Goal: Complete application form

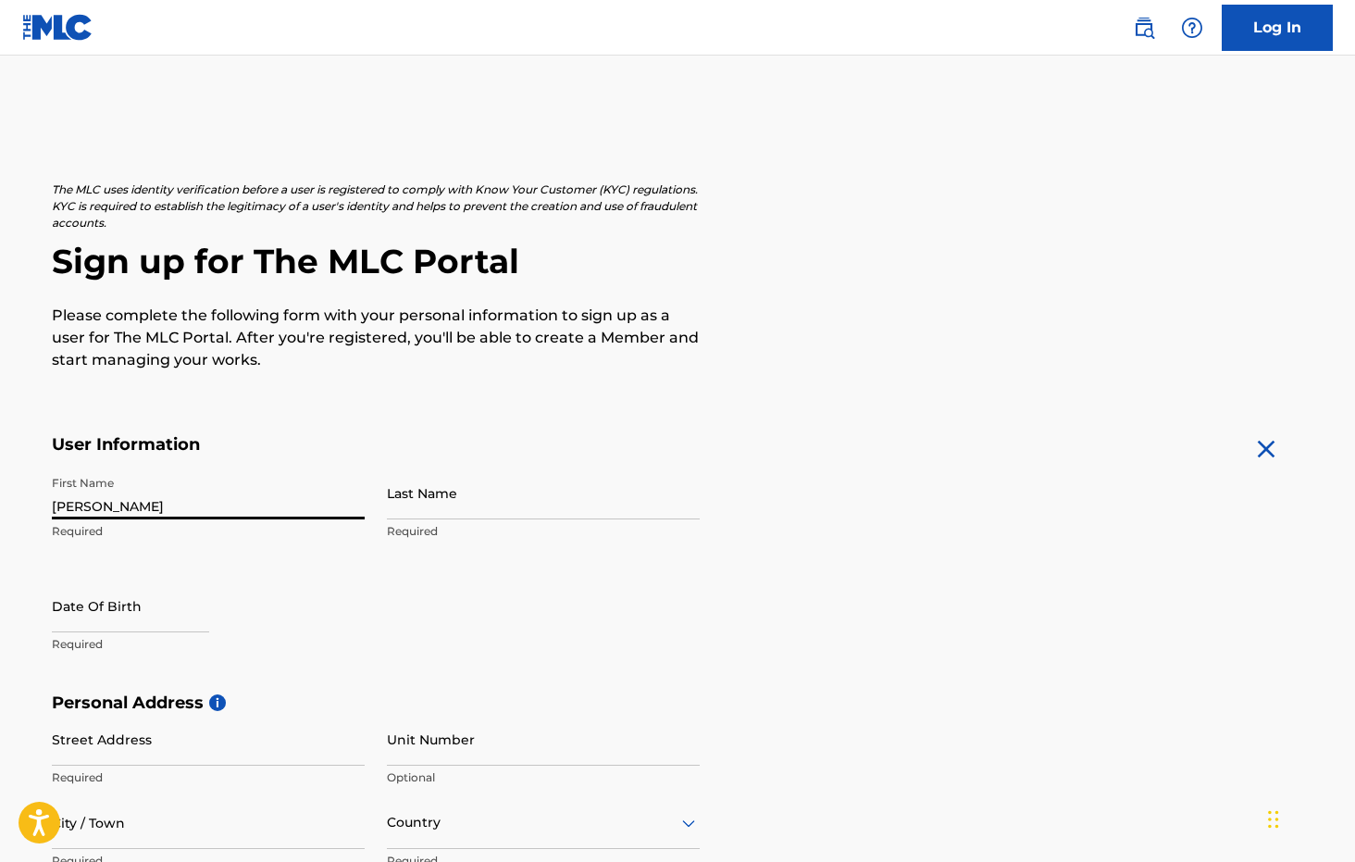
type input "[PERSON_NAME]"
select select "7"
select select "2025"
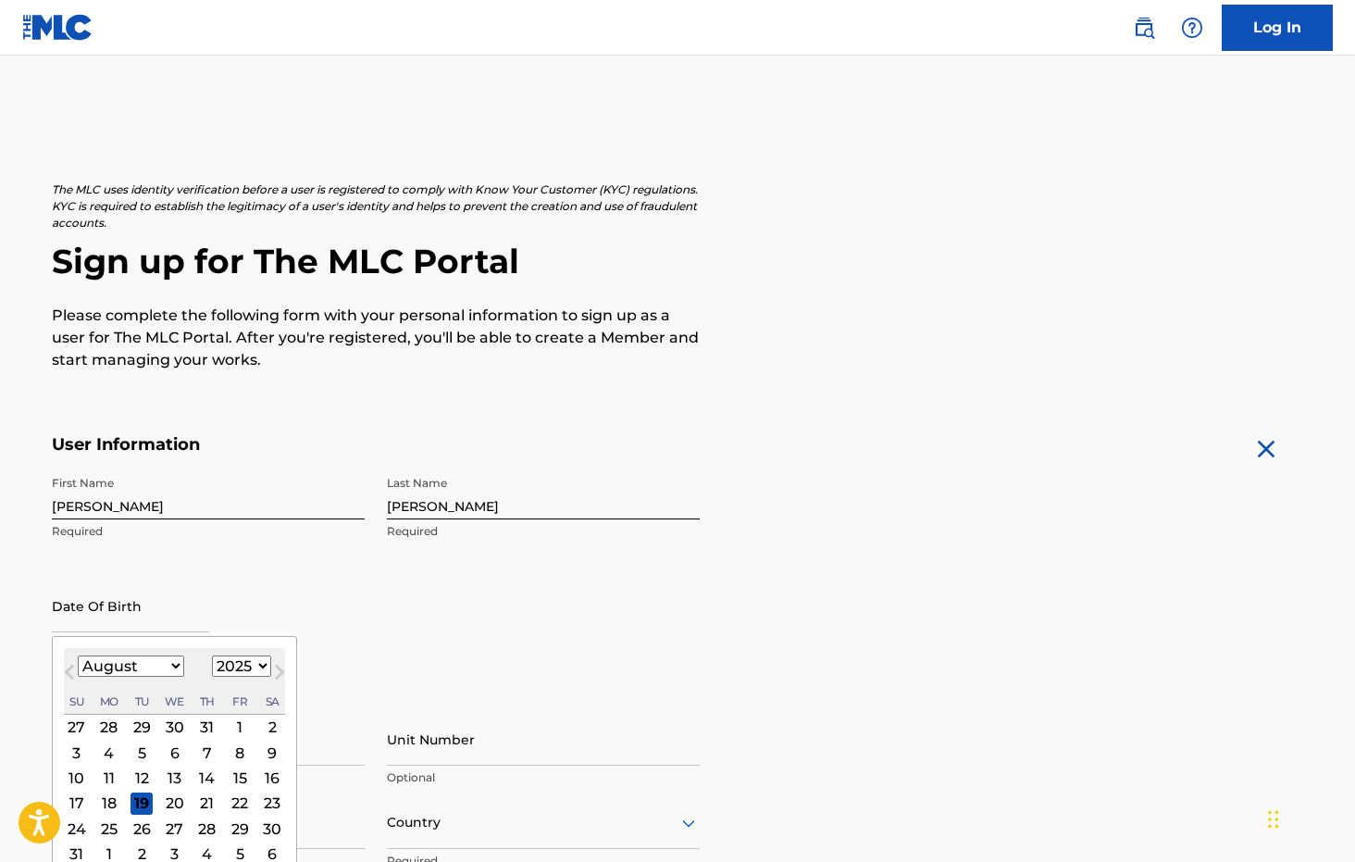
select select "10"
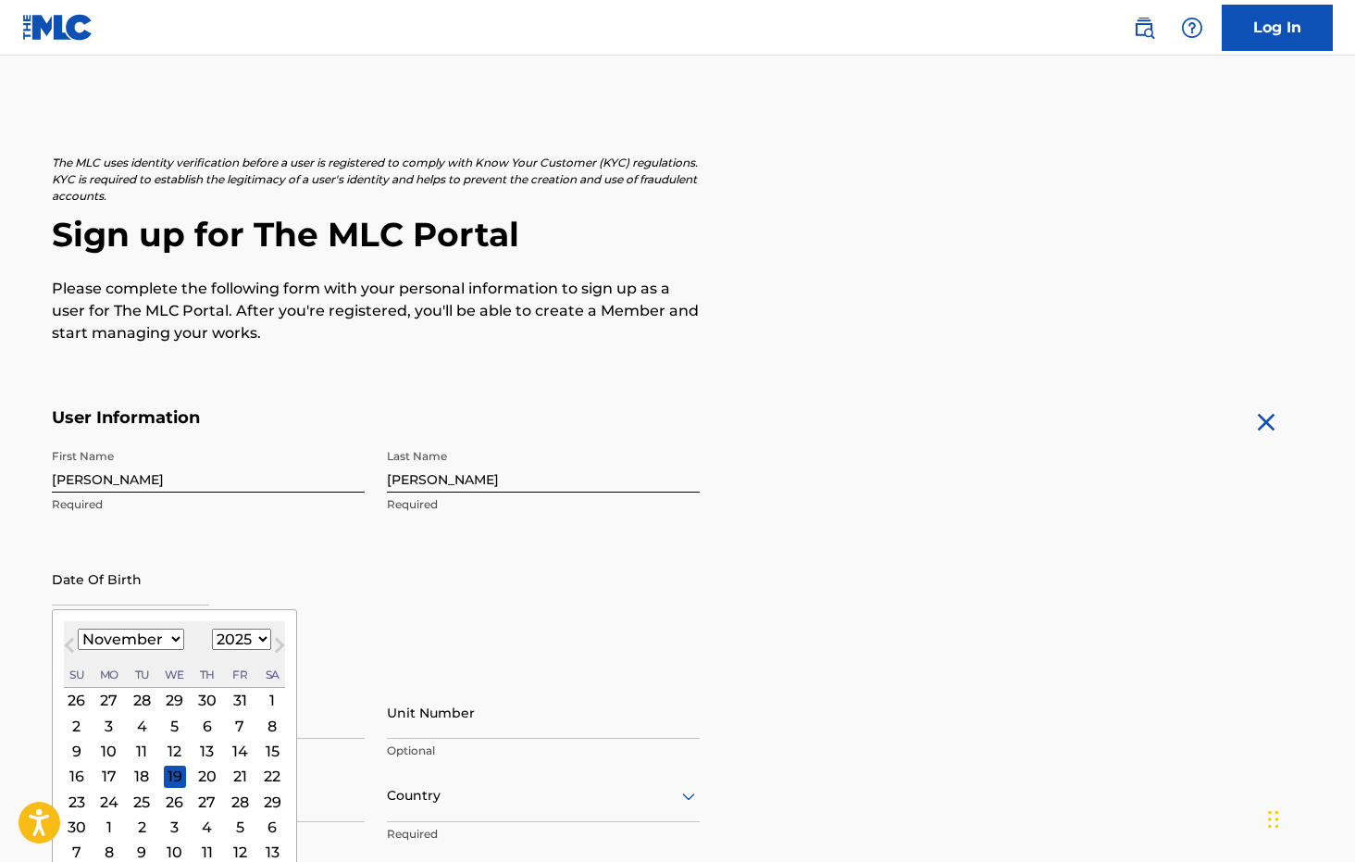
click at [261, 801] on div "29" at bounding box center [272, 801] width 22 height 22
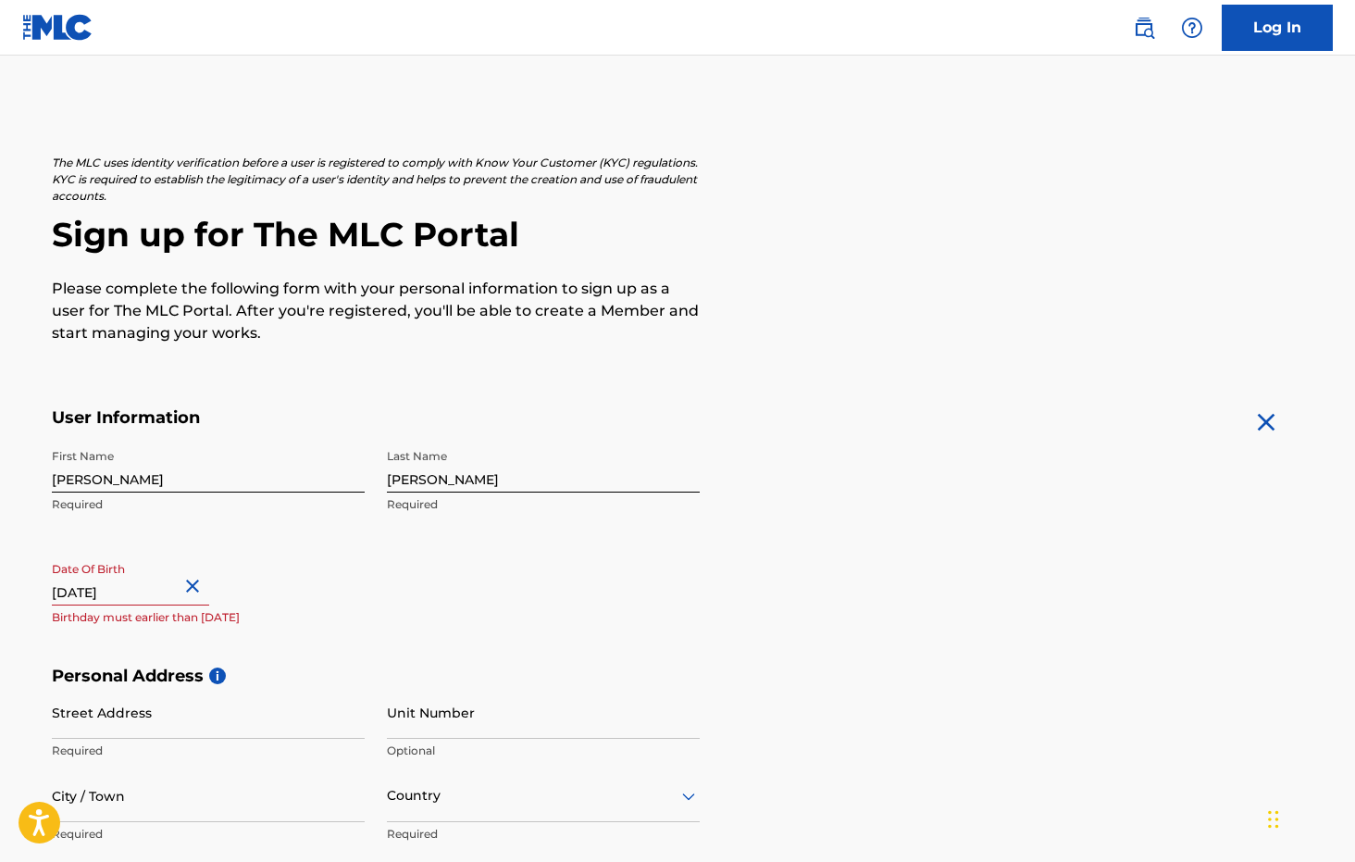
click at [190, 601] on input "text" at bounding box center [130, 578] width 157 height 53
select select "10"
select select "2025"
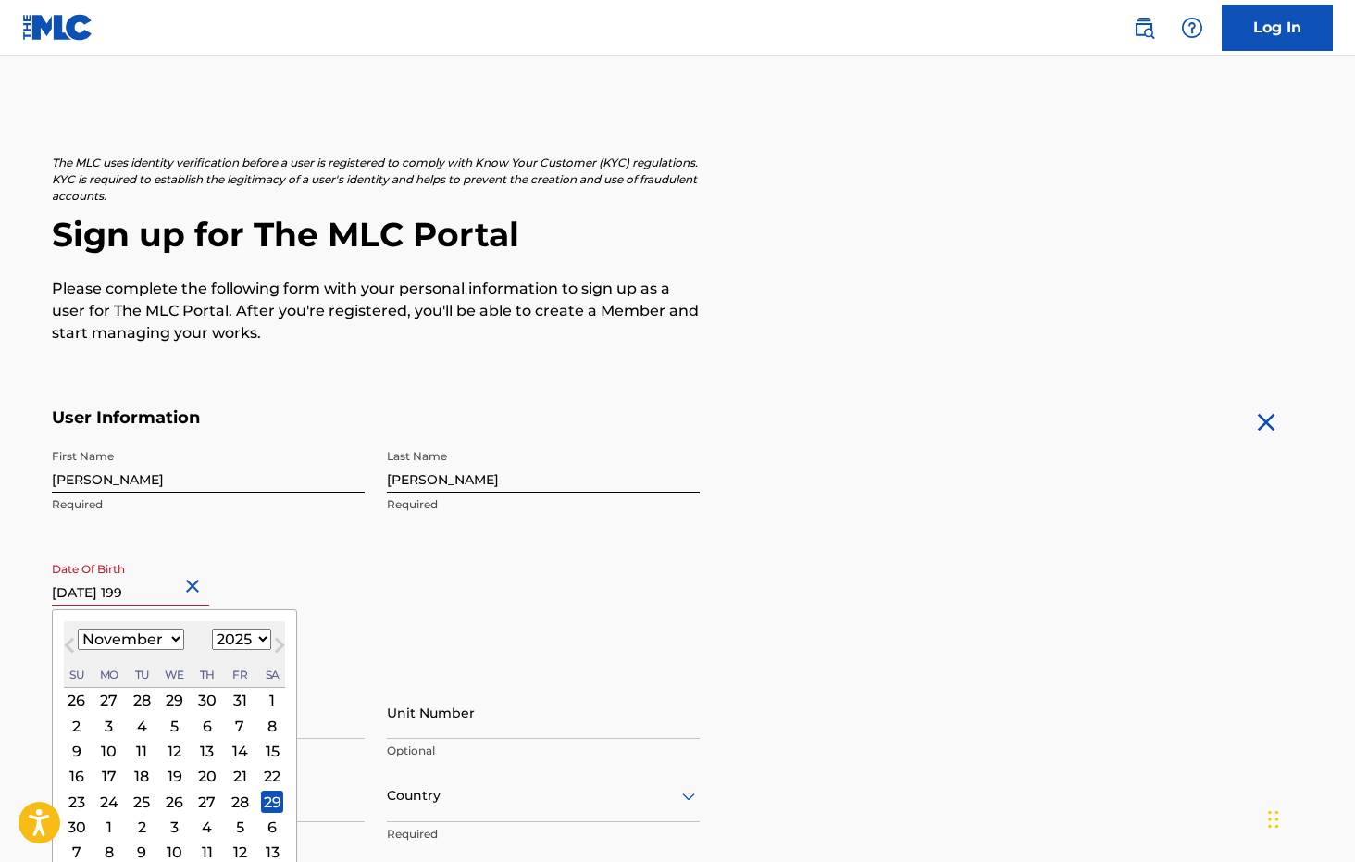
type input "November 29 1998"
select select "1998"
type input "November 29 1998"
click at [79, 797] on div "29" at bounding box center [77, 801] width 22 height 22
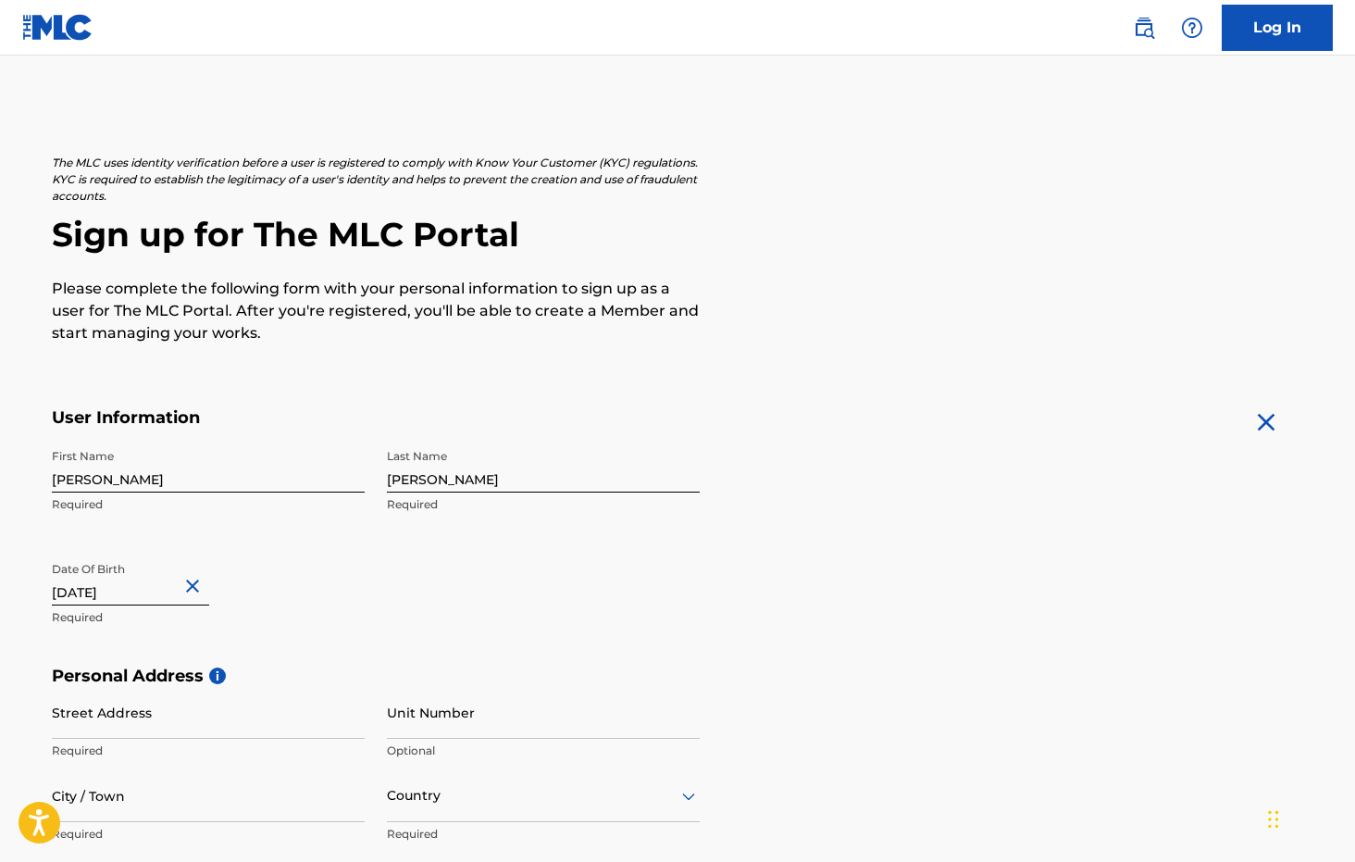
click at [175, 595] on input "November 29 1998" at bounding box center [130, 578] width 157 height 53
select select "10"
select select "1998"
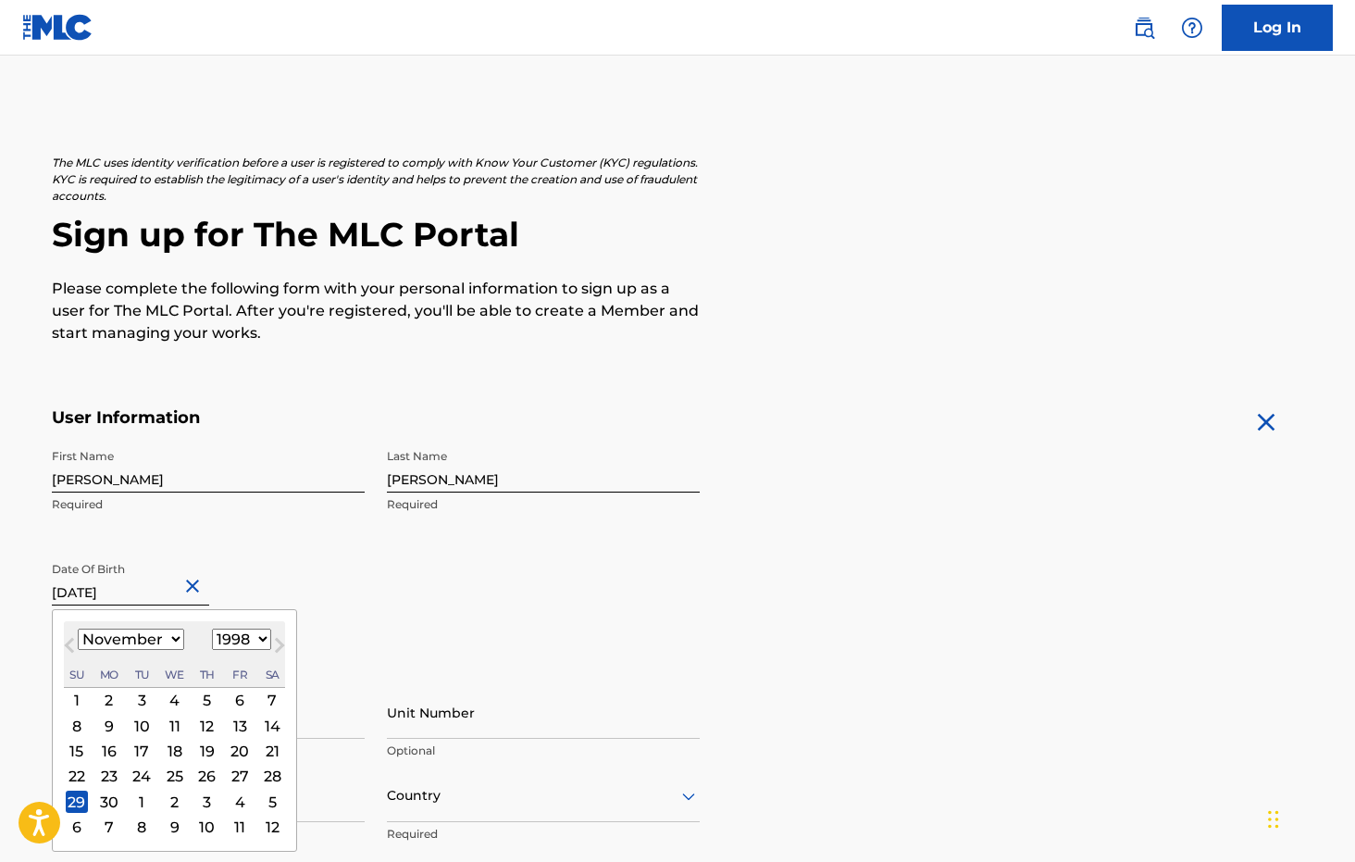
click at [291, 606] on div "Date Of Birth November 29 1998 Previous Month Next Month November 1998 January …" at bounding box center [208, 593] width 313 height 83
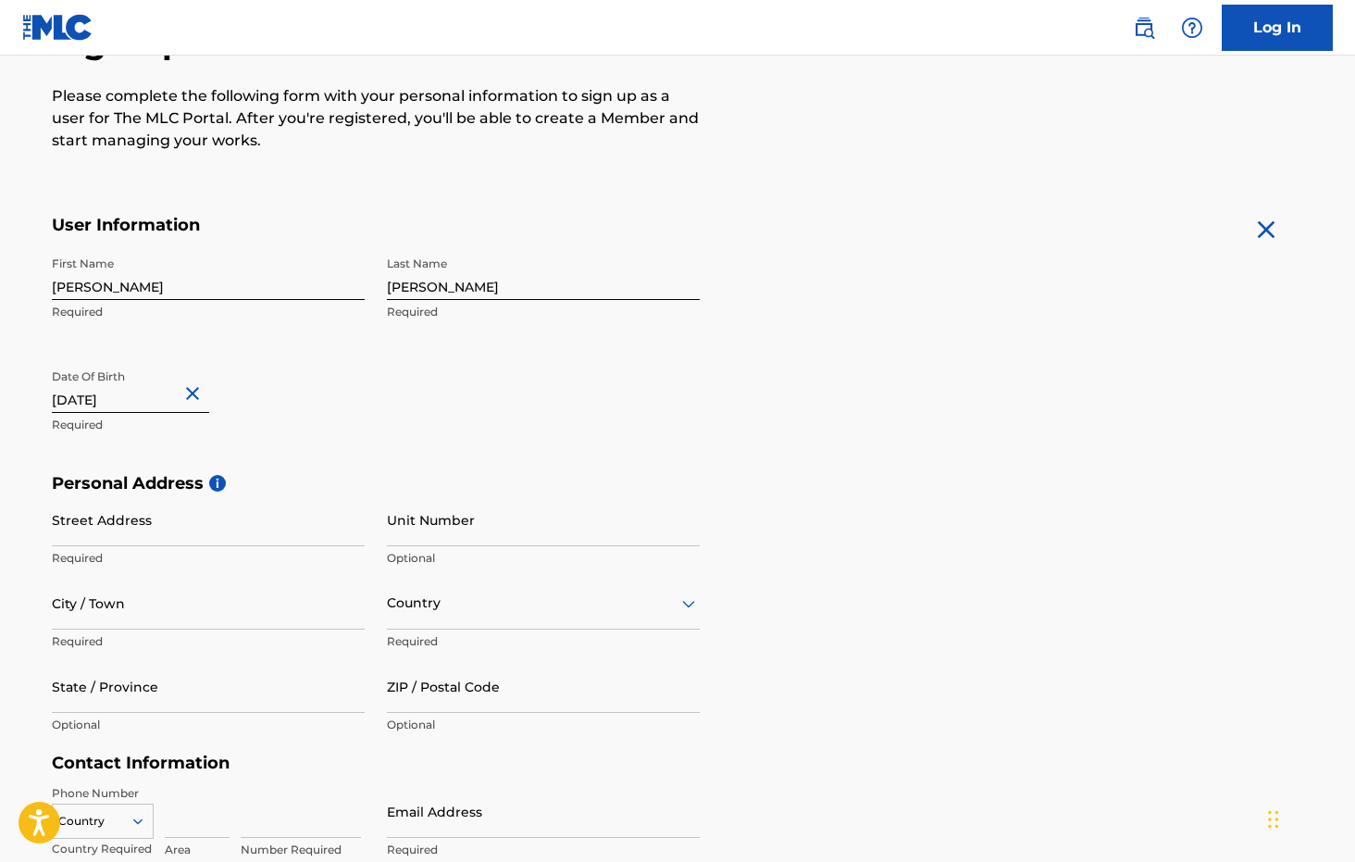
scroll to position [232, 0]
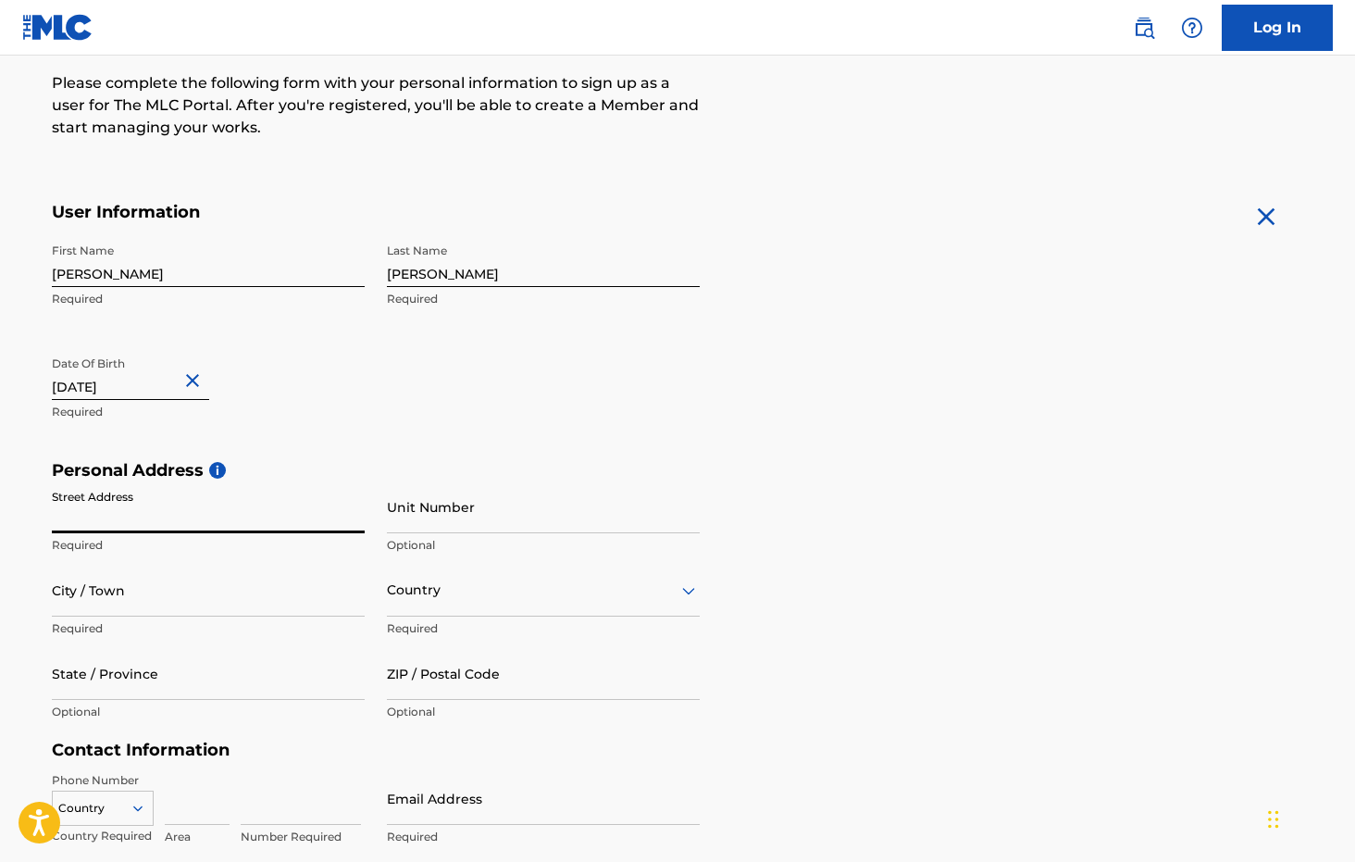
type input "[STREET_ADDRESS][DEMOGRAPHIC_DATA][PERSON_NAME]"
type input "Yemassee"
type input "[GEOGRAPHIC_DATA]"
type input "SC"
type input "29945"
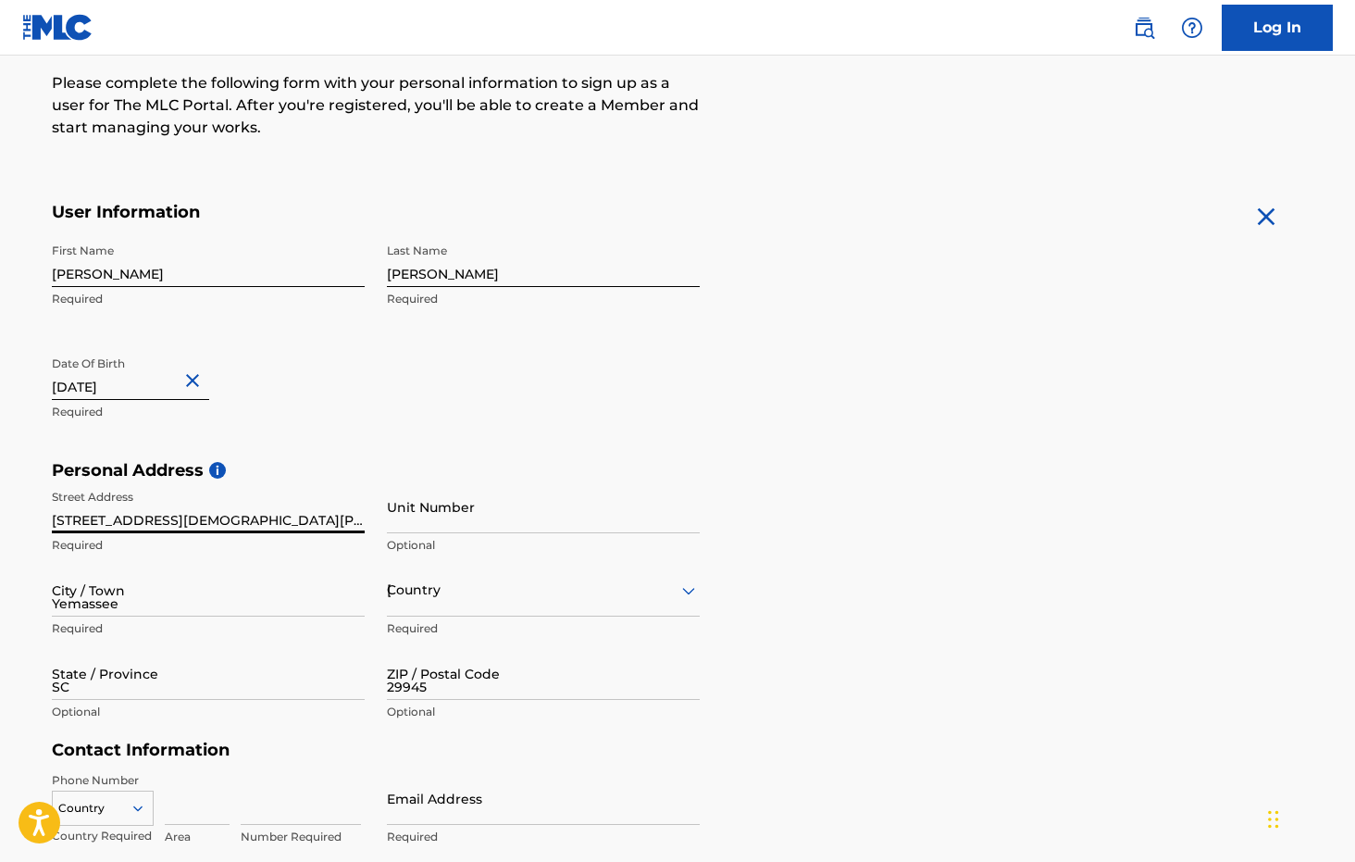
type input "[GEOGRAPHIC_DATA]"
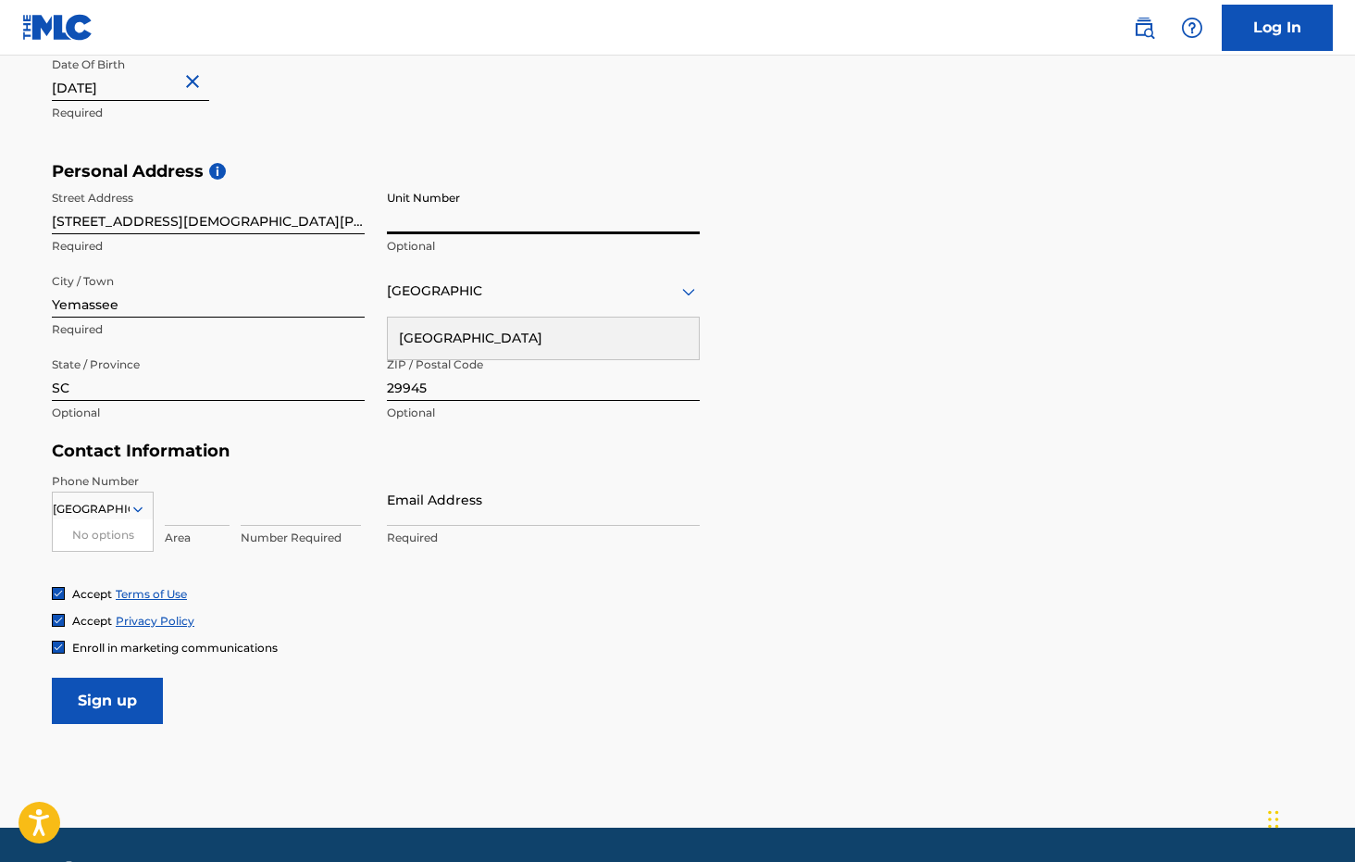
scroll to position [542, 0]
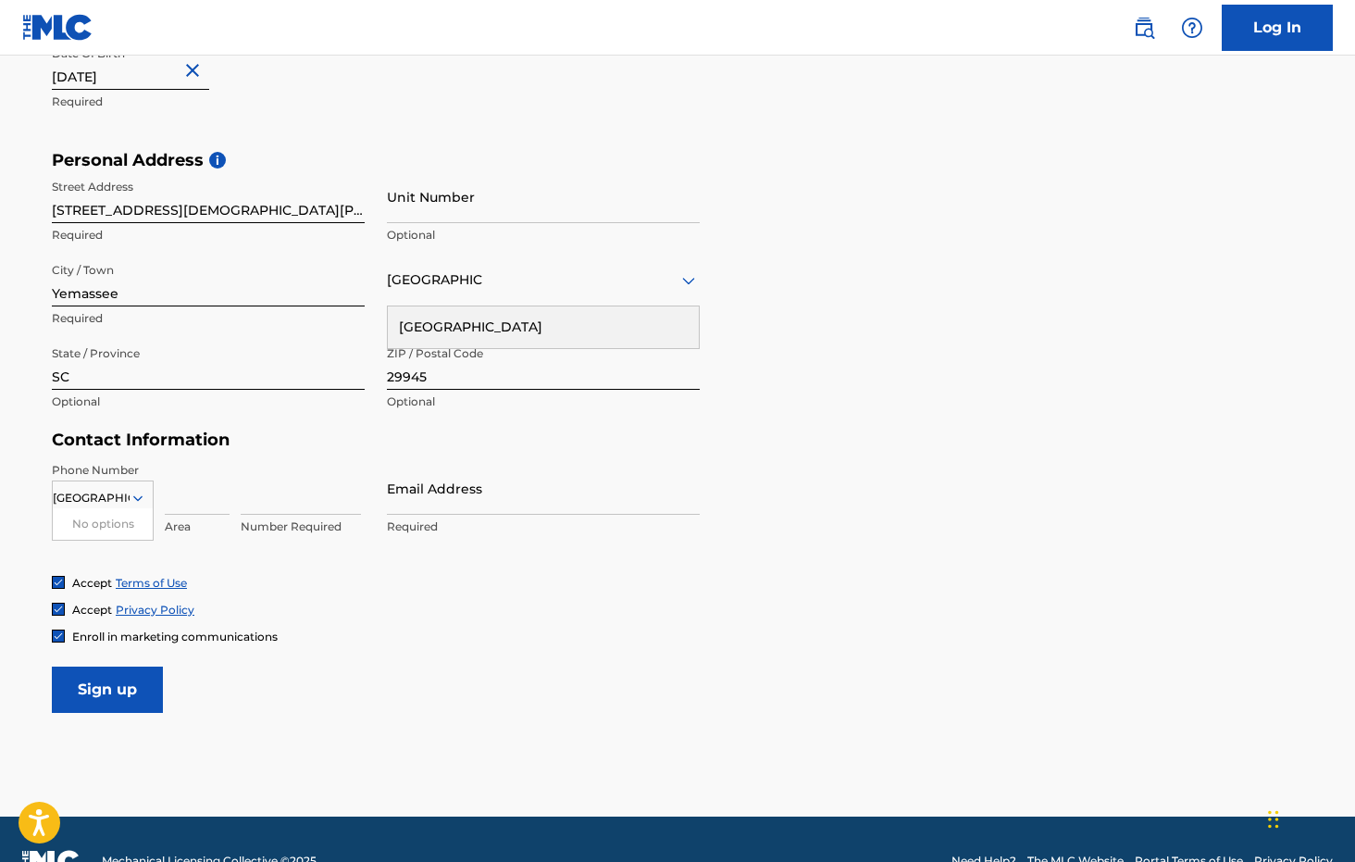
type input "8432521585"
type input "[EMAIL_ADDRESS][DOMAIN_NAME]"
click at [118, 708] on input "Sign up" at bounding box center [107, 689] width 111 height 46
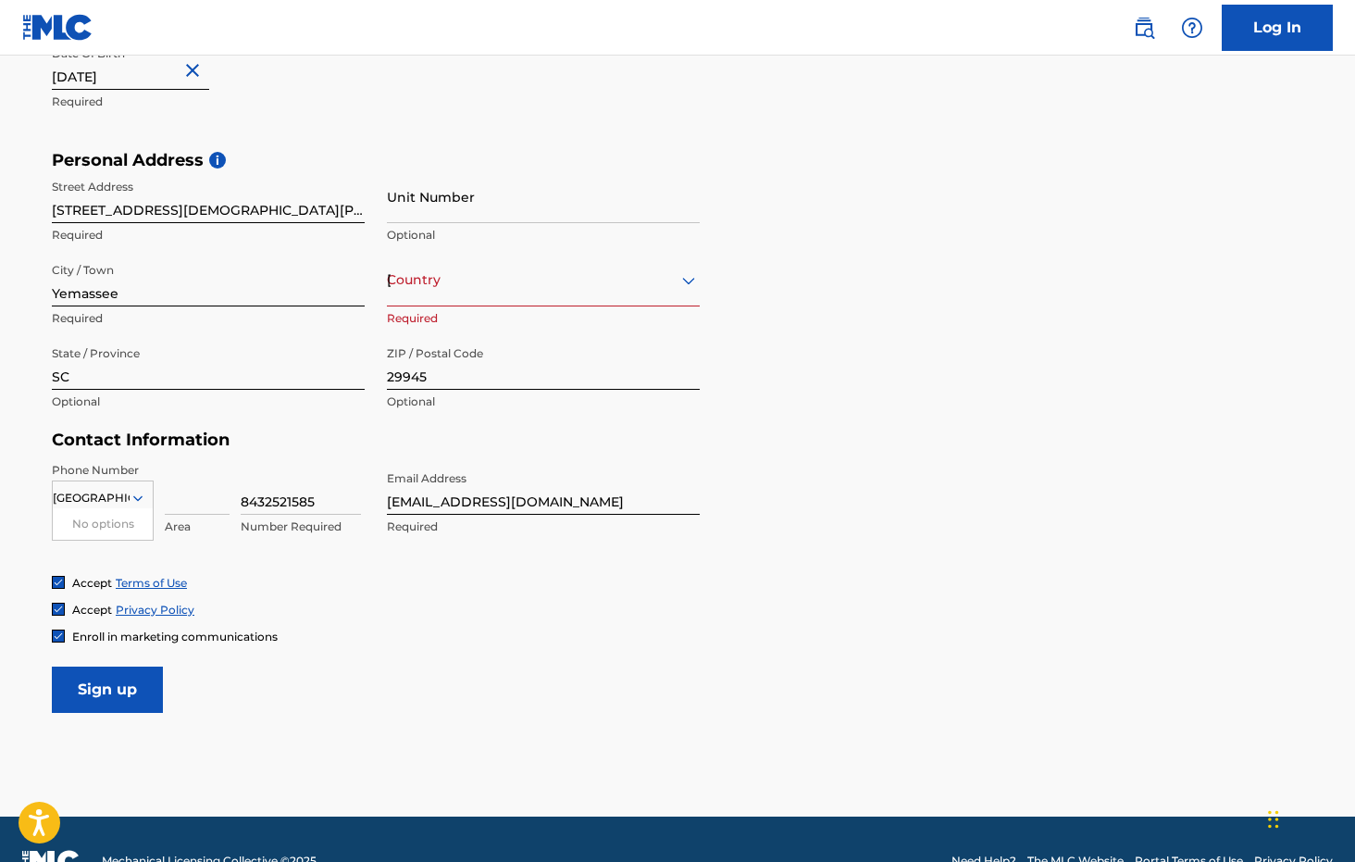
click at [114, 690] on input "Sign up" at bounding box center [107, 689] width 111 height 46
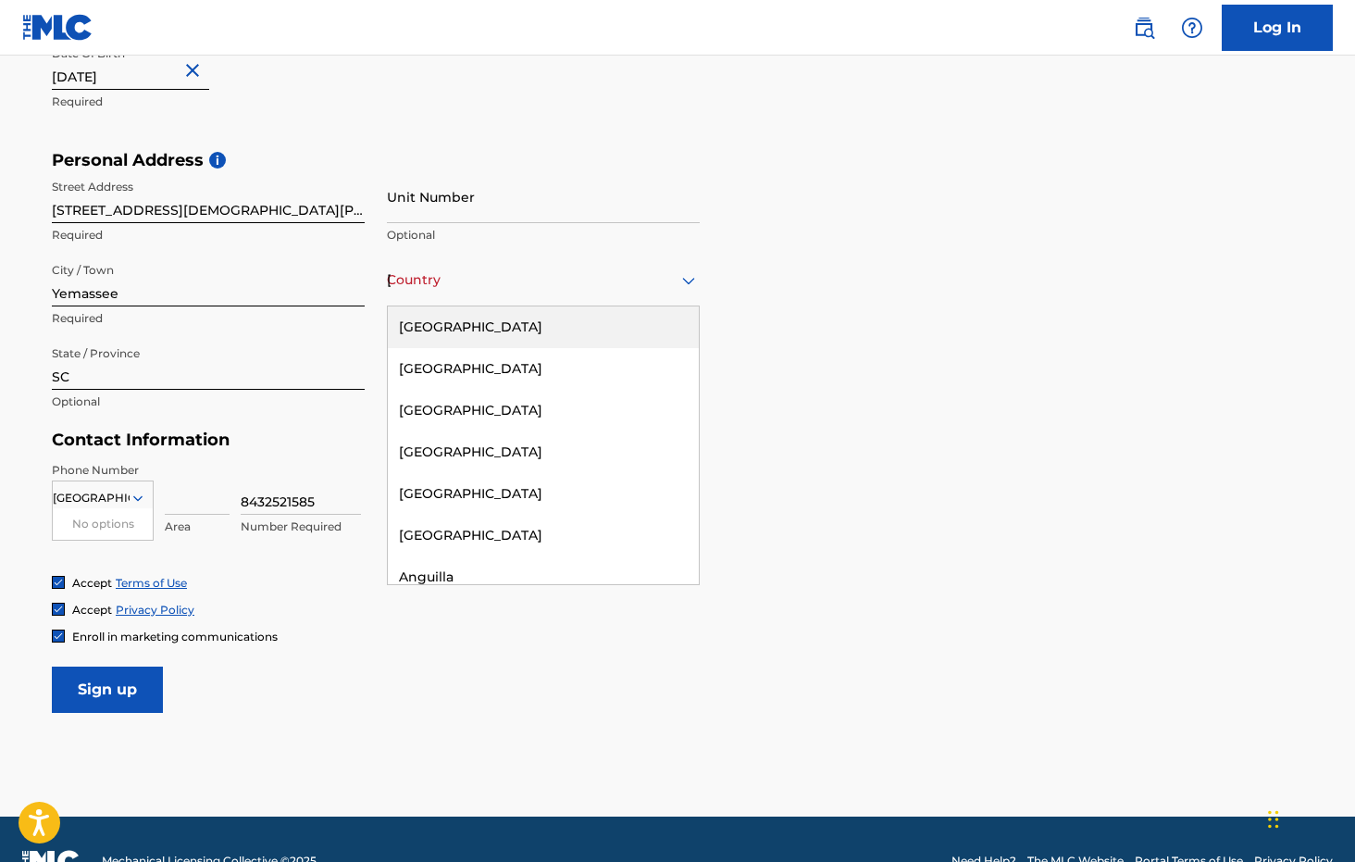
click at [494, 291] on div "Country United States" at bounding box center [543, 280] width 313 height 53
click at [486, 326] on div "[GEOGRAPHIC_DATA]" at bounding box center [543, 327] width 311 height 42
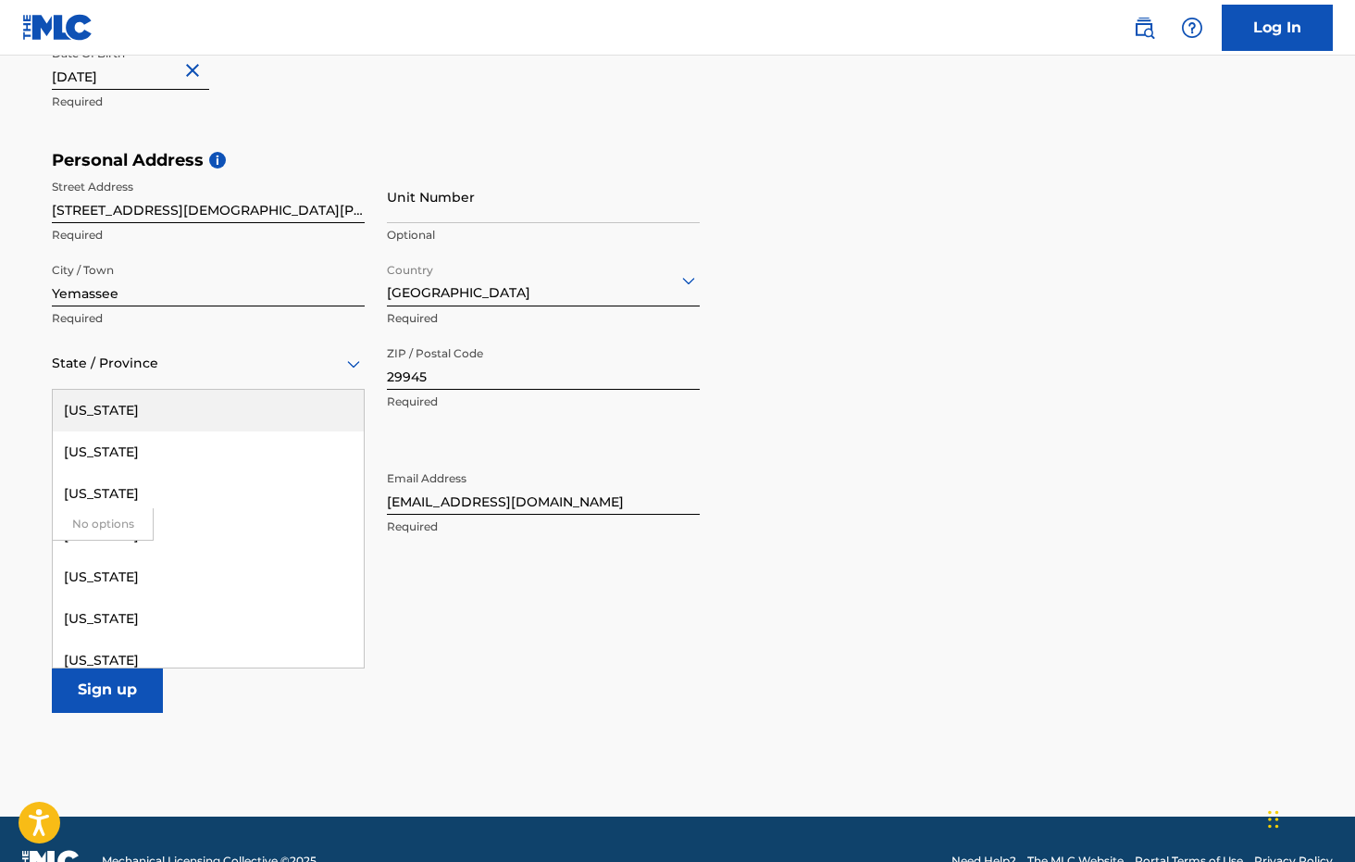
click at [321, 366] on div at bounding box center [208, 363] width 313 height 23
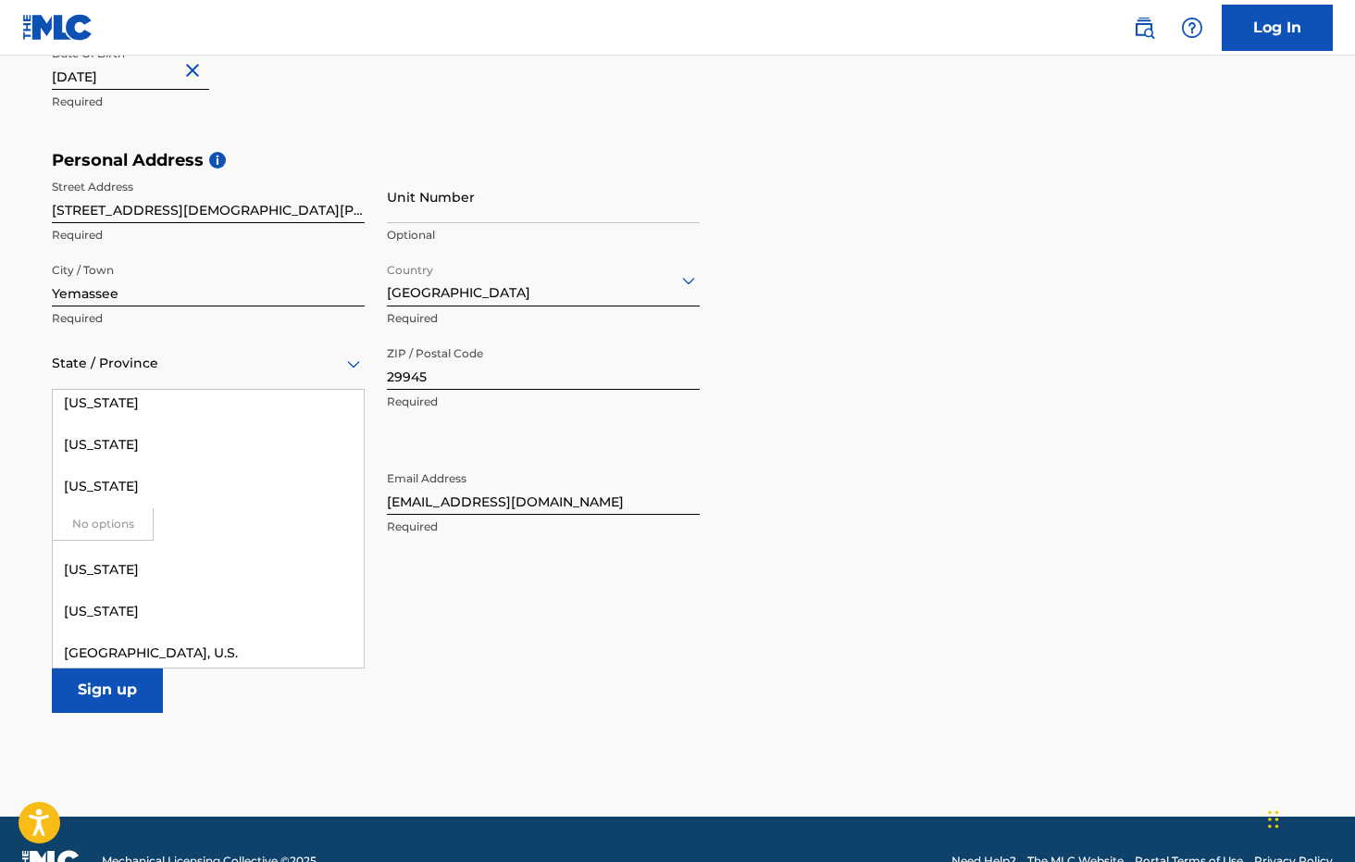
scroll to position [1886, 0]
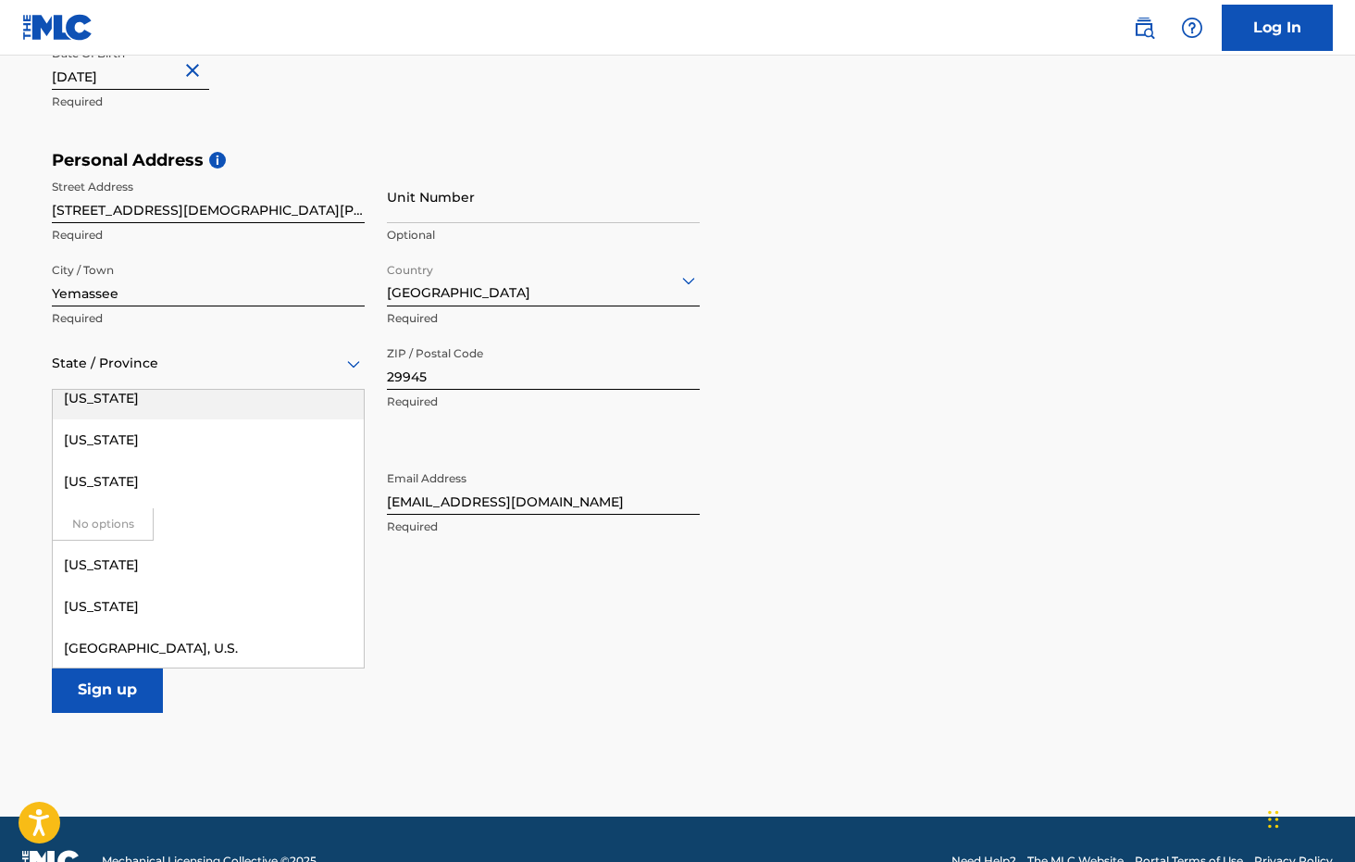
click at [271, 405] on div "[US_STATE]" at bounding box center [208, 399] width 311 height 42
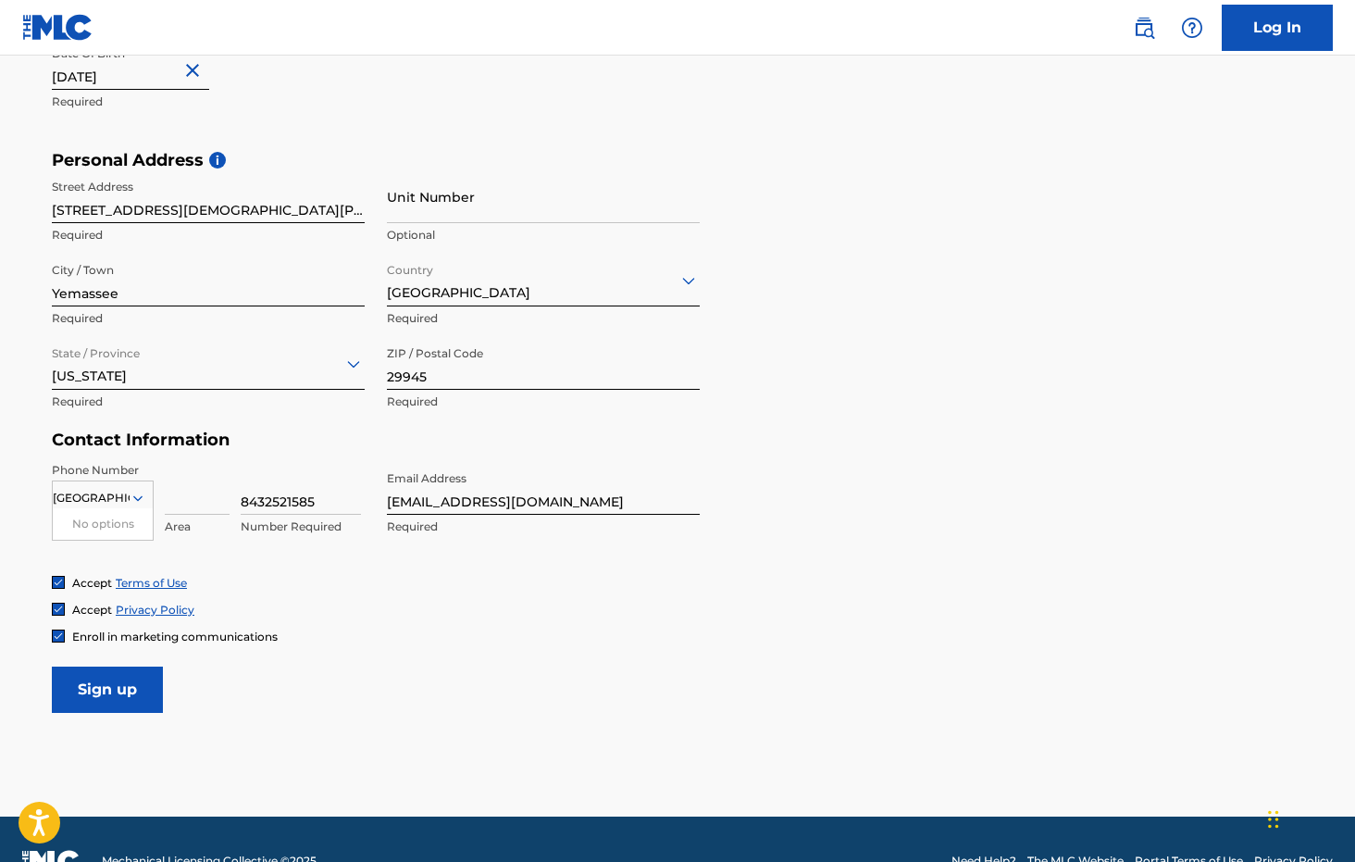
click at [200, 500] on input at bounding box center [197, 488] width 65 height 53
type input "b"
type input "B"
type input "843"
click at [279, 500] on input "8432521585" at bounding box center [301, 488] width 120 height 53
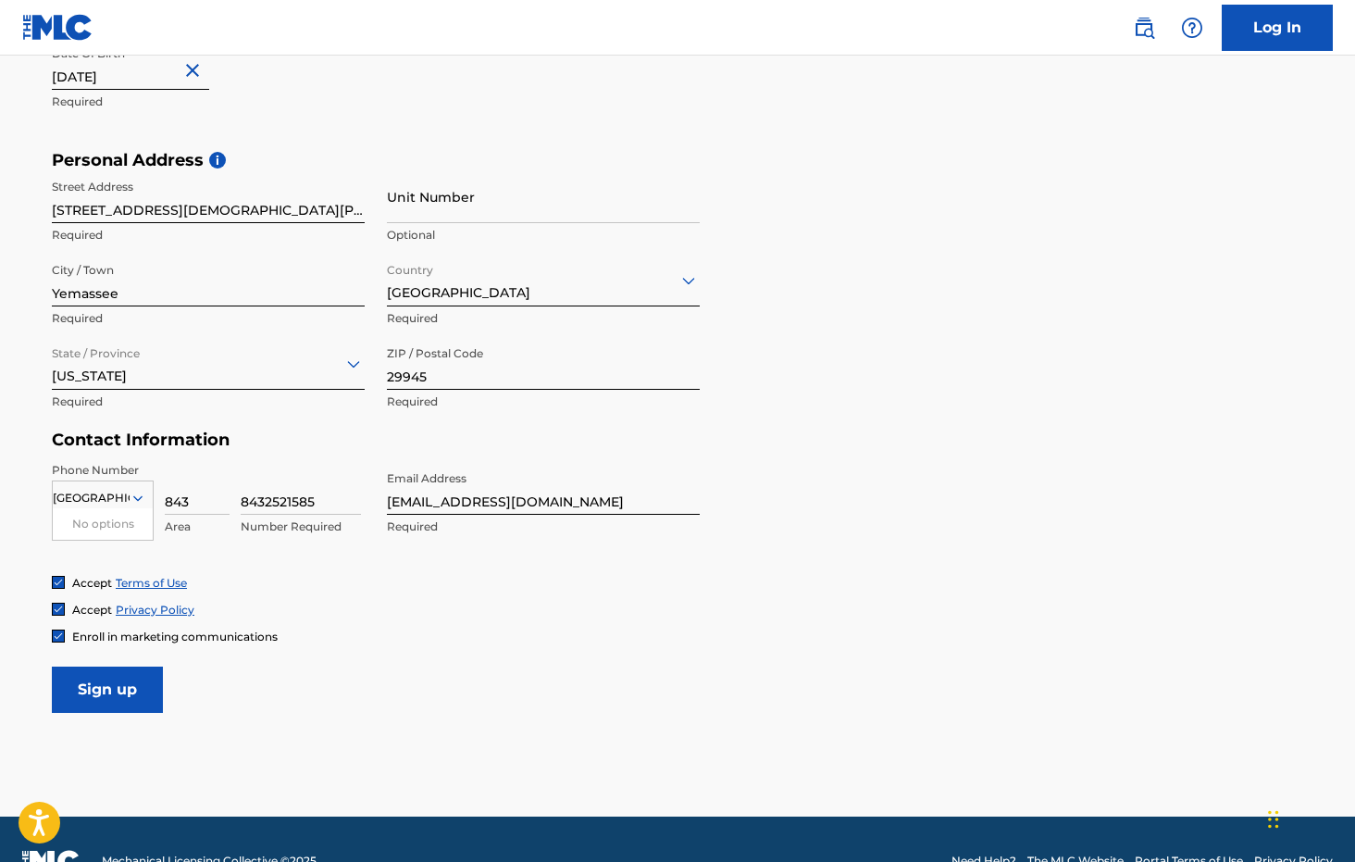
click at [133, 692] on input "Sign up" at bounding box center [107, 689] width 111 height 46
click at [255, 501] on input "8432521585" at bounding box center [301, 488] width 120 height 53
click at [68, 499] on div "[GEOGRAPHIC_DATA]" at bounding box center [103, 498] width 100 height 20
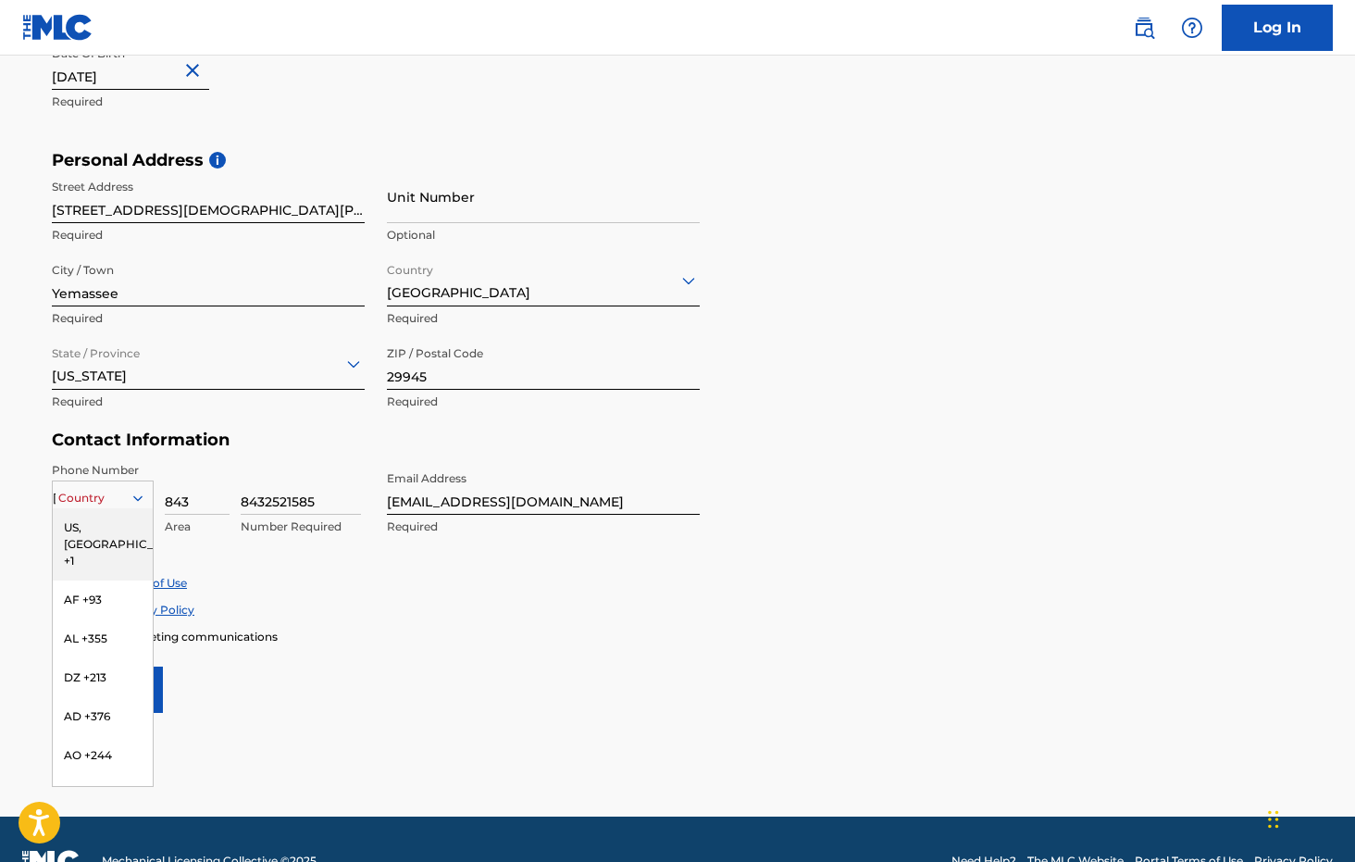
click at [122, 527] on div "US, [GEOGRAPHIC_DATA] +1" at bounding box center [103, 544] width 100 height 72
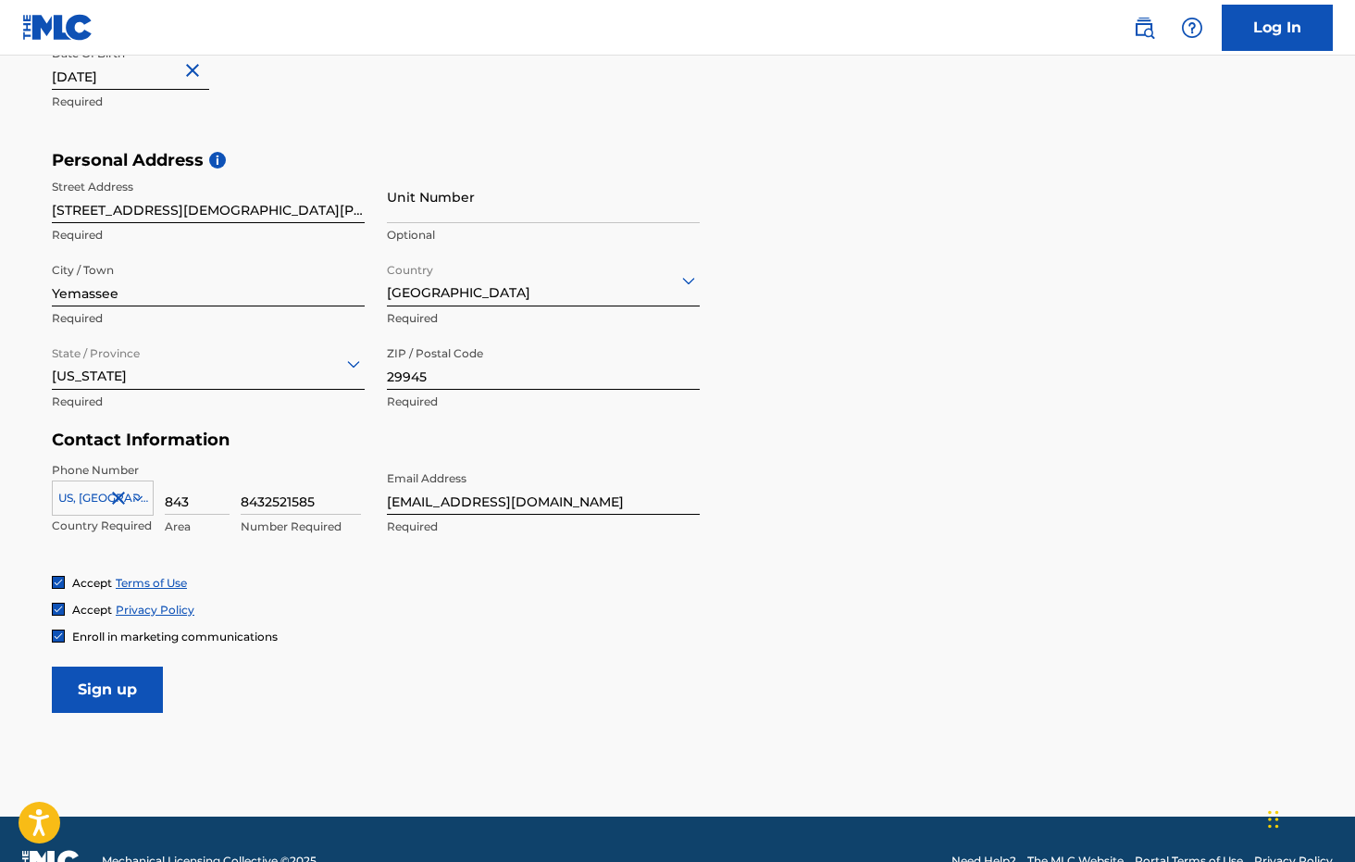
click at [129, 687] on input "Sign up" at bounding box center [107, 689] width 111 height 46
drag, startPoint x: 265, startPoint y: 504, endPoint x: 216, endPoint y: 503, distance: 49.1
click at [218, 502] on div "US, CA +1 Country Required 843 Area 8432521585 Invalid value, length of value m…" at bounding box center [208, 503] width 313 height 83
type input "2521585"
click at [142, 687] on input "Sign up" at bounding box center [107, 689] width 111 height 46
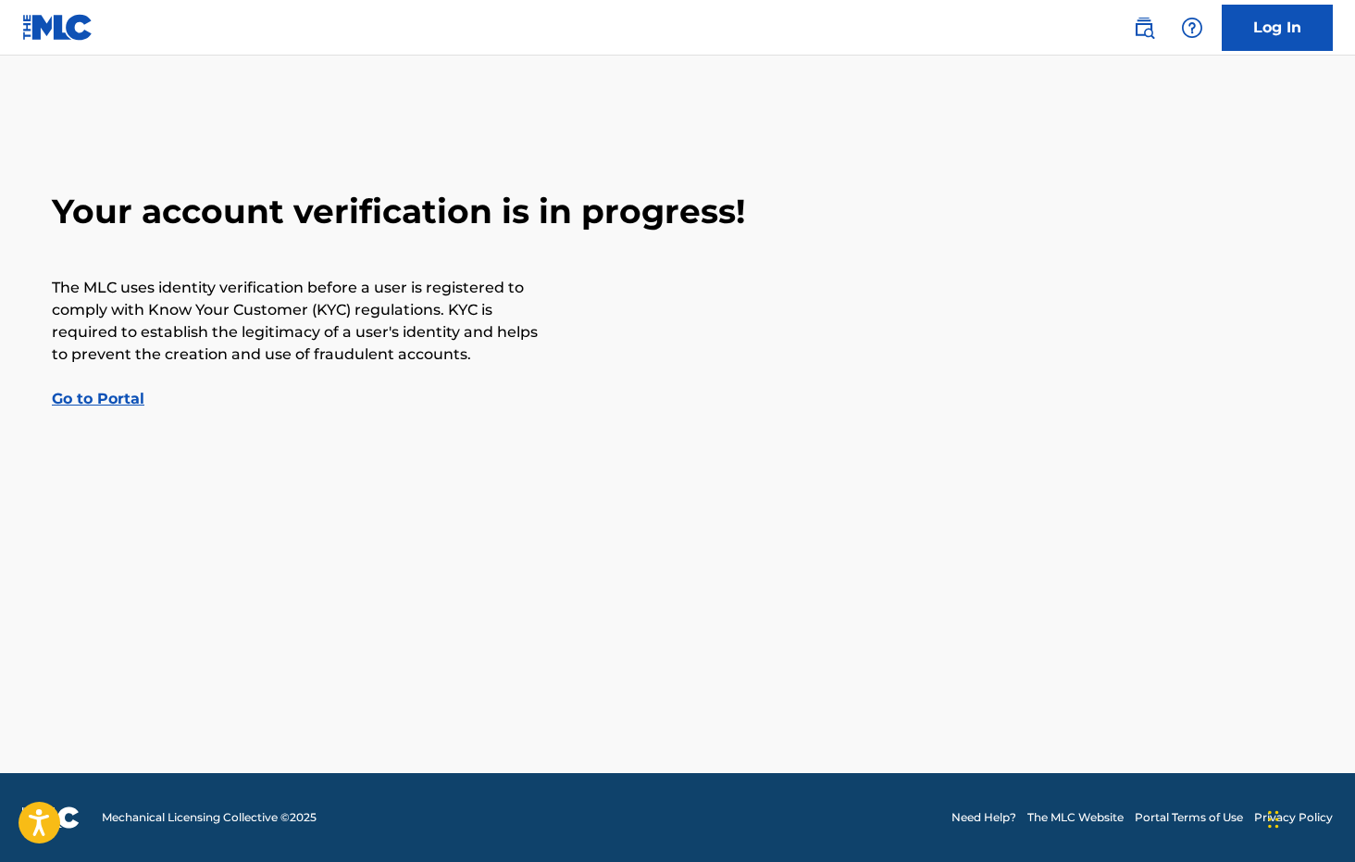
click at [124, 392] on link "Go to Portal" at bounding box center [98, 399] width 93 height 18
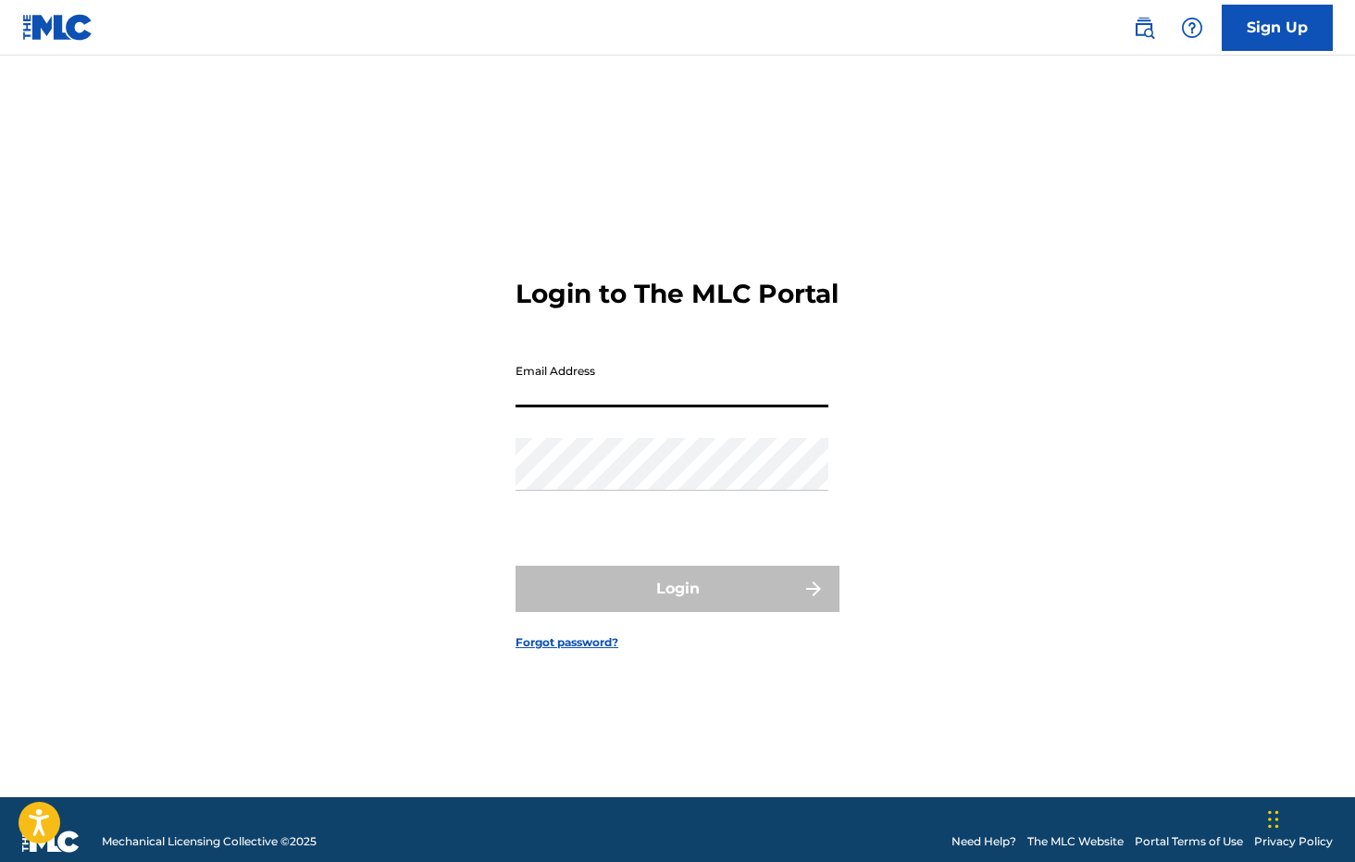
click at [263, 4] on nav "Sign Up" at bounding box center [677, 28] width 1355 height 56
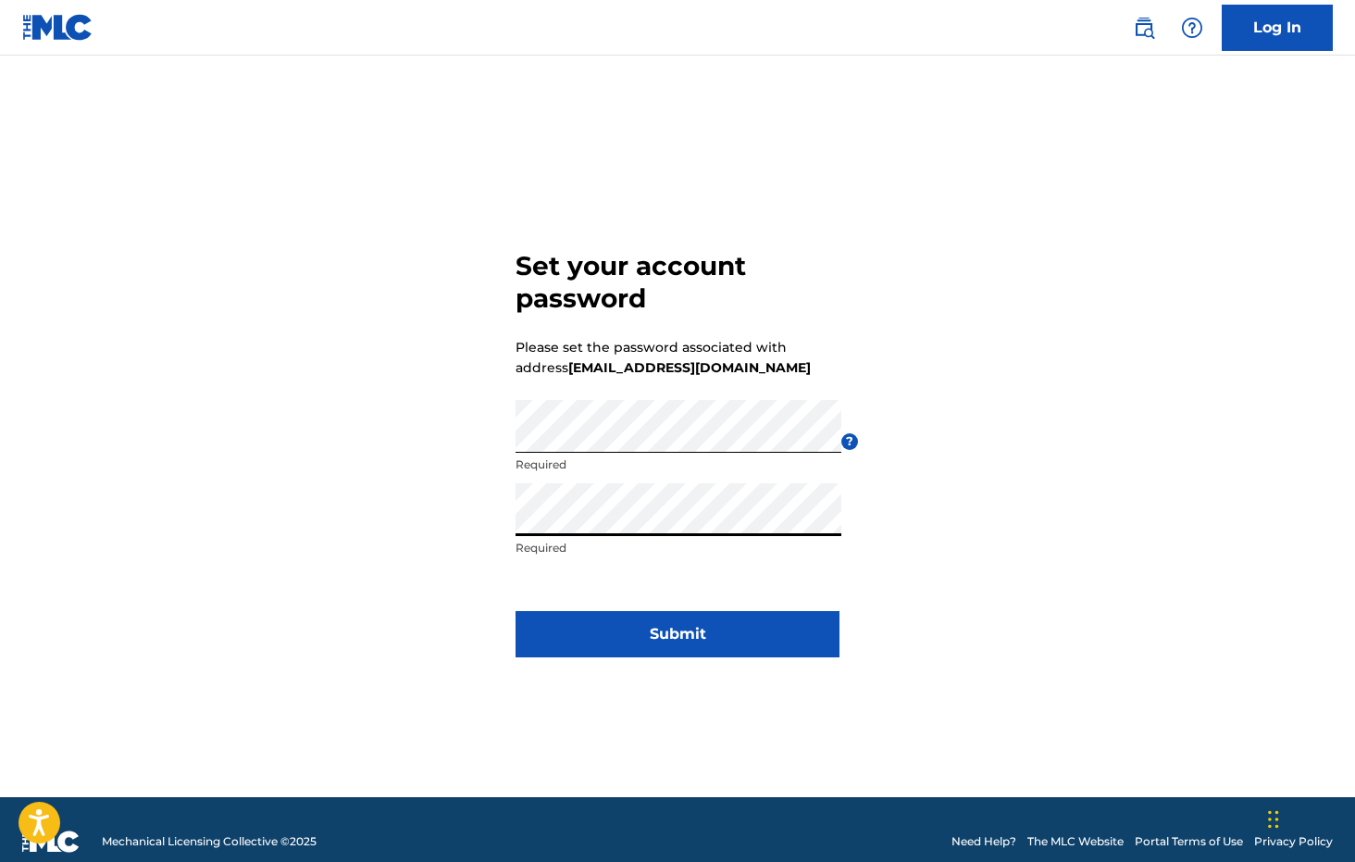
click at [677, 633] on button "Submit" at bounding box center [677, 634] width 324 height 46
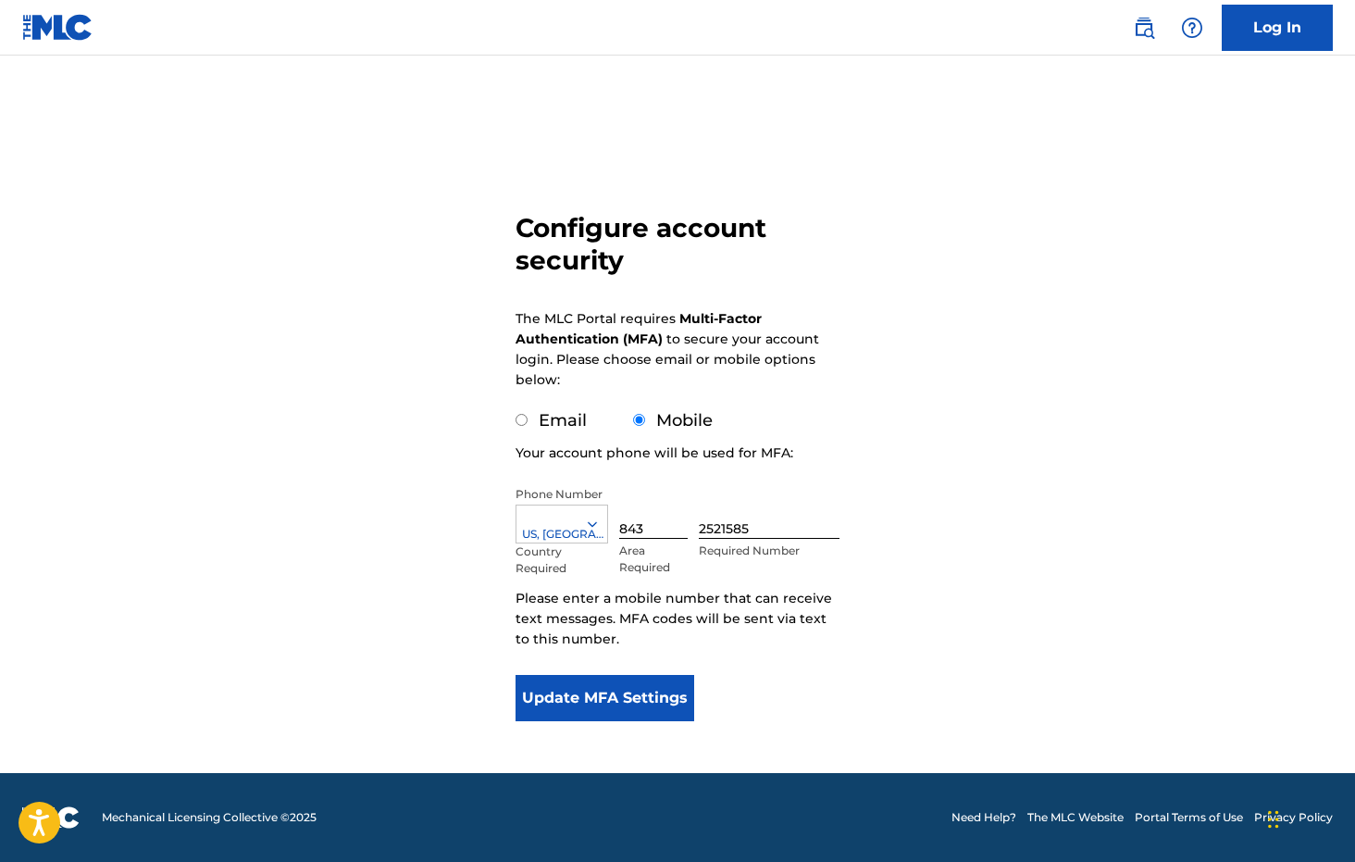
scroll to position [29, 0]
click at [630, 703] on button "Update MFA Settings" at bounding box center [604, 698] width 179 height 46
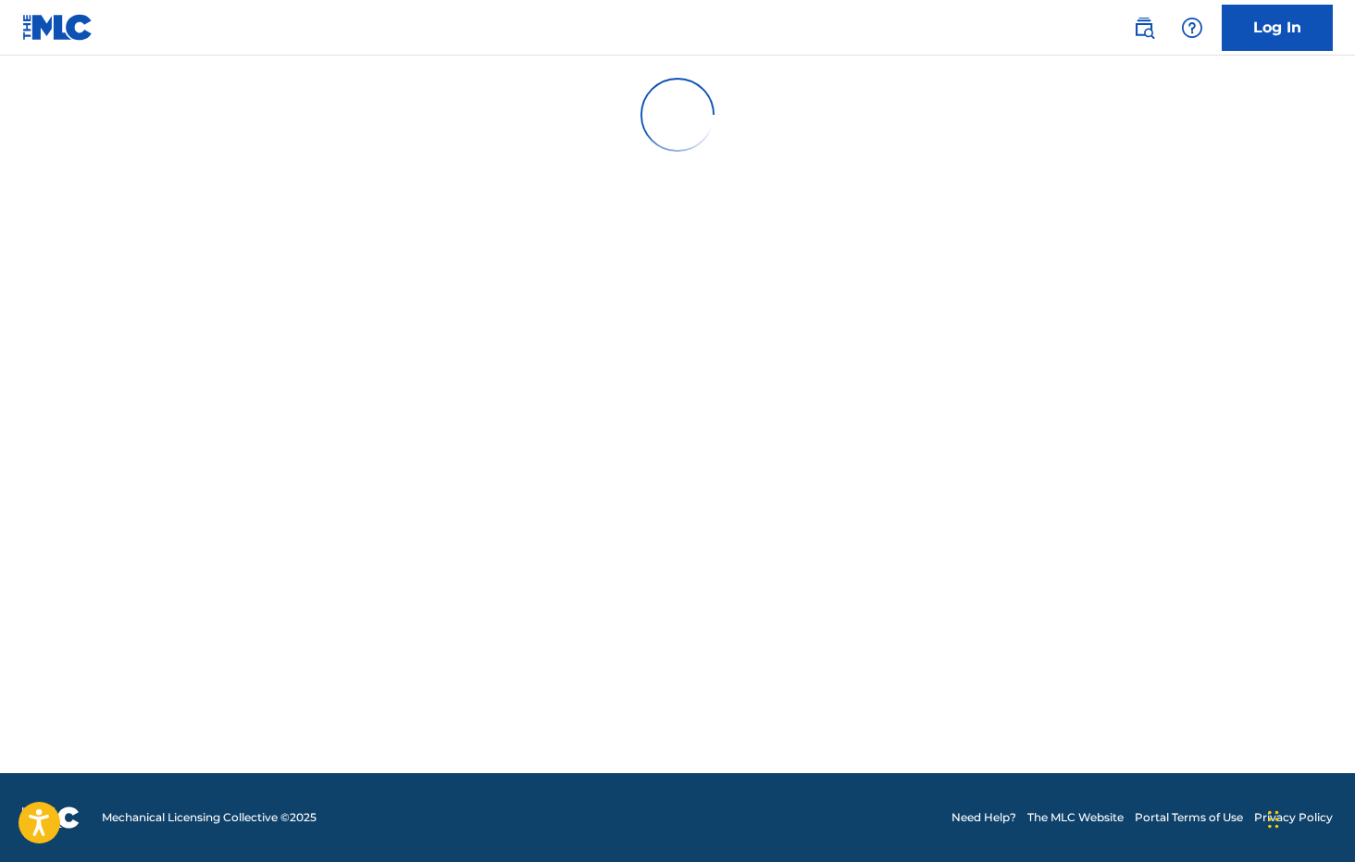
scroll to position [0, 0]
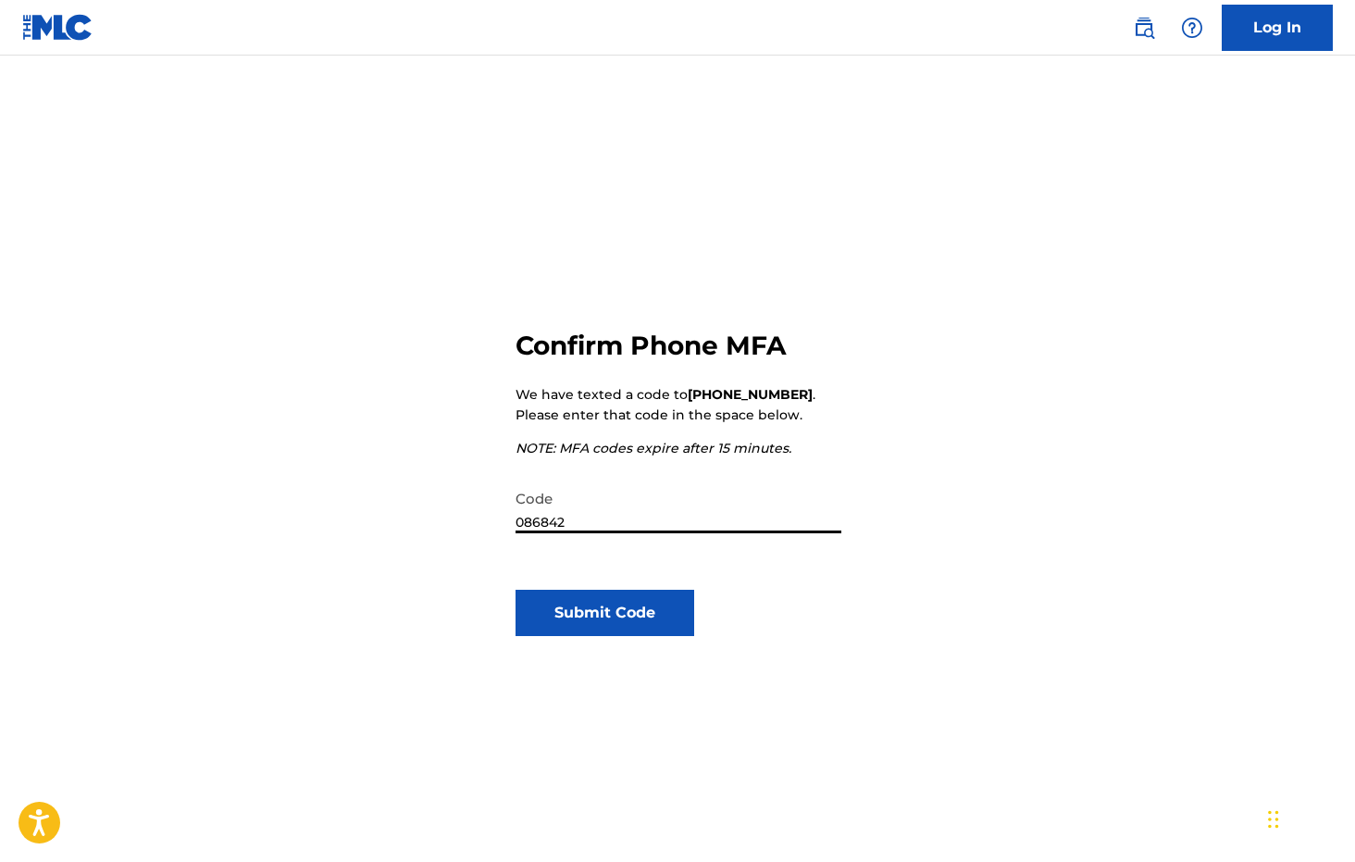
type input "086842"
click at [600, 638] on div "Confirm Phone MFA We have texted a code to [PHONE_NUMBER] . Please enter that c…" at bounding box center [677, 588] width 324 height 695
click at [600, 637] on div "Confirm Phone MFA We have texted a code to [PHONE_NUMBER] . Please enter that c…" at bounding box center [677, 588] width 324 height 695
click at [600, 626] on button "Submit Code" at bounding box center [604, 612] width 179 height 46
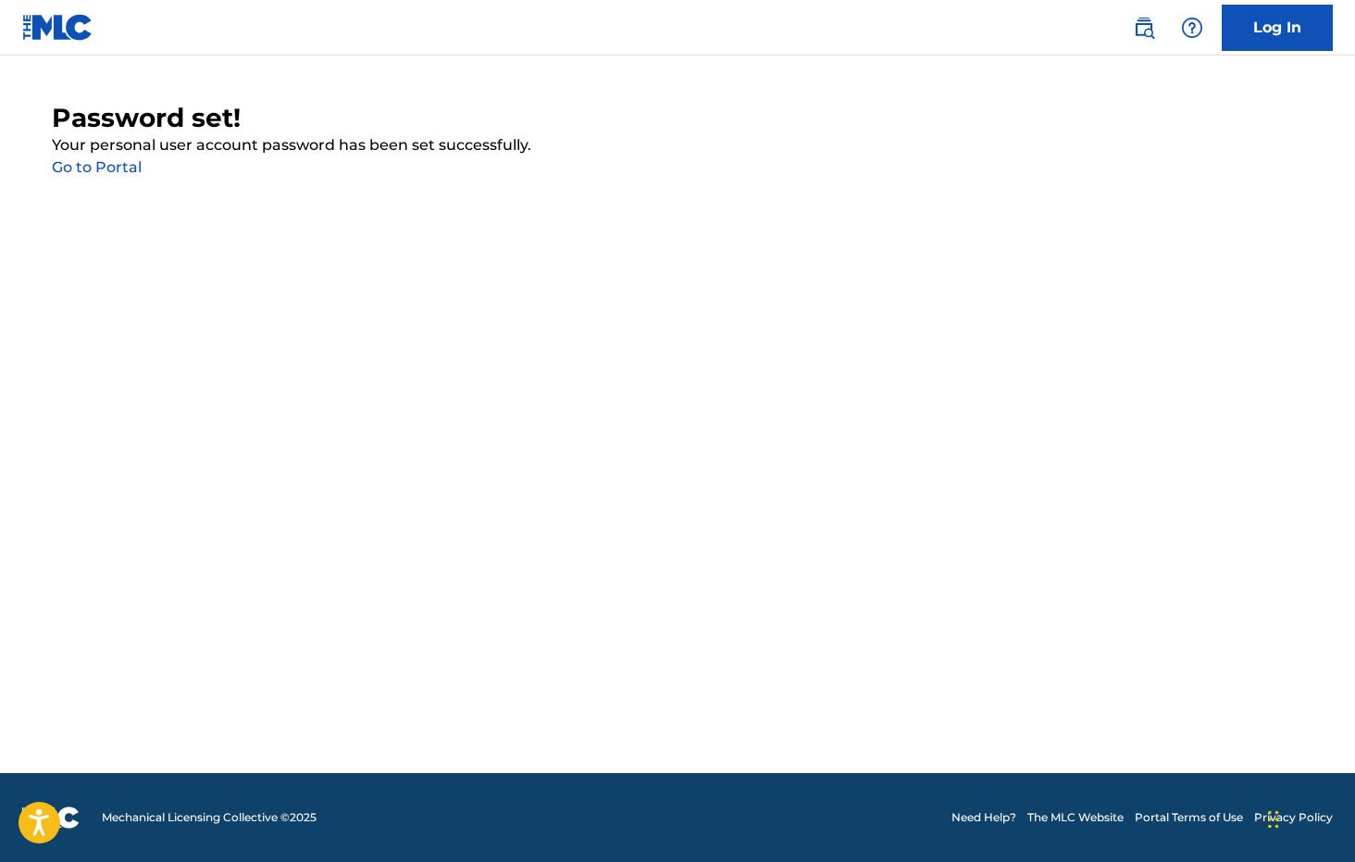
click at [105, 168] on link "Go to Portal" at bounding box center [97, 167] width 90 height 18
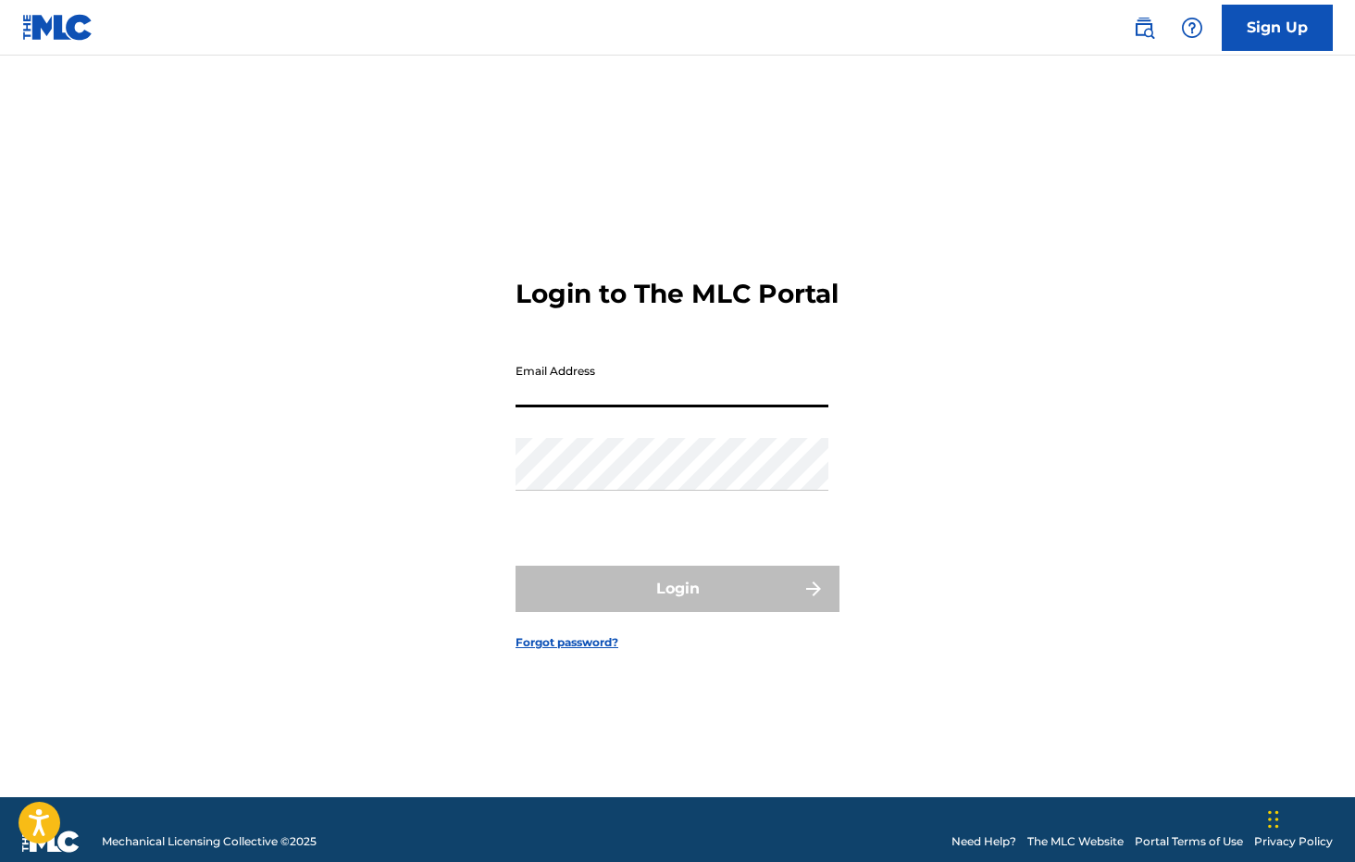
type input "[EMAIL_ADDRESS][DOMAIN_NAME]"
click at [677, 604] on button "Login" at bounding box center [677, 588] width 324 height 46
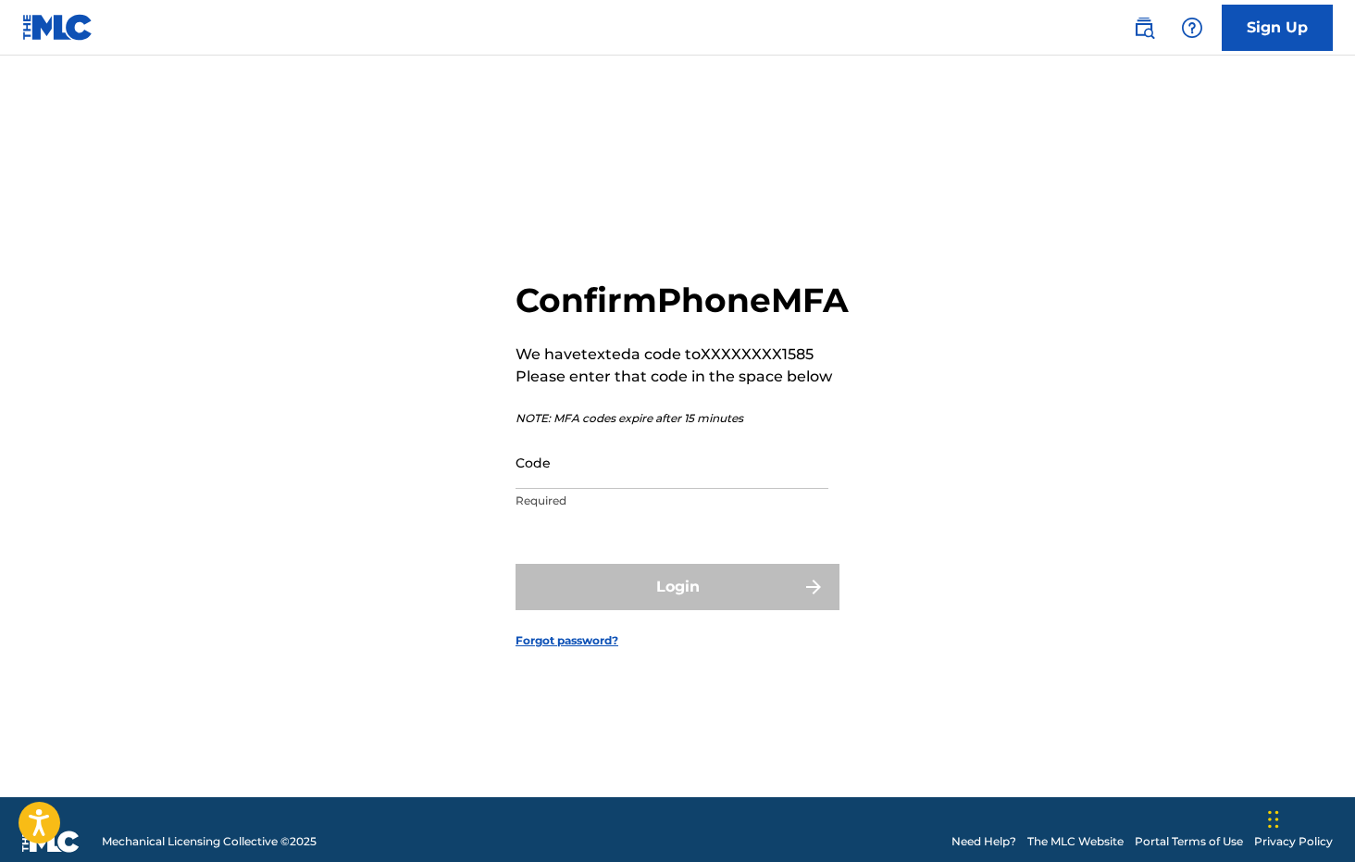
click at [567, 489] on input "Code" at bounding box center [671, 462] width 313 height 53
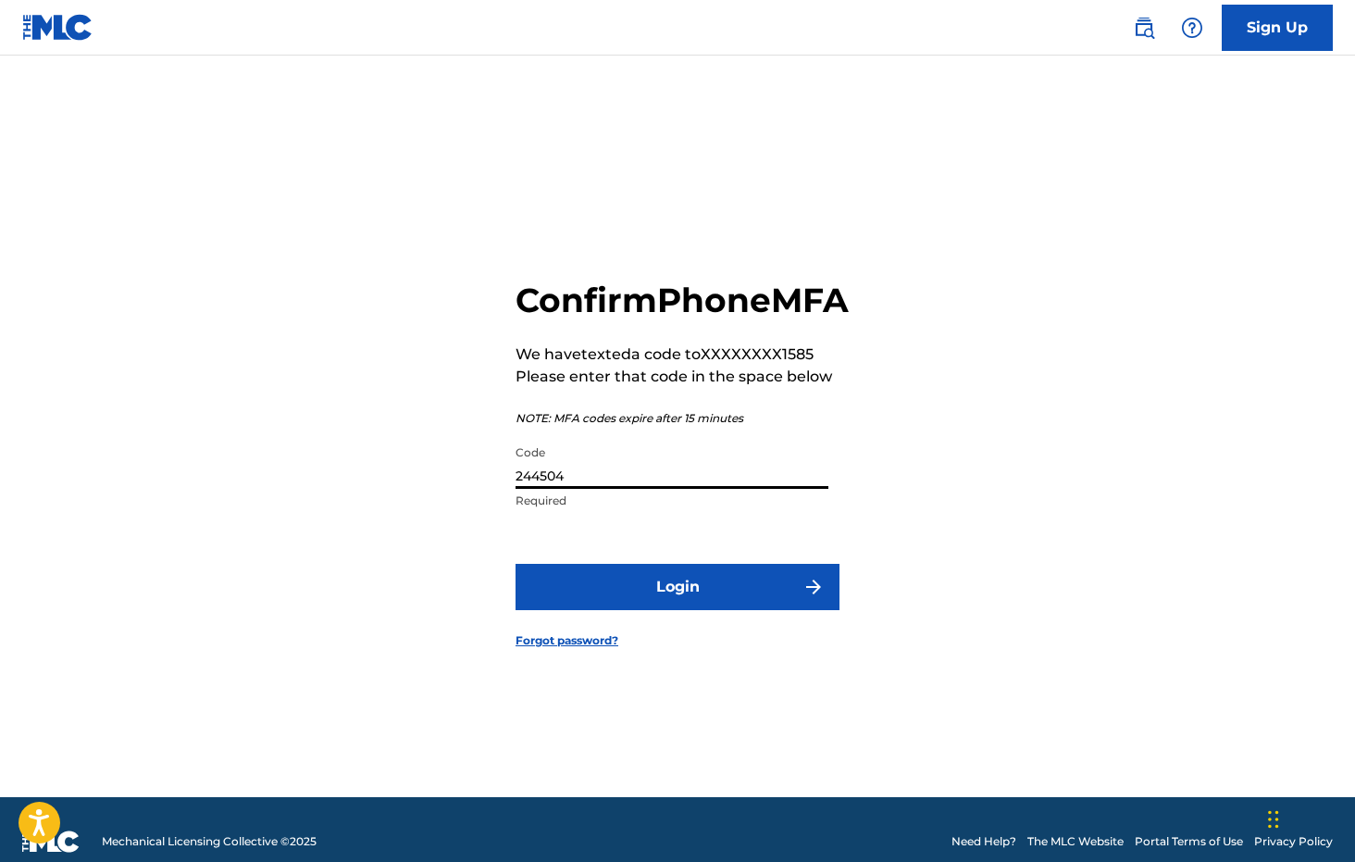
type input "244504"
click at [677, 607] on button "Login" at bounding box center [677, 587] width 324 height 46
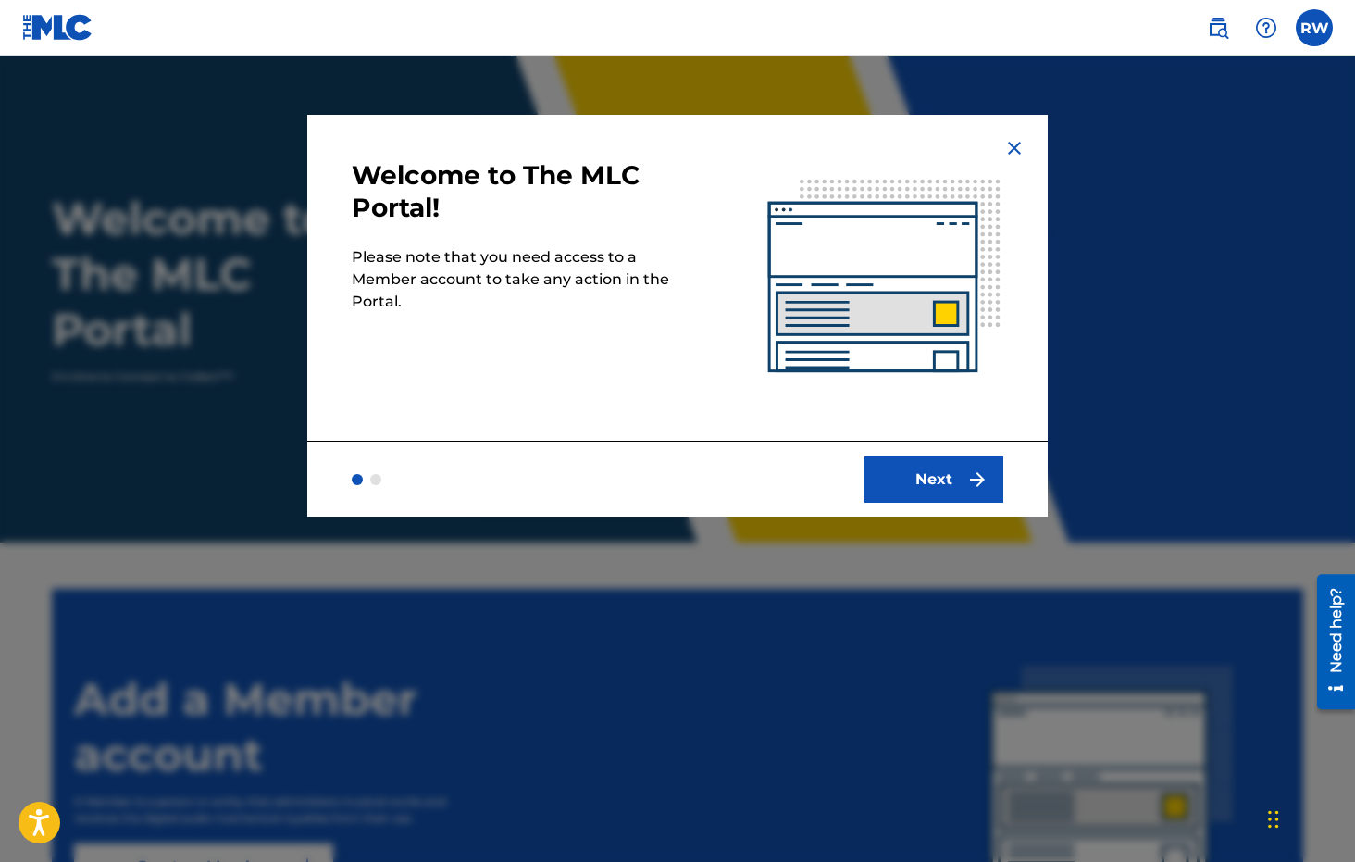
click at [952, 488] on button "Next" at bounding box center [933, 479] width 139 height 46
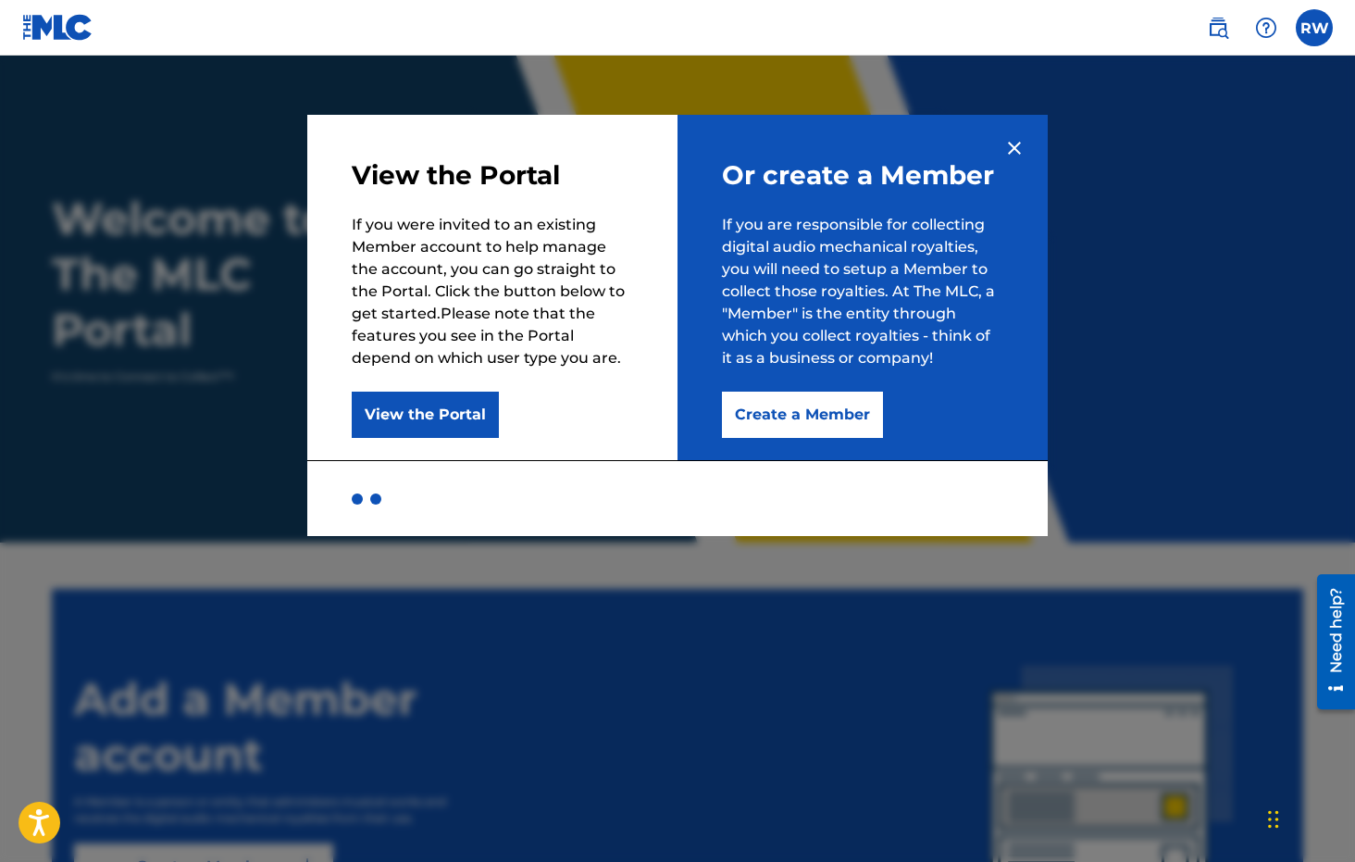
click at [870, 419] on button "Create a Member" at bounding box center [802, 414] width 161 height 46
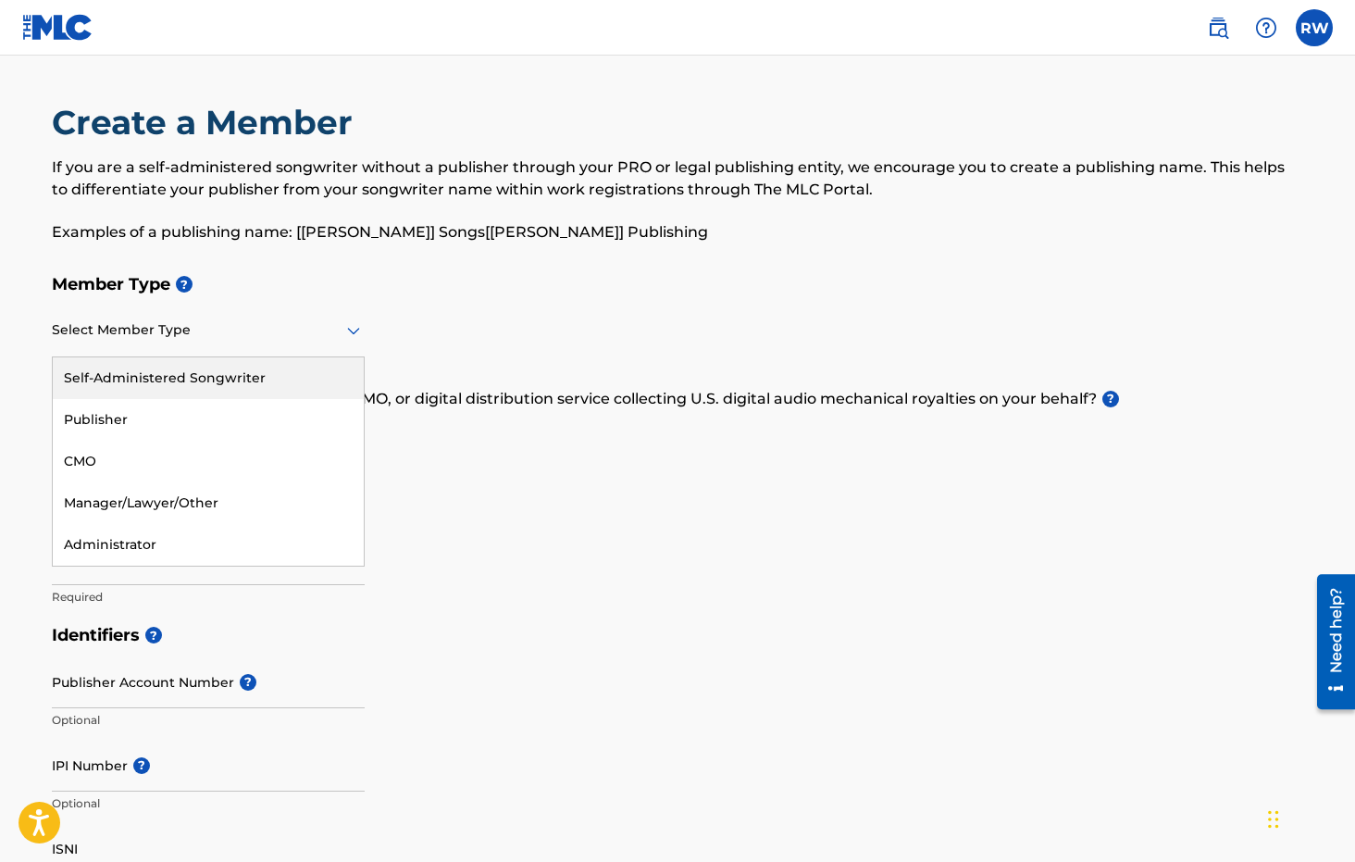
click at [280, 342] on div "Select Member Type" at bounding box center [208, 330] width 313 height 53
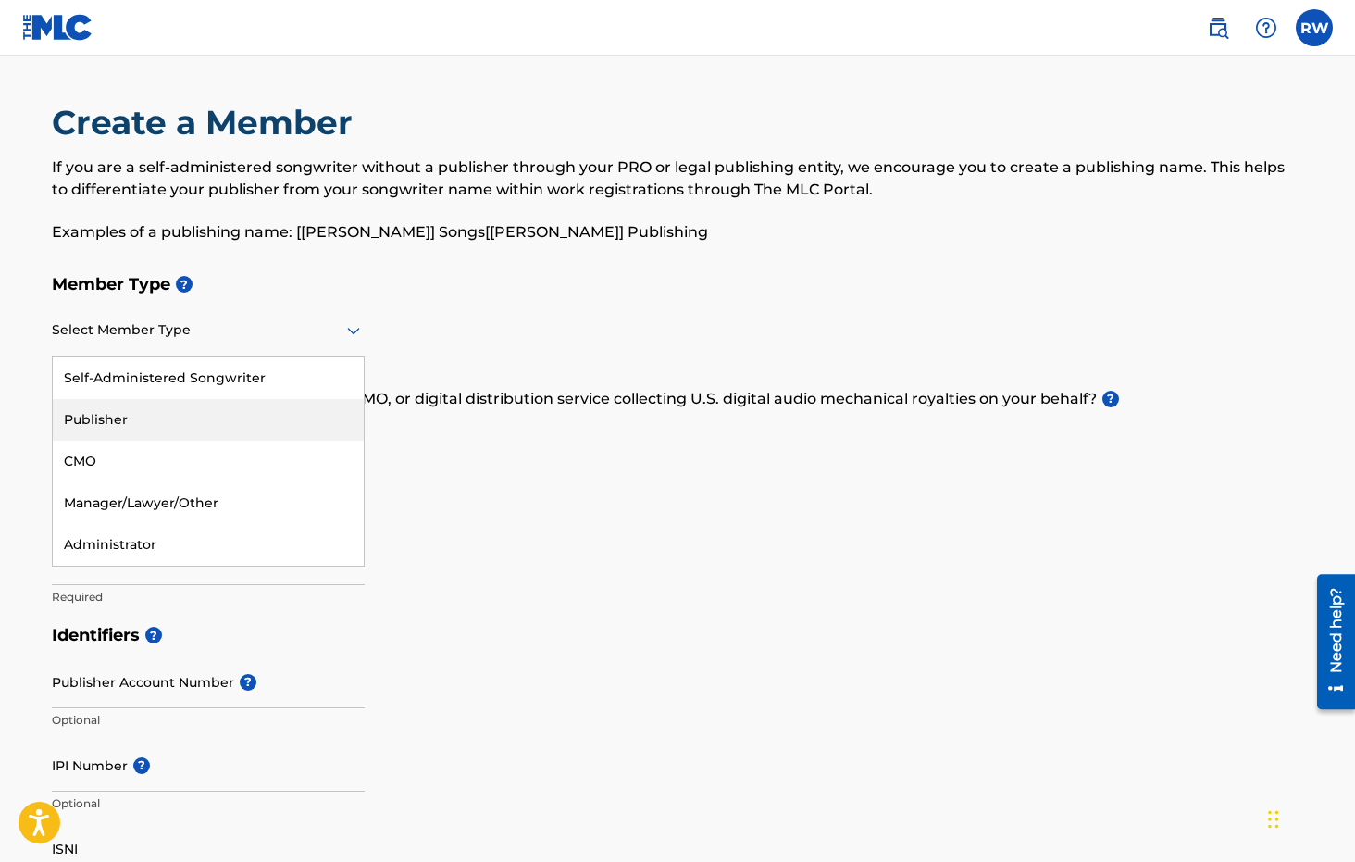
click at [244, 434] on div "Publisher" at bounding box center [208, 420] width 311 height 42
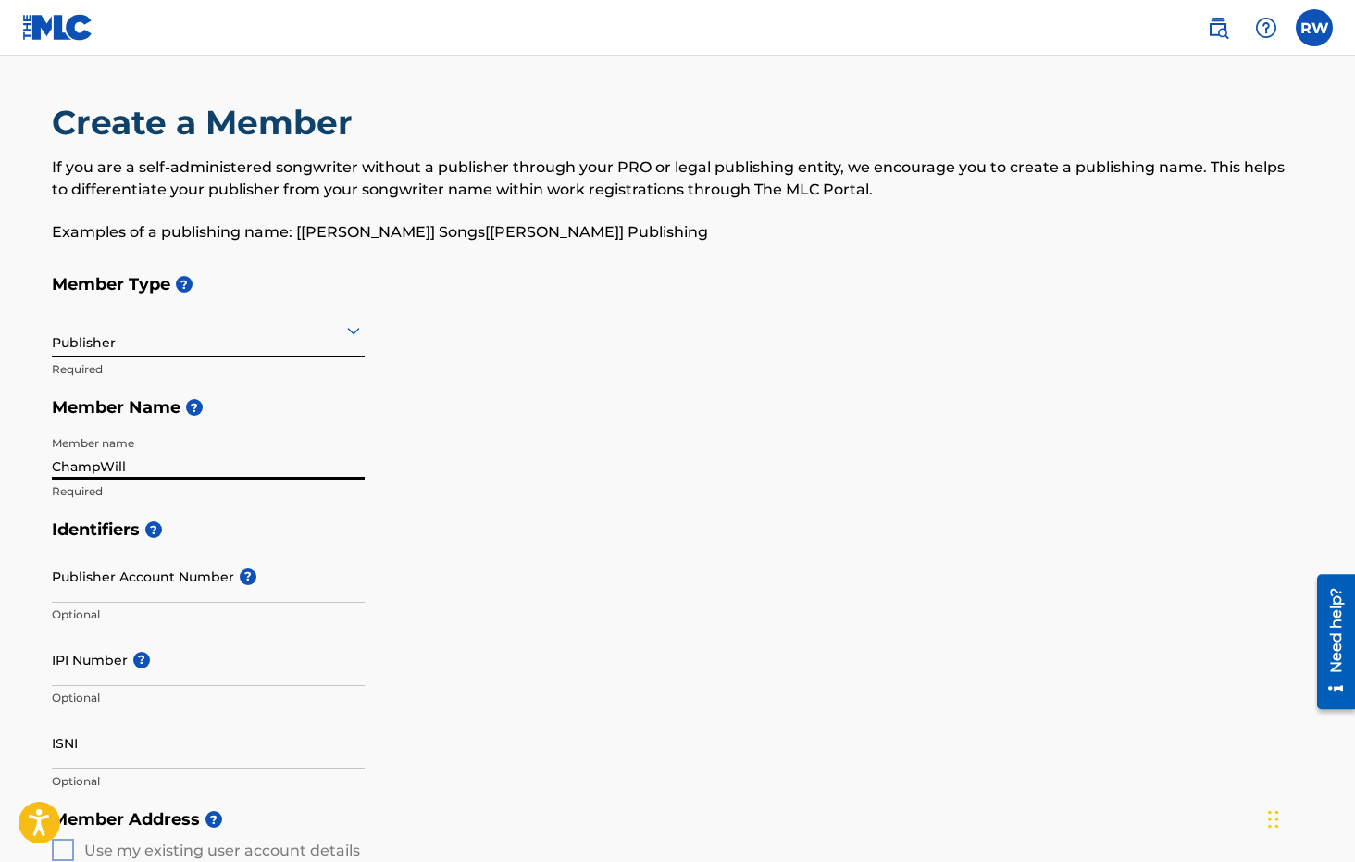
type input "ChampWill"
click at [260, 588] on input "Publisher Account Number ?" at bounding box center [208, 576] width 313 height 53
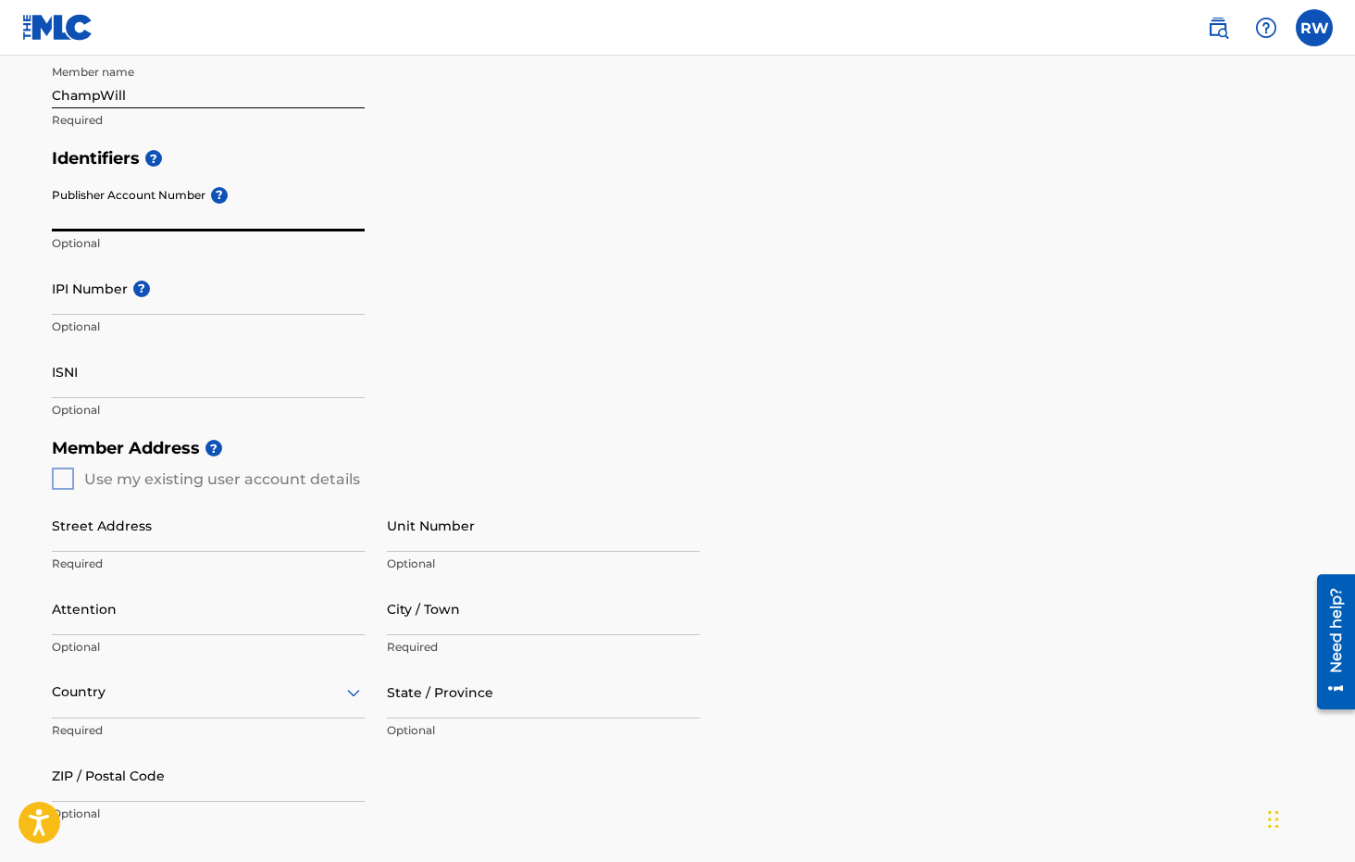
scroll to position [385, 0]
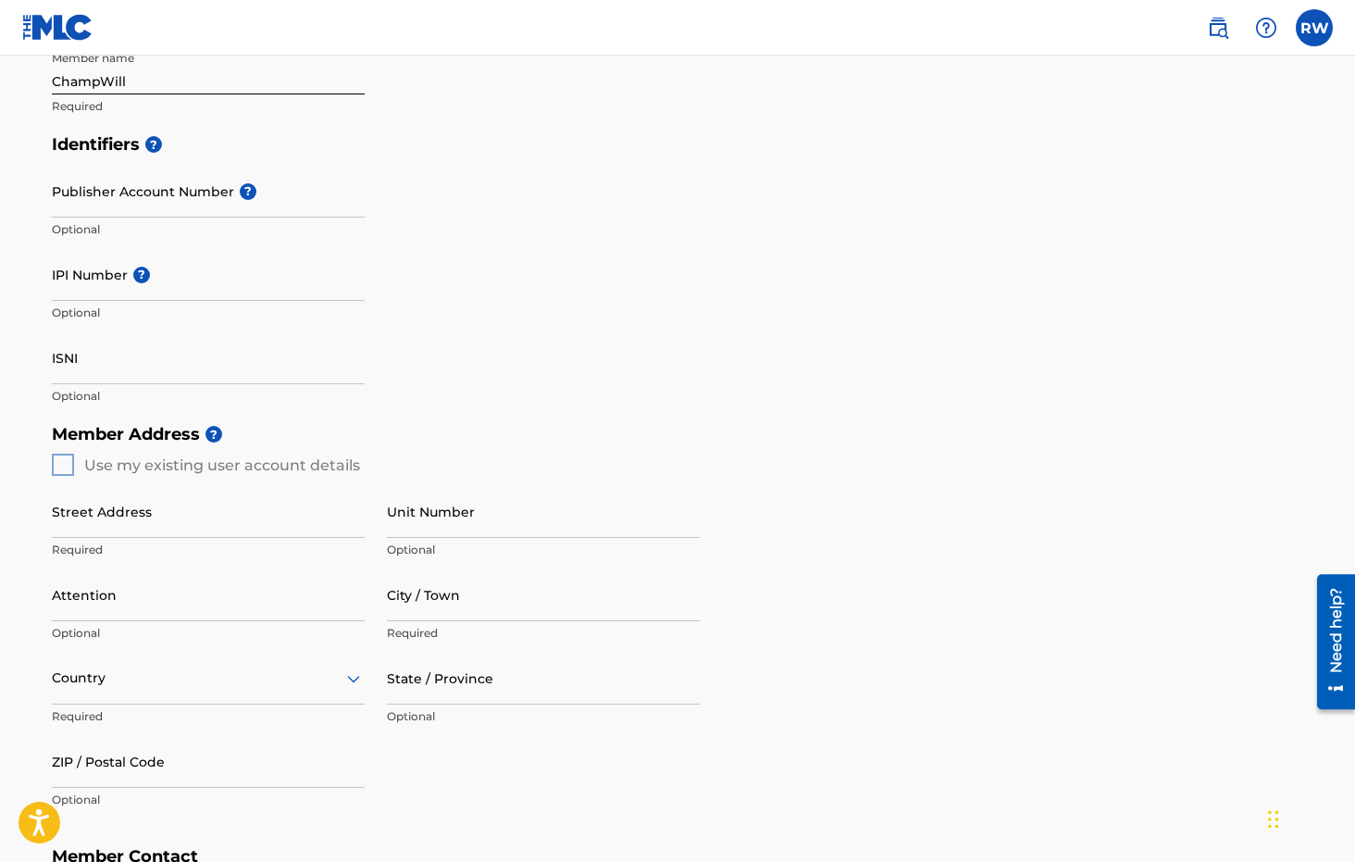
click at [76, 465] on div "Member Address ? Use my existing user account details Street Address Required U…" at bounding box center [677, 626] width 1251 height 423
click at [67, 463] on div "Member Address ? Use my existing user account details Street Address Required U…" at bounding box center [677, 626] width 1251 height 423
click at [62, 465] on div "Member Address ? Use my existing user account details Street Address Required U…" at bounding box center [677, 626] width 1251 height 423
click at [63, 465] on div "Member Address ? Use my existing user account details Street Address Required U…" at bounding box center [677, 626] width 1251 height 423
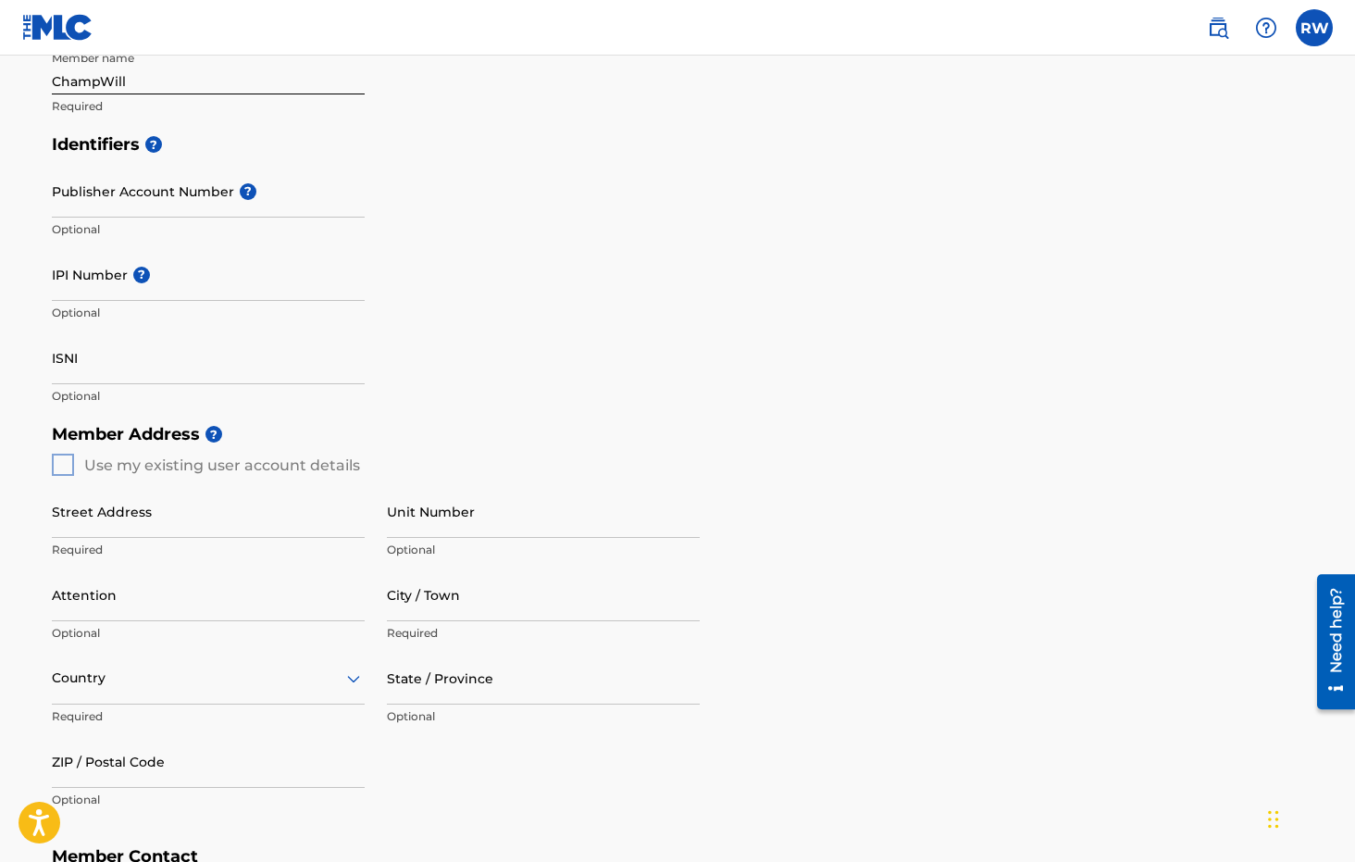
click at [63, 465] on div "Member Address ? Use my existing user account details Street Address Required U…" at bounding box center [677, 626] width 1251 height 423
type input "[STREET_ADDRESS][DEMOGRAPHIC_DATA][PERSON_NAME]"
type input "Yemassee"
type input "[GEOGRAPHIC_DATA]"
type input "SC"
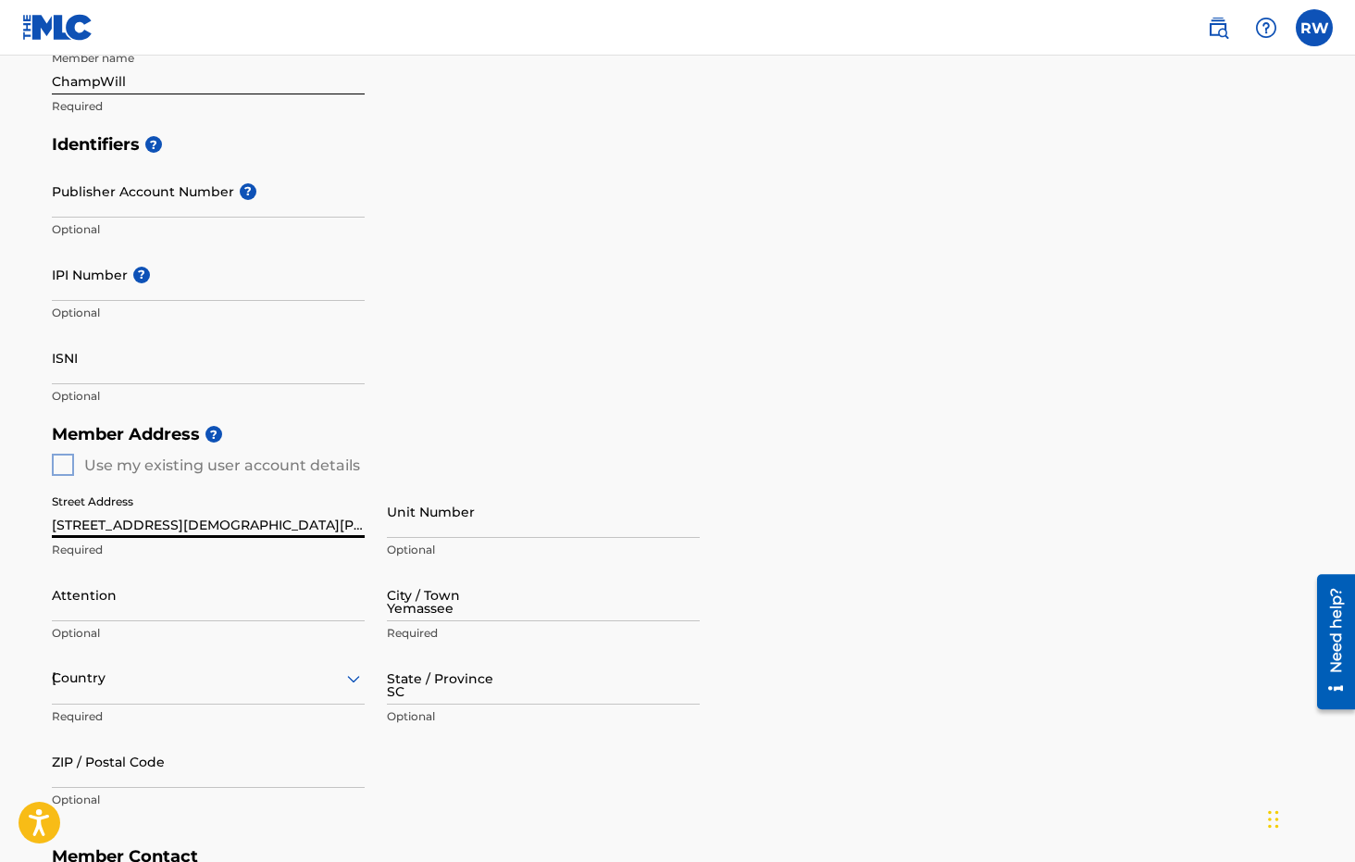
type input "29945"
type input "[GEOGRAPHIC_DATA]"
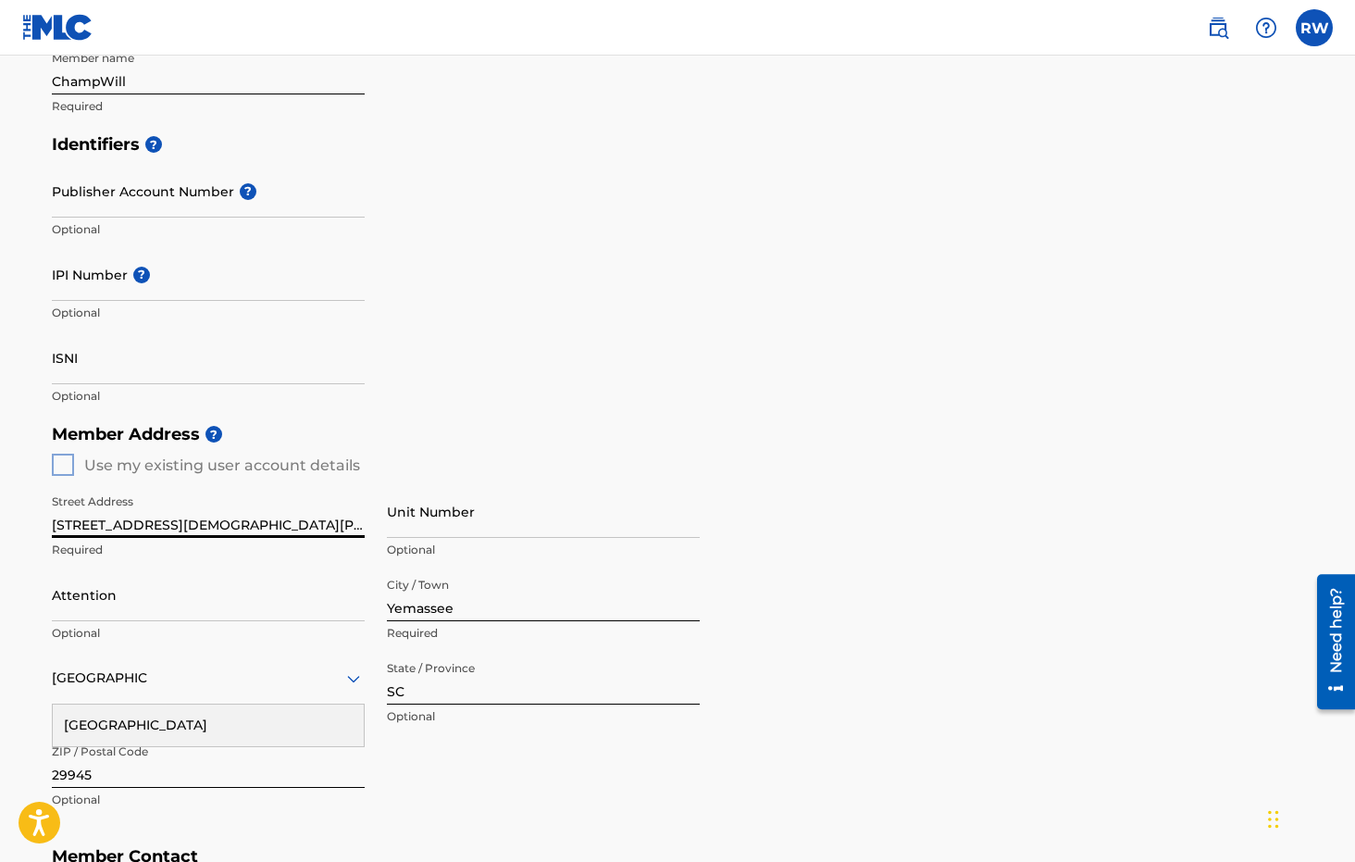
scroll to position [485, 0]
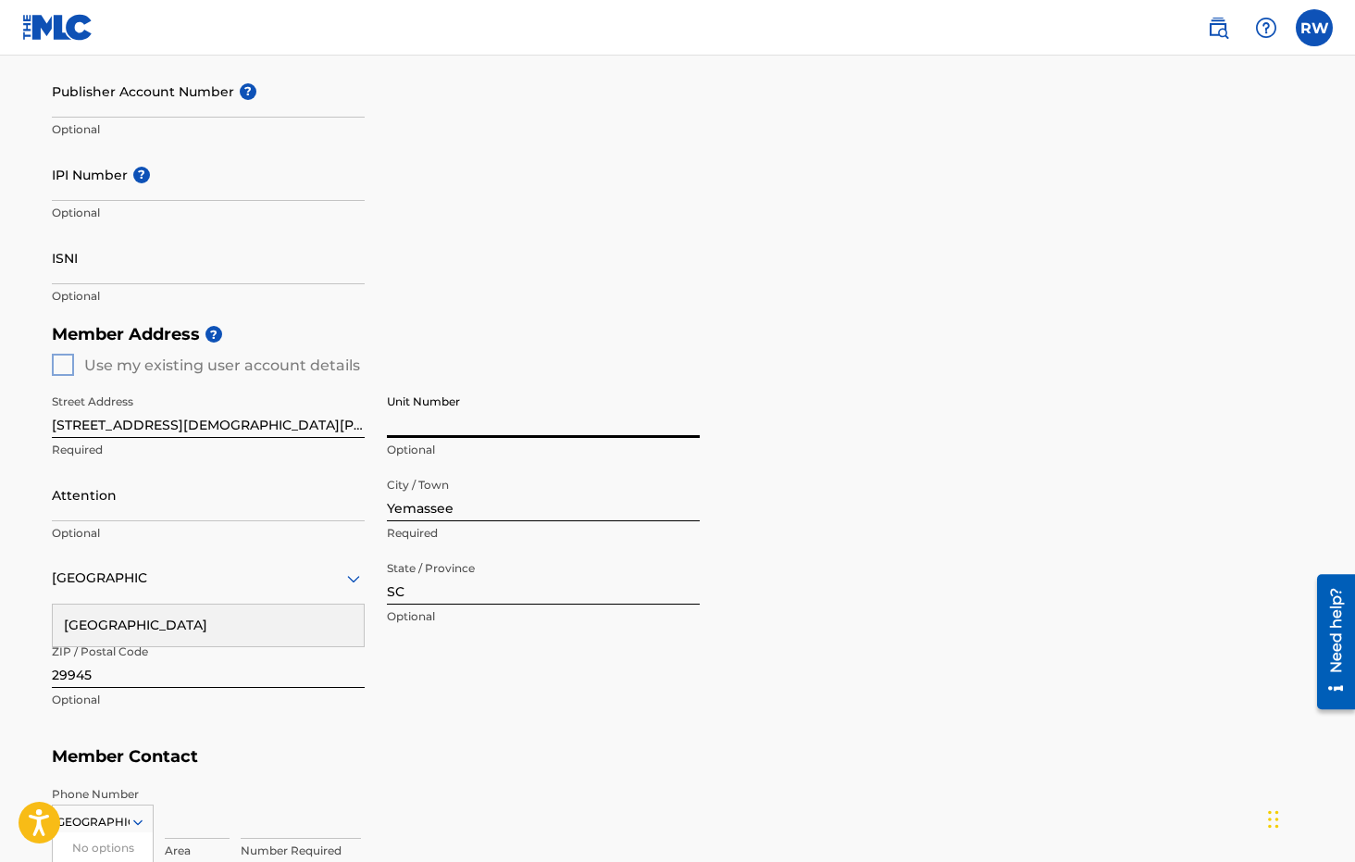
click at [62, 366] on div "Member Address ? Use my existing user account details Street Address [STREET_AD…" at bounding box center [677, 526] width 1251 height 423
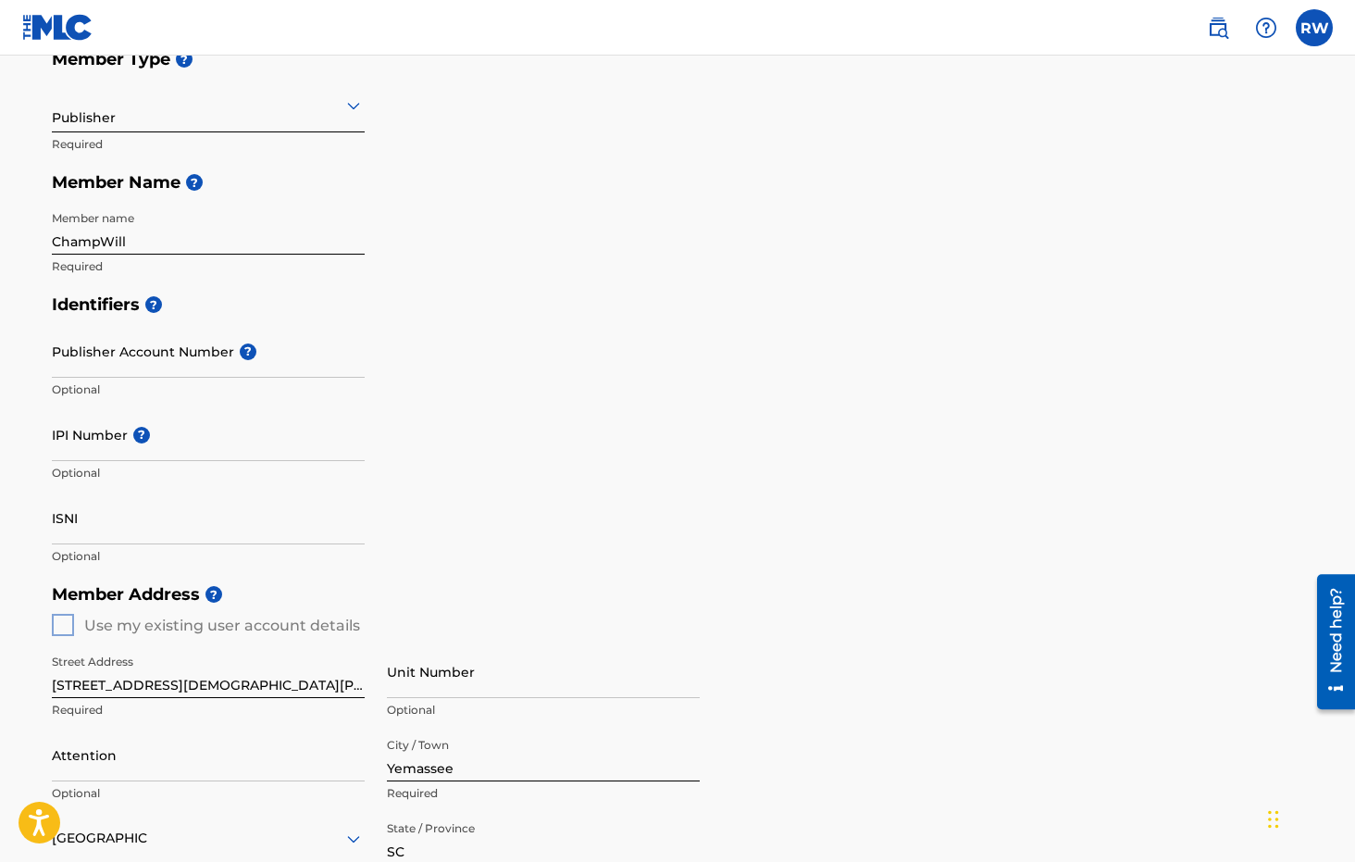
scroll to position [200, 0]
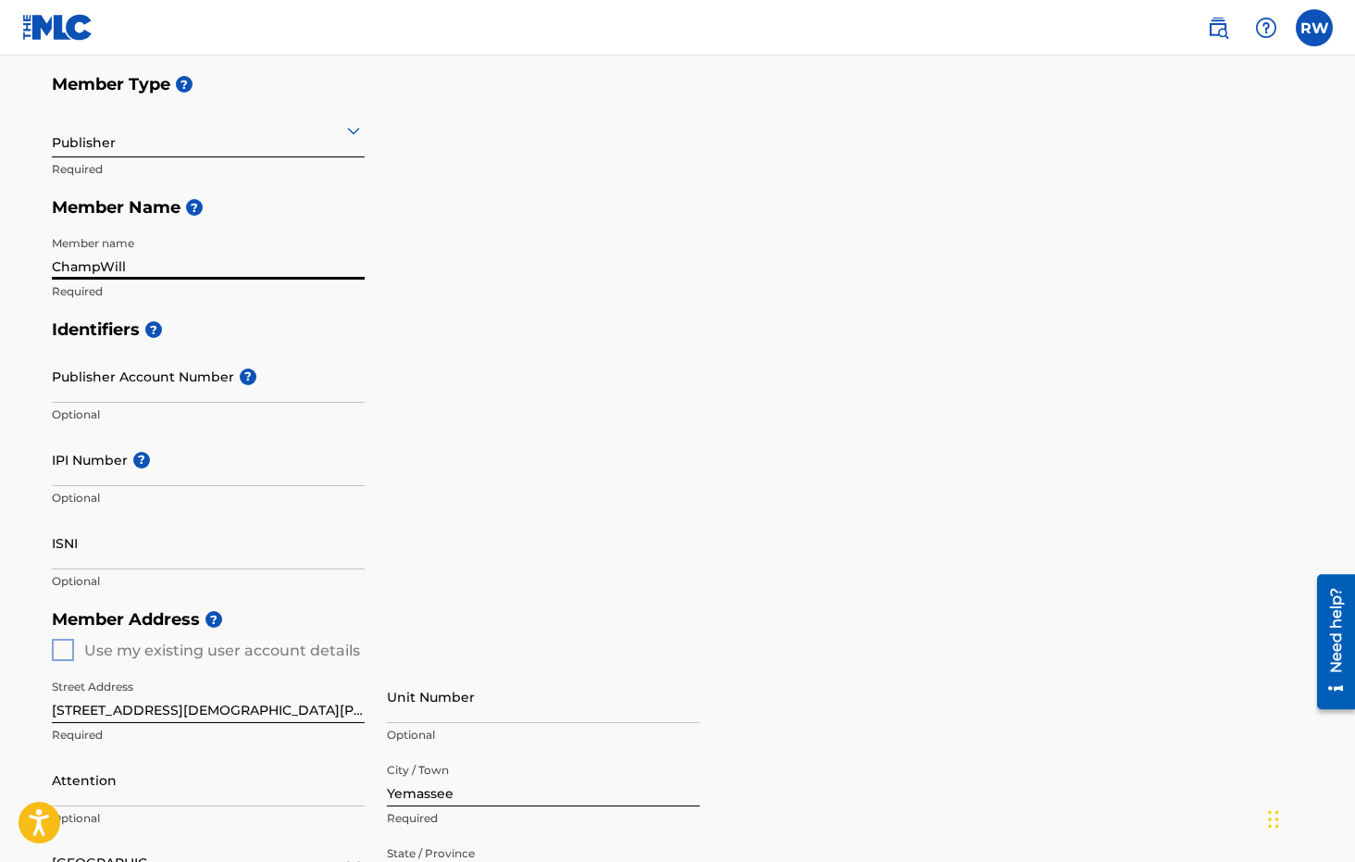
click at [136, 267] on input "ChampWill" at bounding box center [208, 253] width 313 height 53
type input "R"
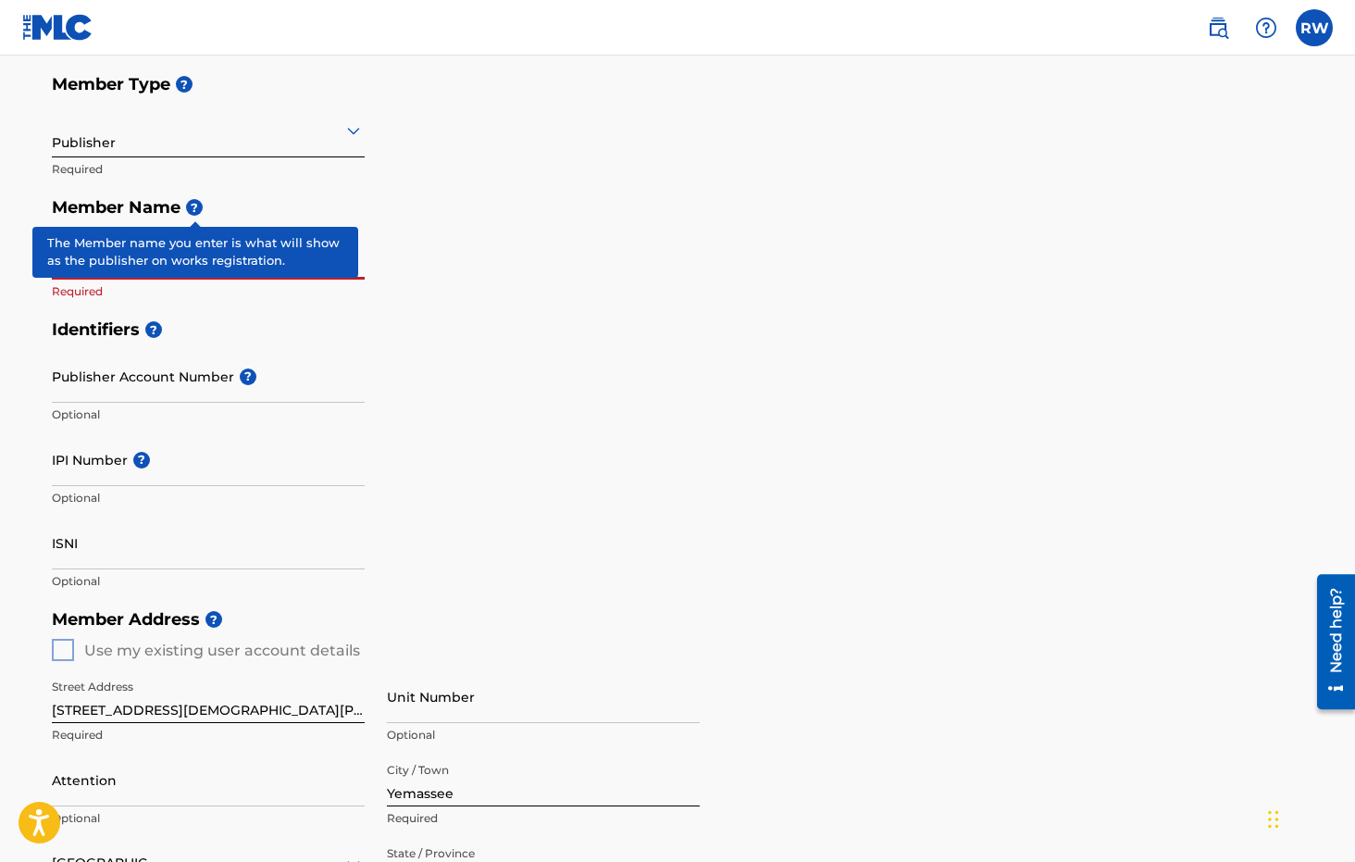
click at [197, 211] on span "?" at bounding box center [194, 207] width 17 height 17
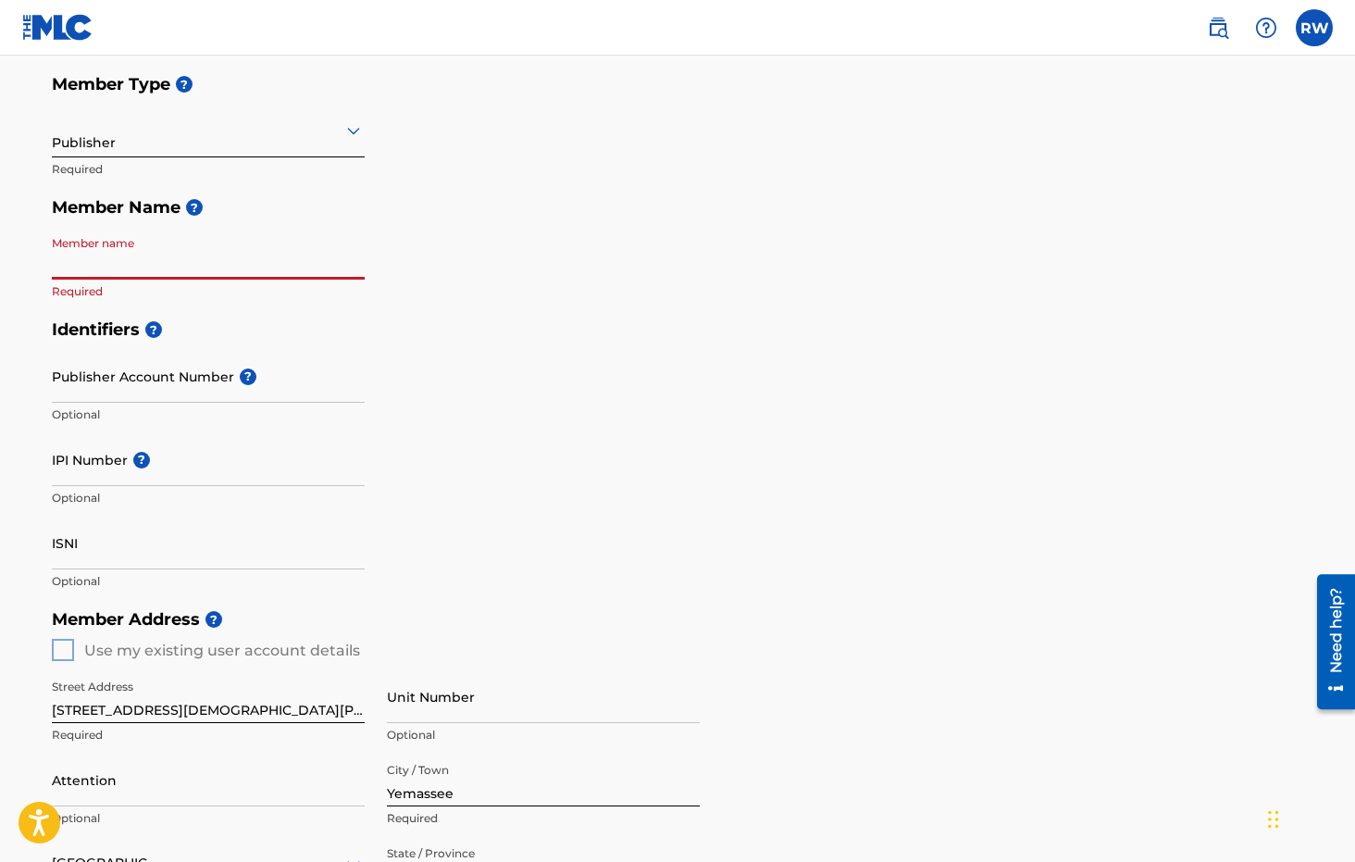
click at [174, 267] on input "Member name" at bounding box center [208, 253] width 313 height 53
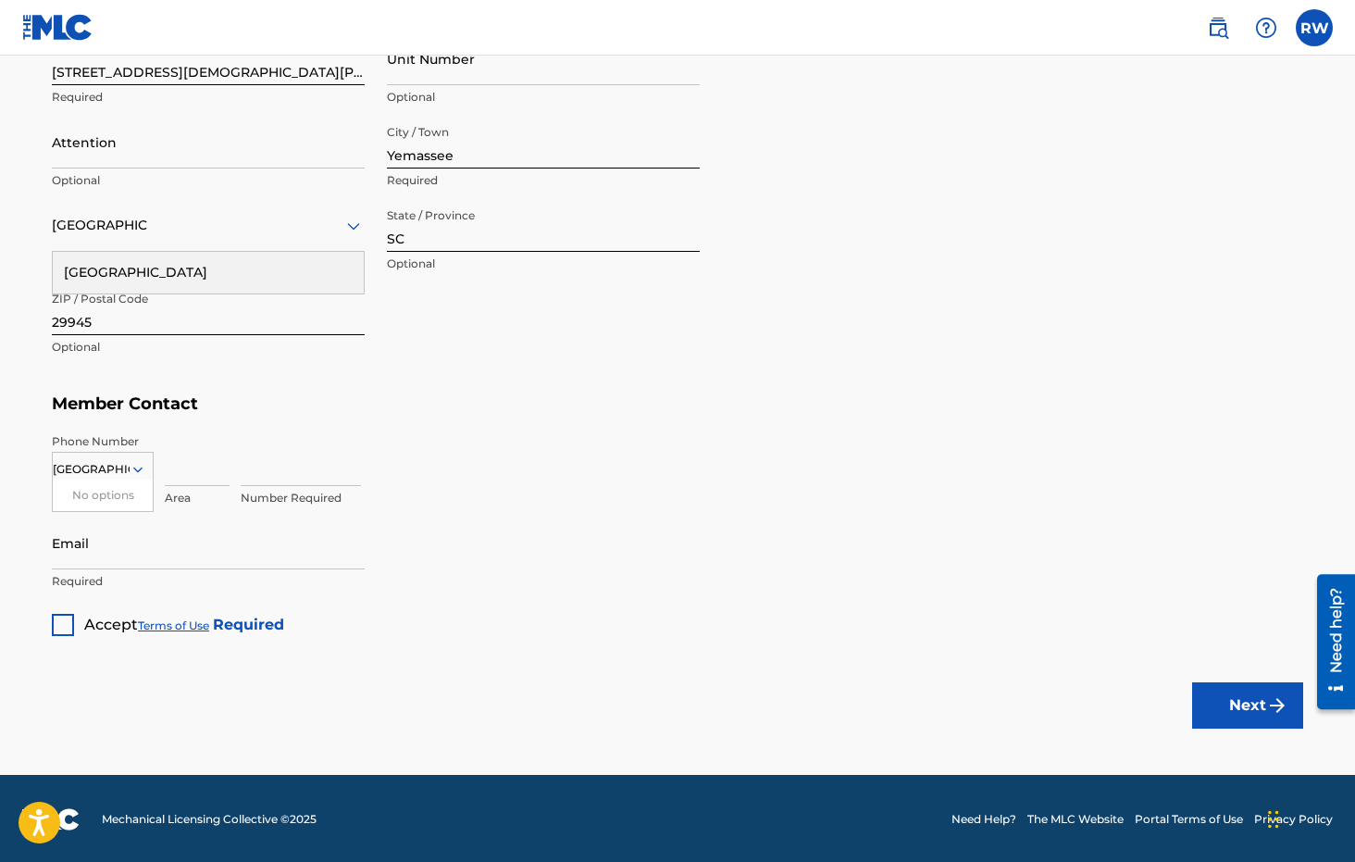
scroll to position [837, 0]
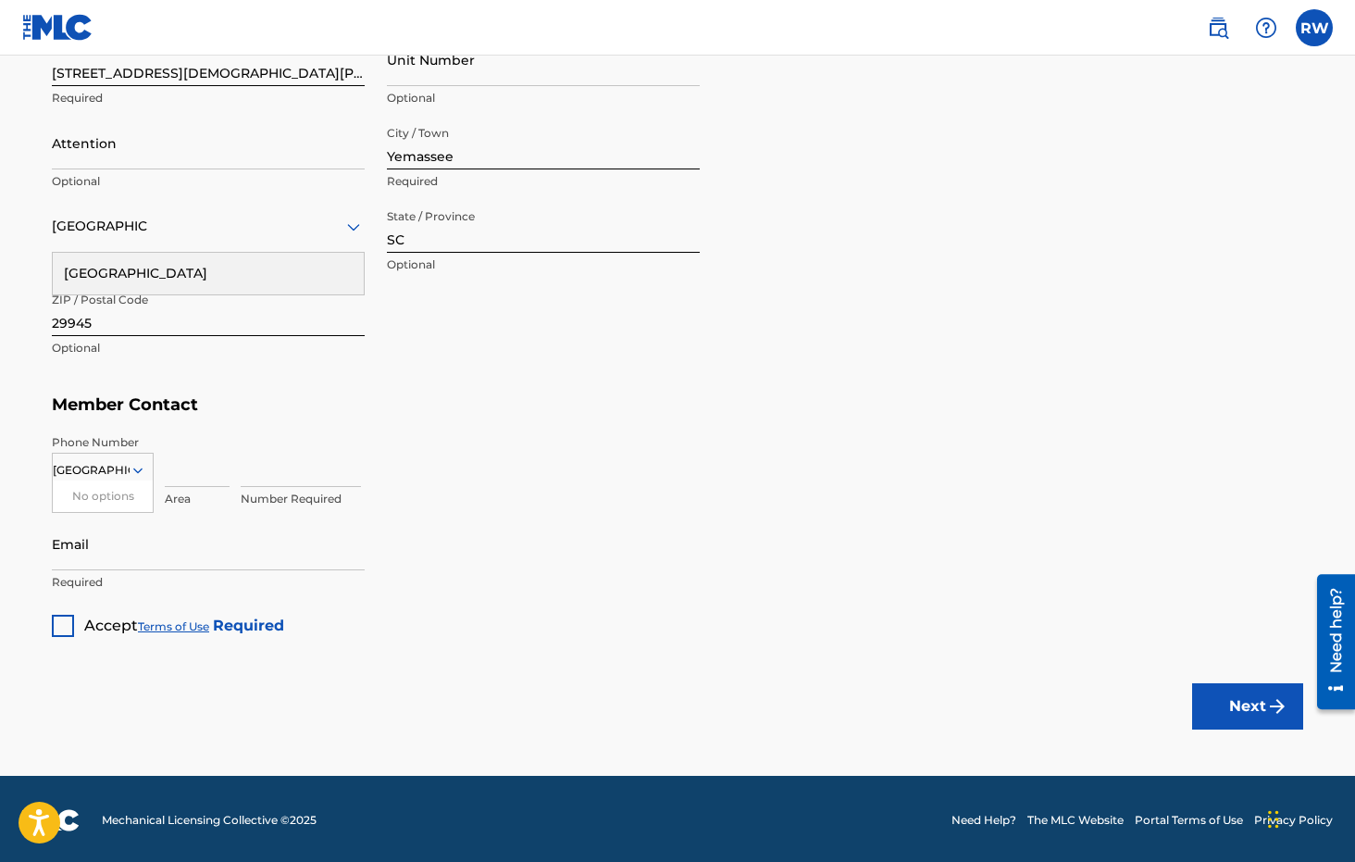
type input "ChampWill"
click at [214, 467] on input at bounding box center [197, 460] width 65 height 53
click at [214, 467] on input "8432521585" at bounding box center [197, 460] width 65 height 53
type input "843"
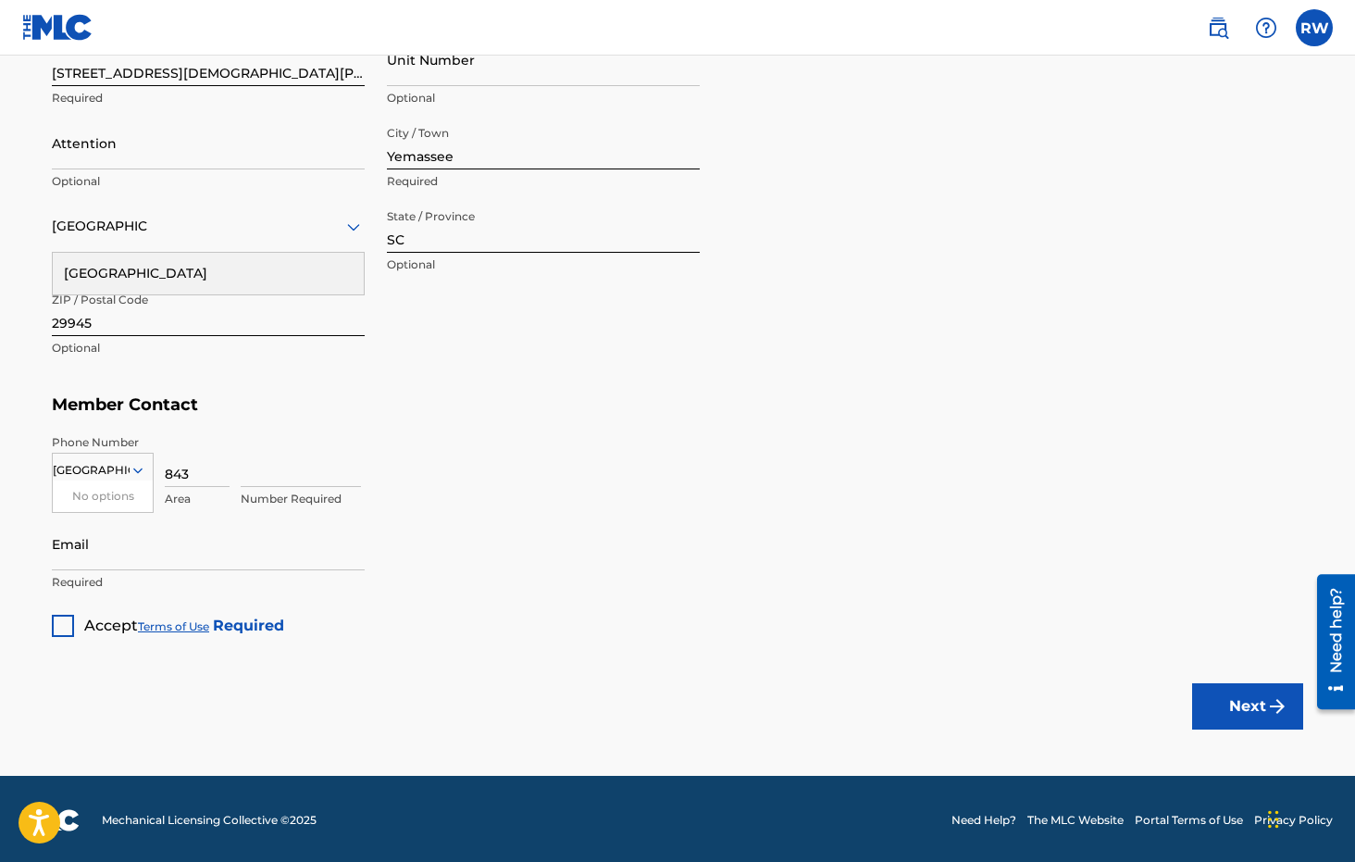
click at [308, 463] on input at bounding box center [301, 460] width 120 height 53
click at [267, 476] on input "8432521585" at bounding box center [301, 460] width 120 height 53
type input "2521585"
click at [237, 561] on input "Email" at bounding box center [208, 543] width 313 height 53
type input "[EMAIL_ADDRESS][DOMAIN_NAME]"
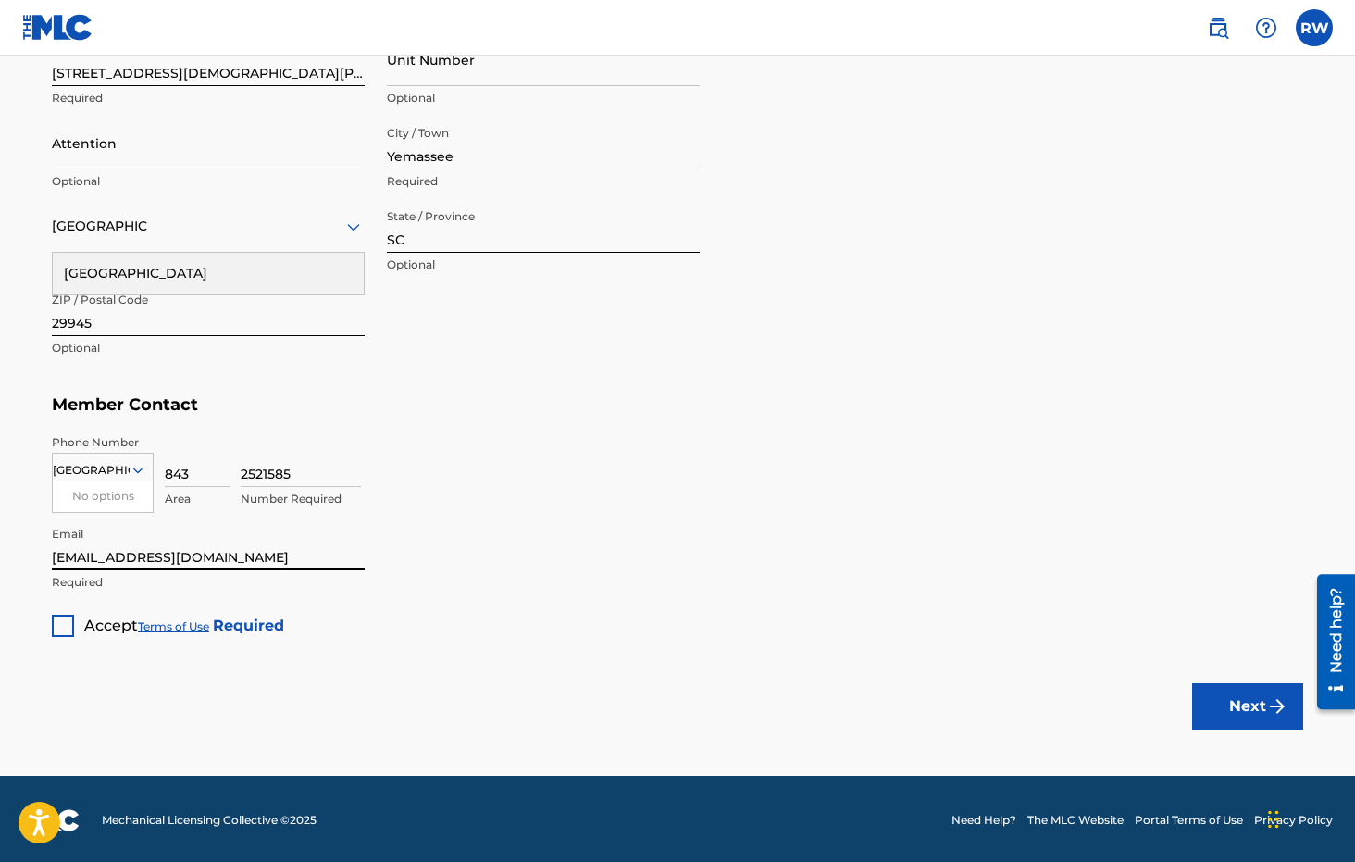
click at [90, 630] on span "Accept" at bounding box center [111, 625] width 54 height 18
click at [1270, 698] on img "submit" at bounding box center [1277, 706] width 22 height 22
click at [1211, 694] on button "Next" at bounding box center [1247, 706] width 111 height 46
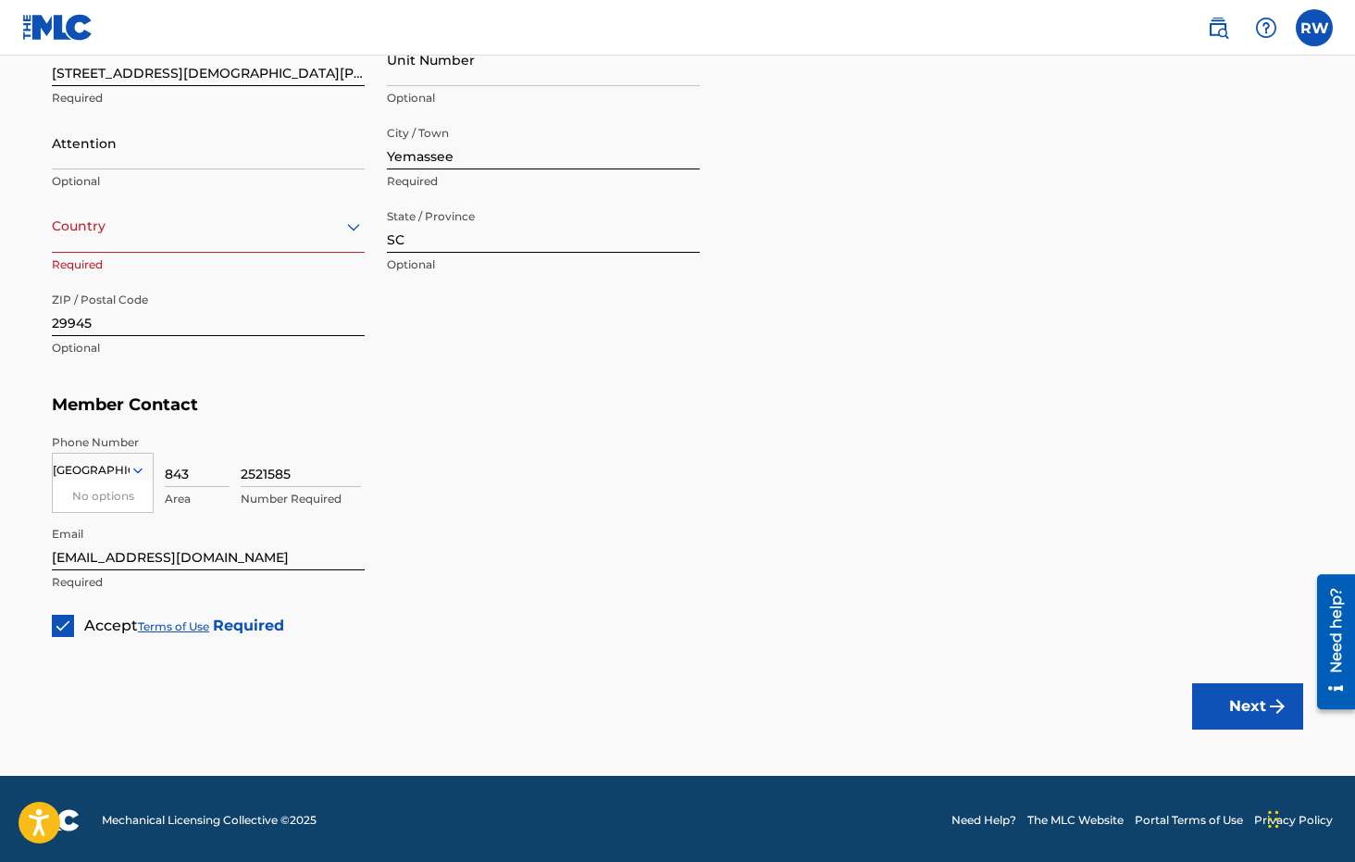
click at [347, 234] on icon at bounding box center [353, 227] width 22 height 22
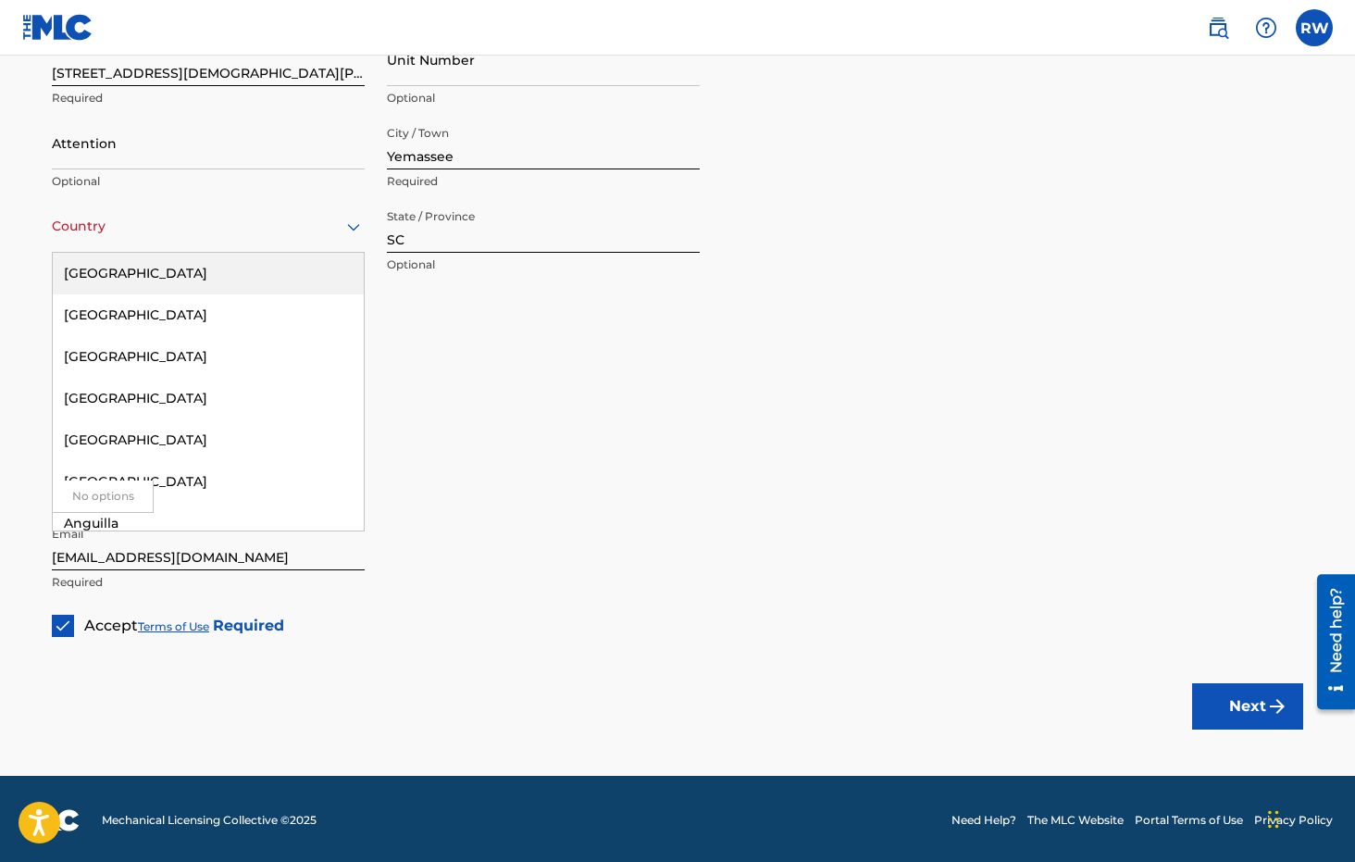
click at [336, 259] on div "[GEOGRAPHIC_DATA]" at bounding box center [208, 274] width 311 height 42
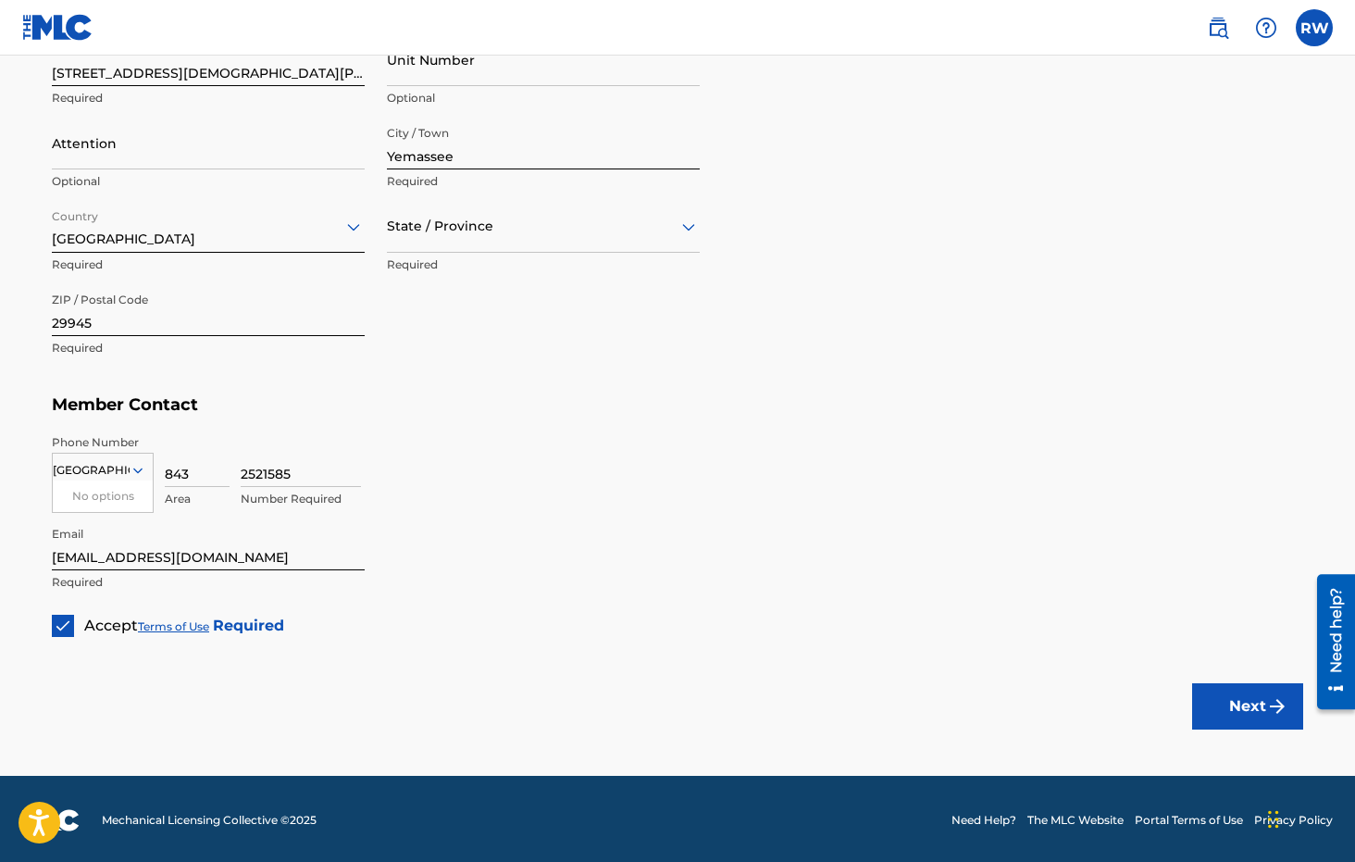
click at [1270, 685] on button "Next" at bounding box center [1247, 706] width 111 height 46
click at [496, 238] on div "State / Province" at bounding box center [543, 226] width 313 height 53
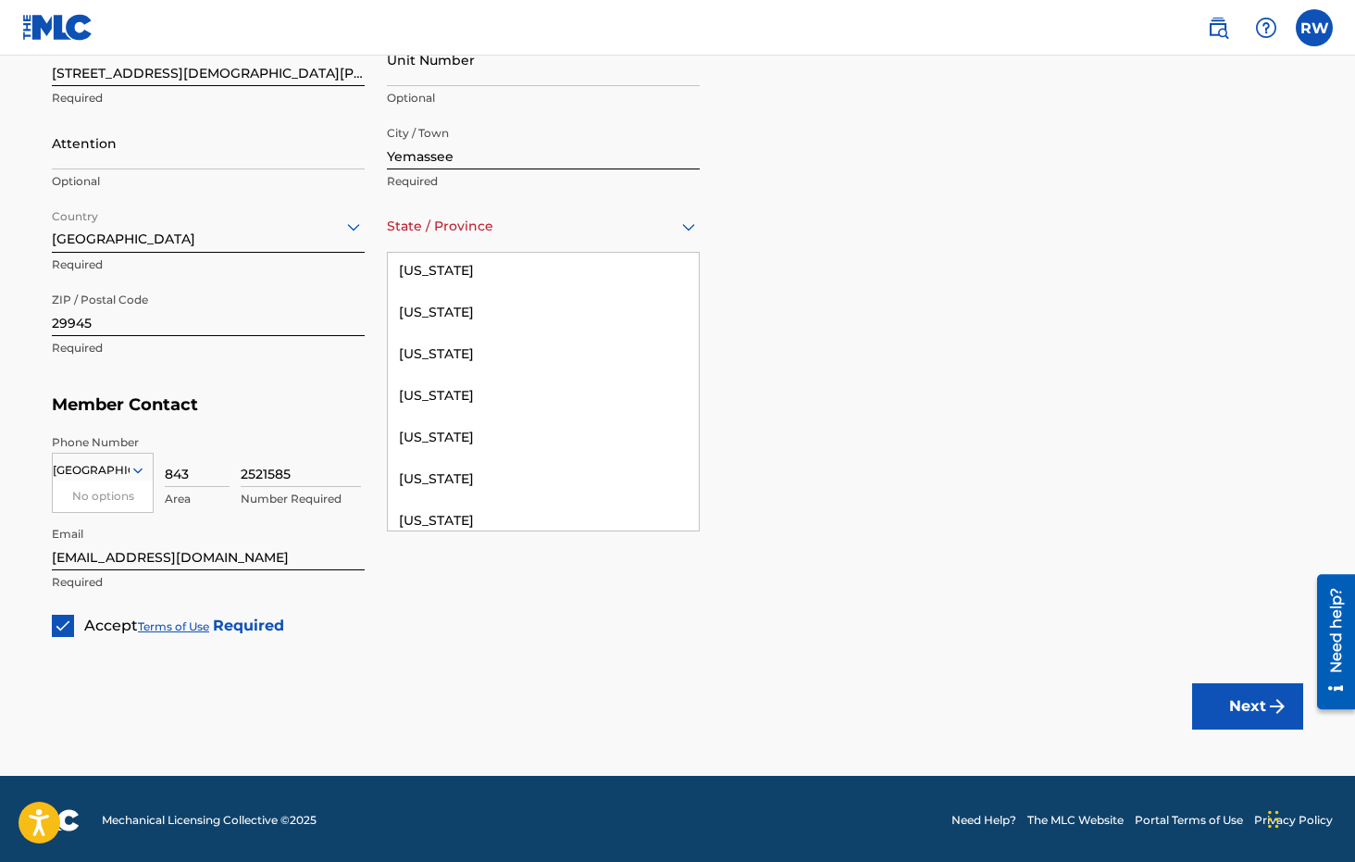
scroll to position [1789, 0]
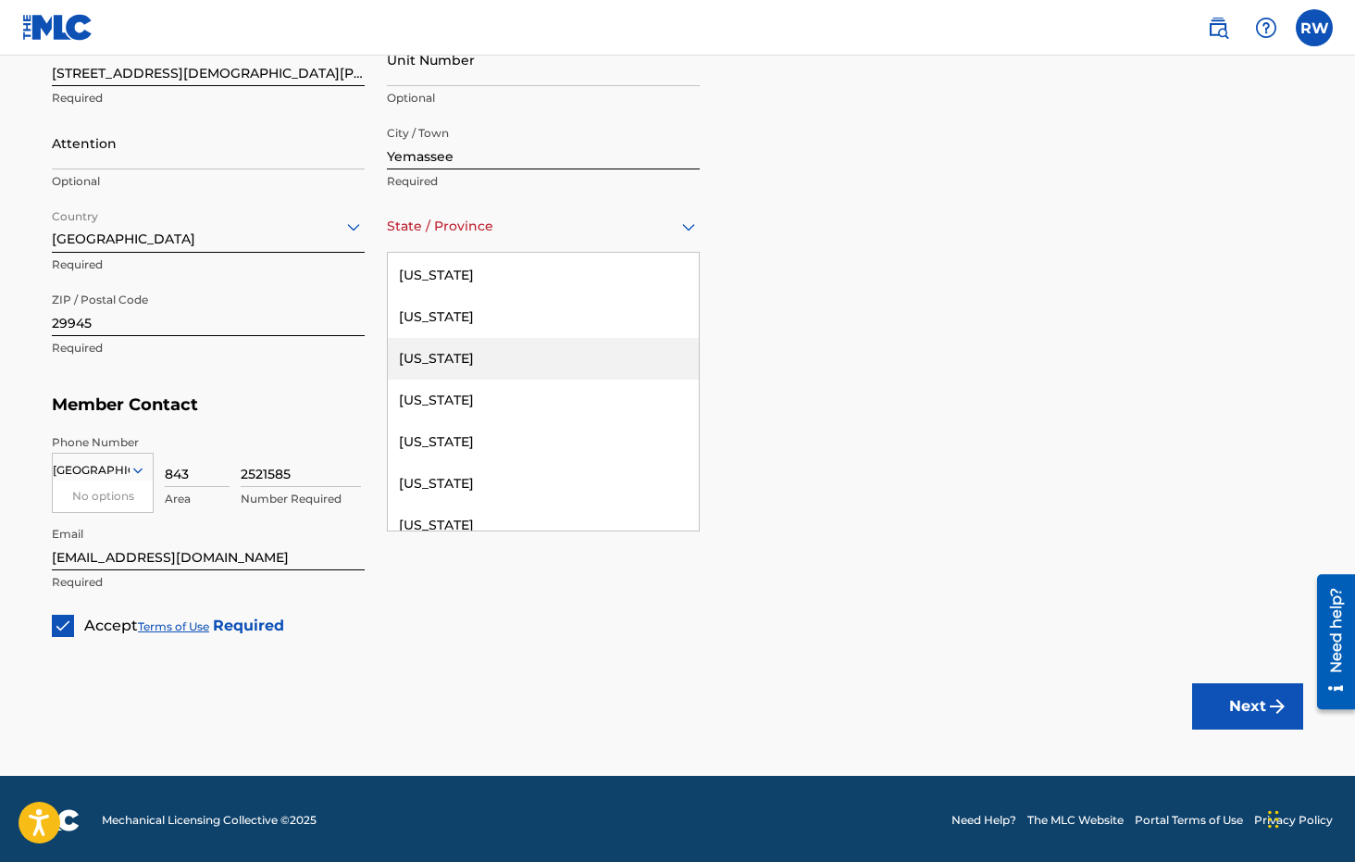
click at [555, 367] on div "[US_STATE]" at bounding box center [543, 359] width 311 height 42
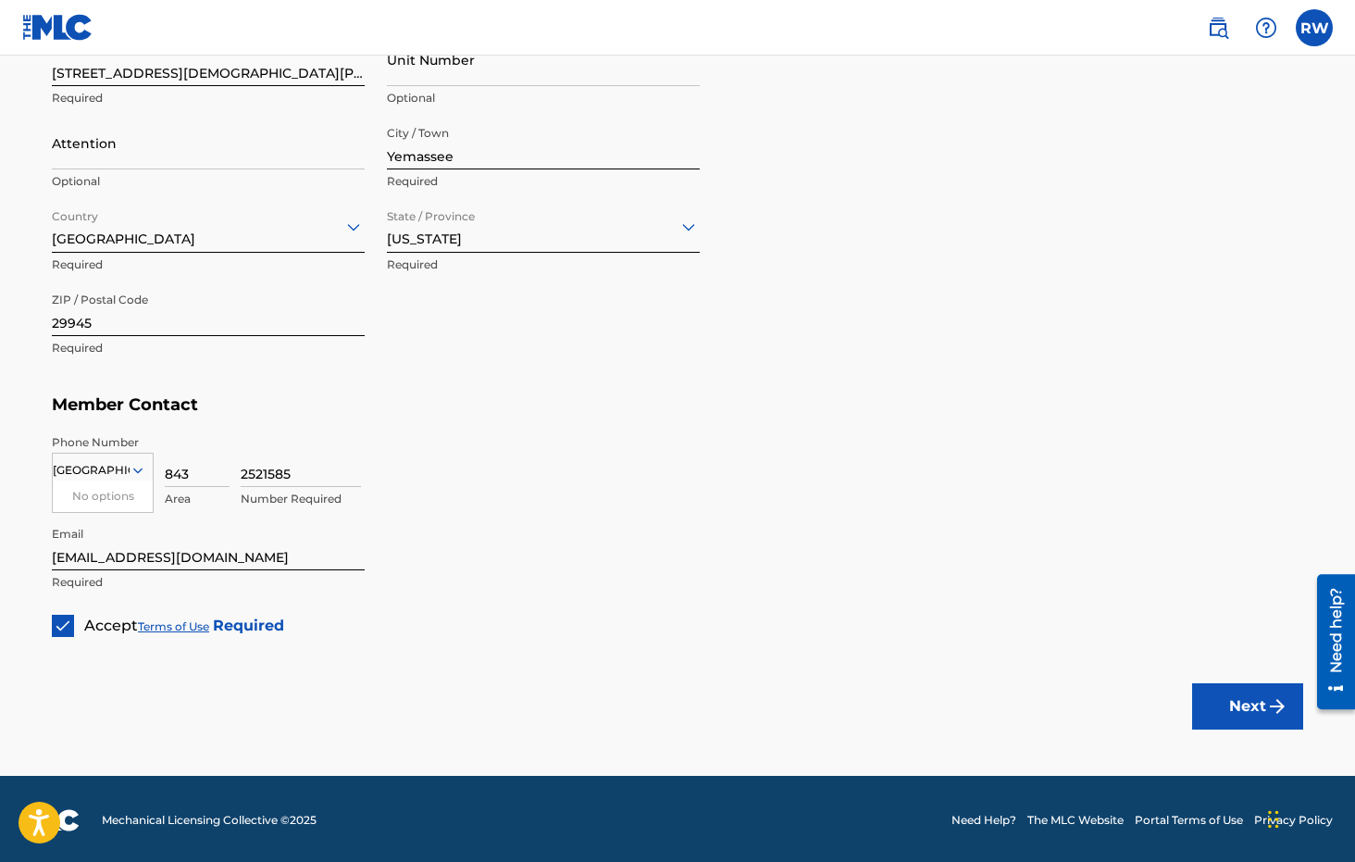
click at [1271, 723] on button "Next" at bounding box center [1247, 706] width 111 height 46
click at [1228, 683] on button "Next" at bounding box center [1247, 706] width 111 height 46
click at [113, 462] on div at bounding box center [103, 470] width 100 height 20
click at [107, 495] on div "US, [GEOGRAPHIC_DATA] +1" at bounding box center [103, 516] width 100 height 72
click at [1228, 717] on button "Next" at bounding box center [1247, 706] width 111 height 46
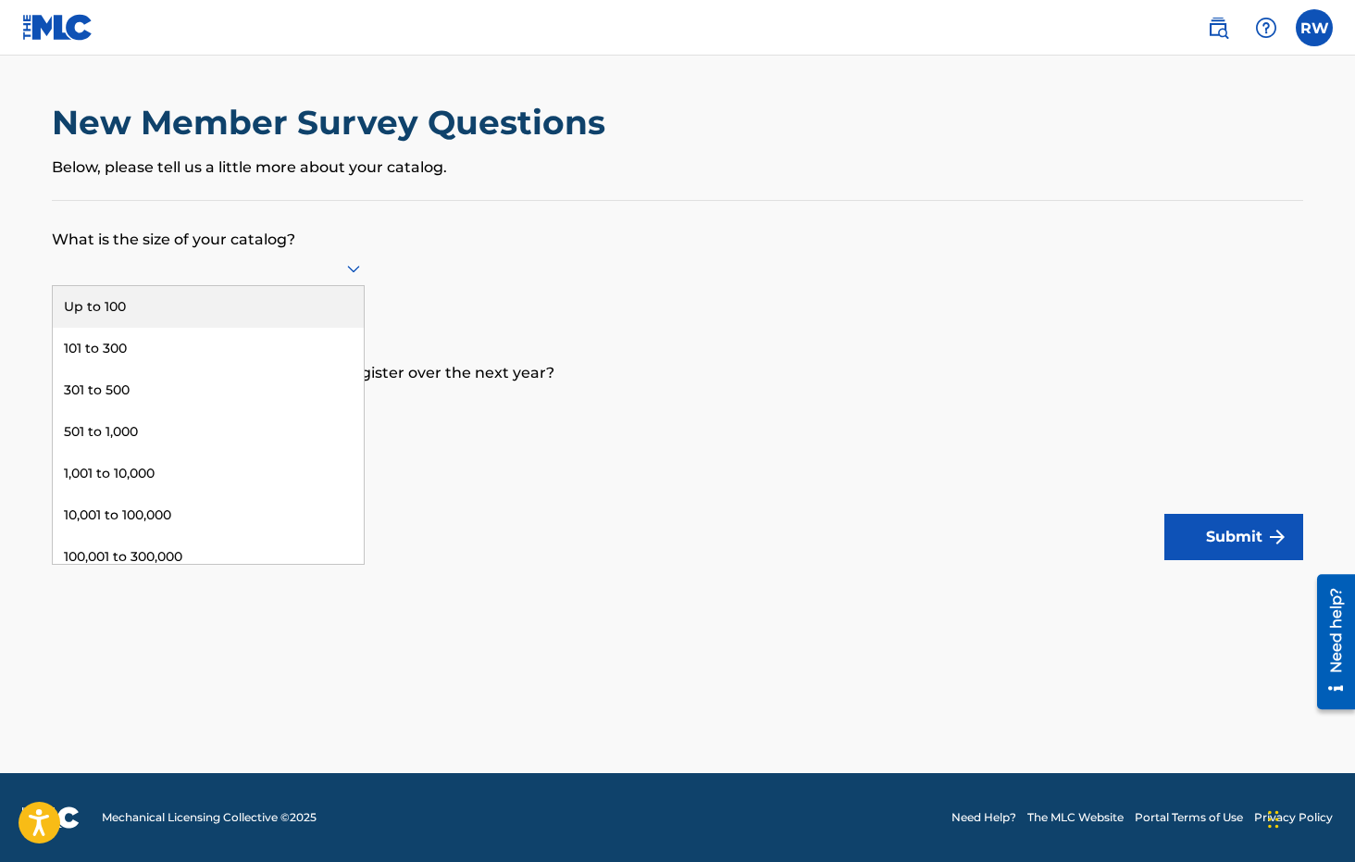
click at [283, 279] on div at bounding box center [208, 267] width 313 height 23
click at [266, 328] on div "Up to 100" at bounding box center [208, 307] width 311 height 42
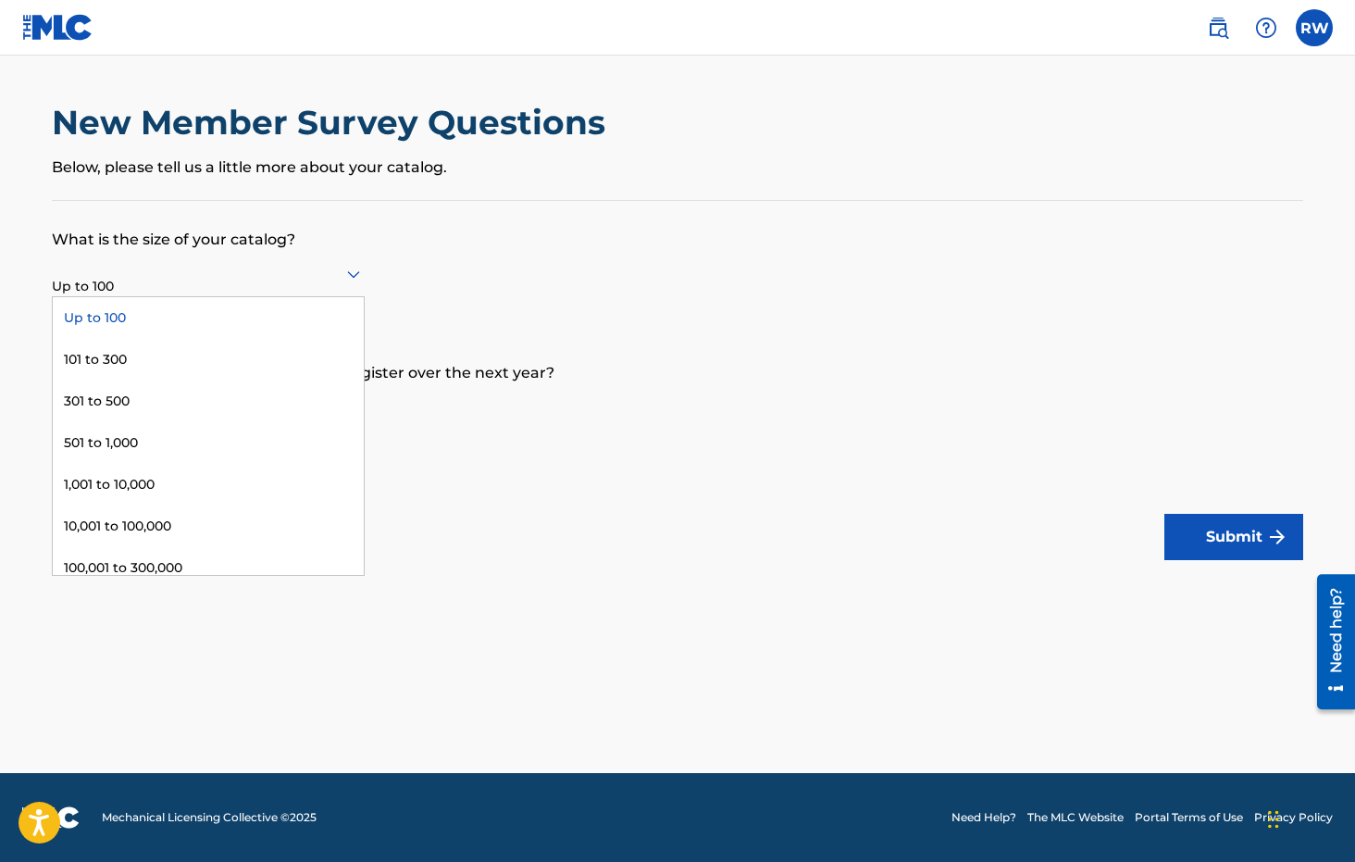
click at [199, 285] on div at bounding box center [208, 273] width 313 height 23
click at [407, 306] on form "What is the size of your catalog? Up to 100 selected, 1 of 9. 9 results availab…" at bounding box center [677, 380] width 1251 height 359
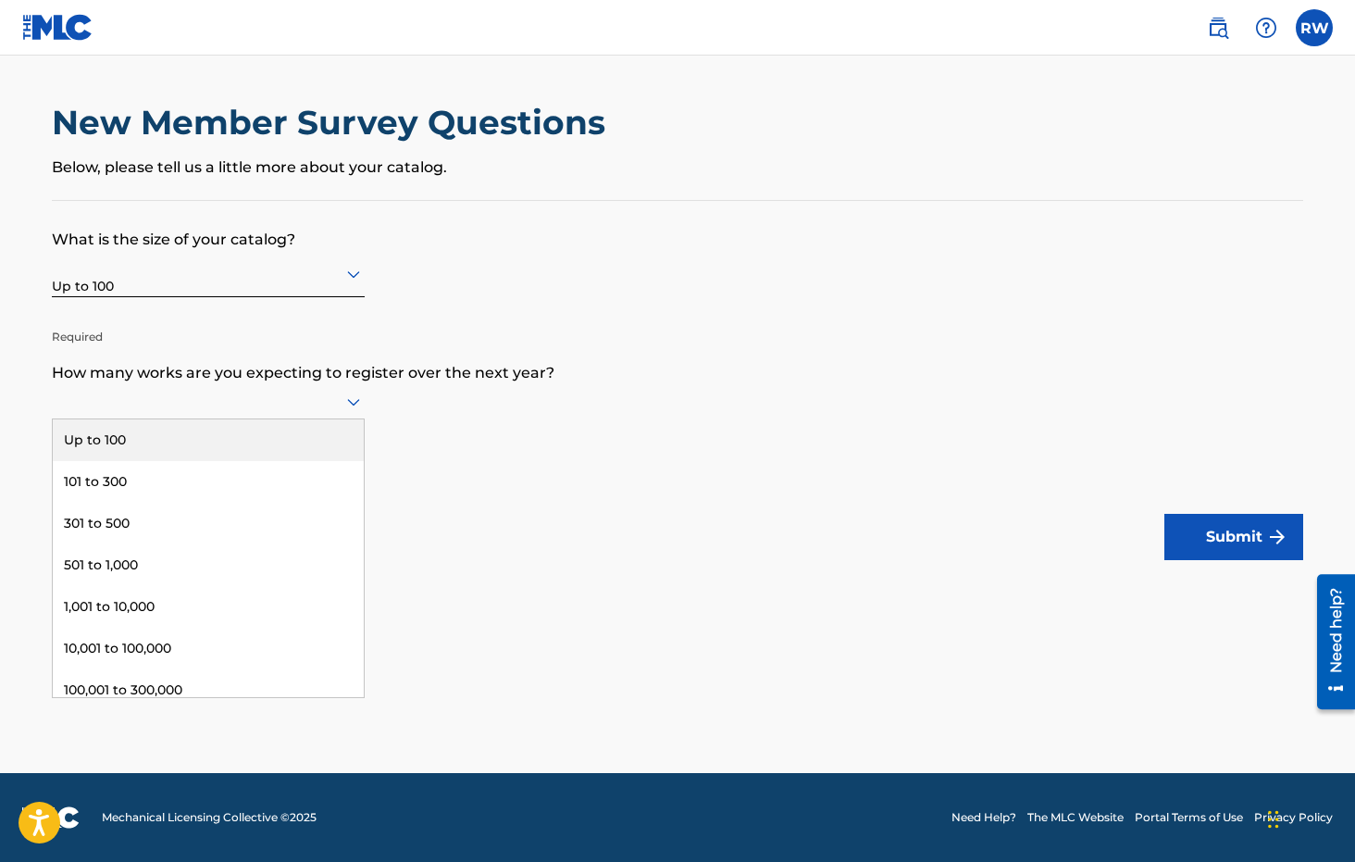
click at [279, 408] on div at bounding box center [208, 401] width 313 height 23
click at [228, 452] on div "Up to 100" at bounding box center [208, 440] width 311 height 42
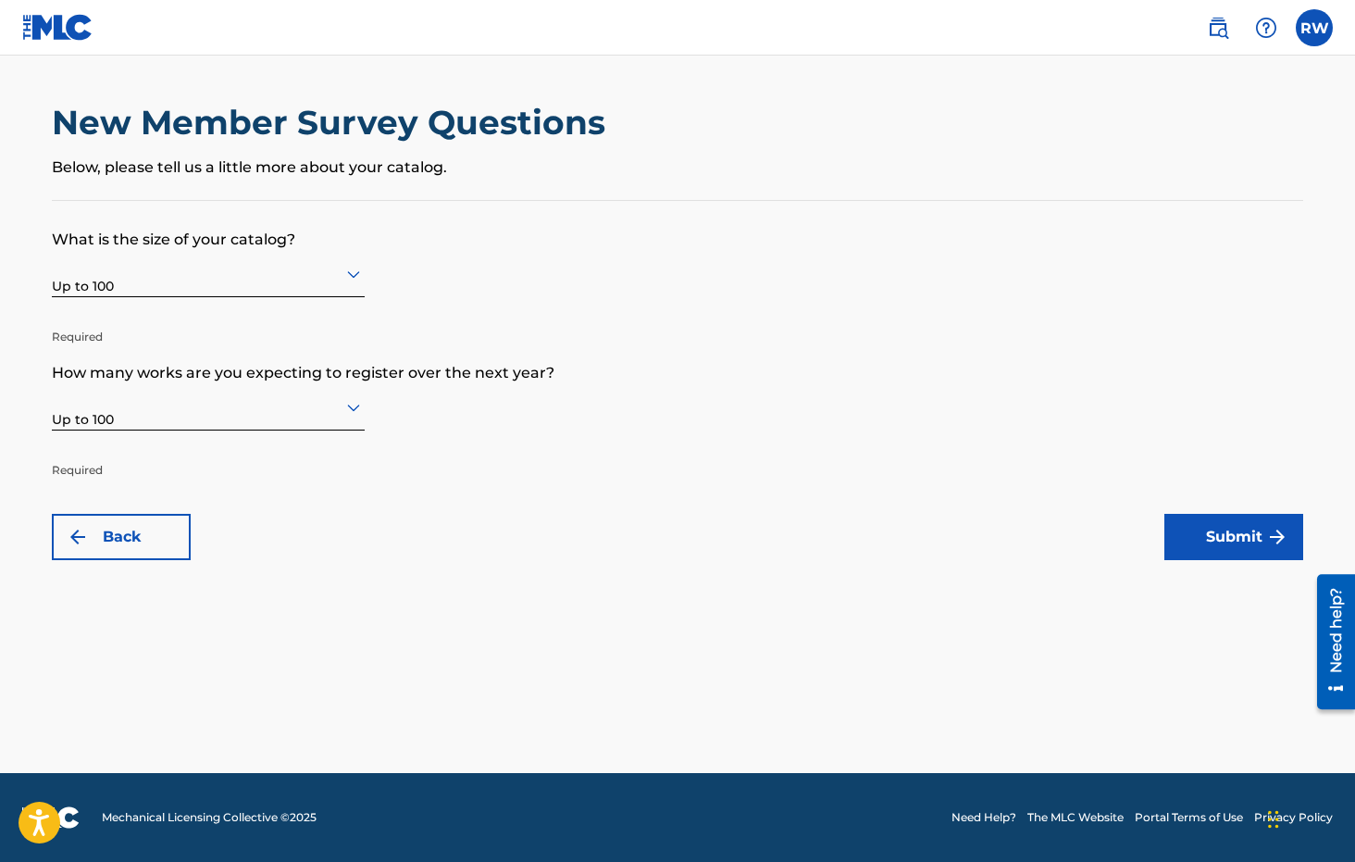
click at [1224, 542] on button "Submit" at bounding box center [1233, 537] width 139 height 46
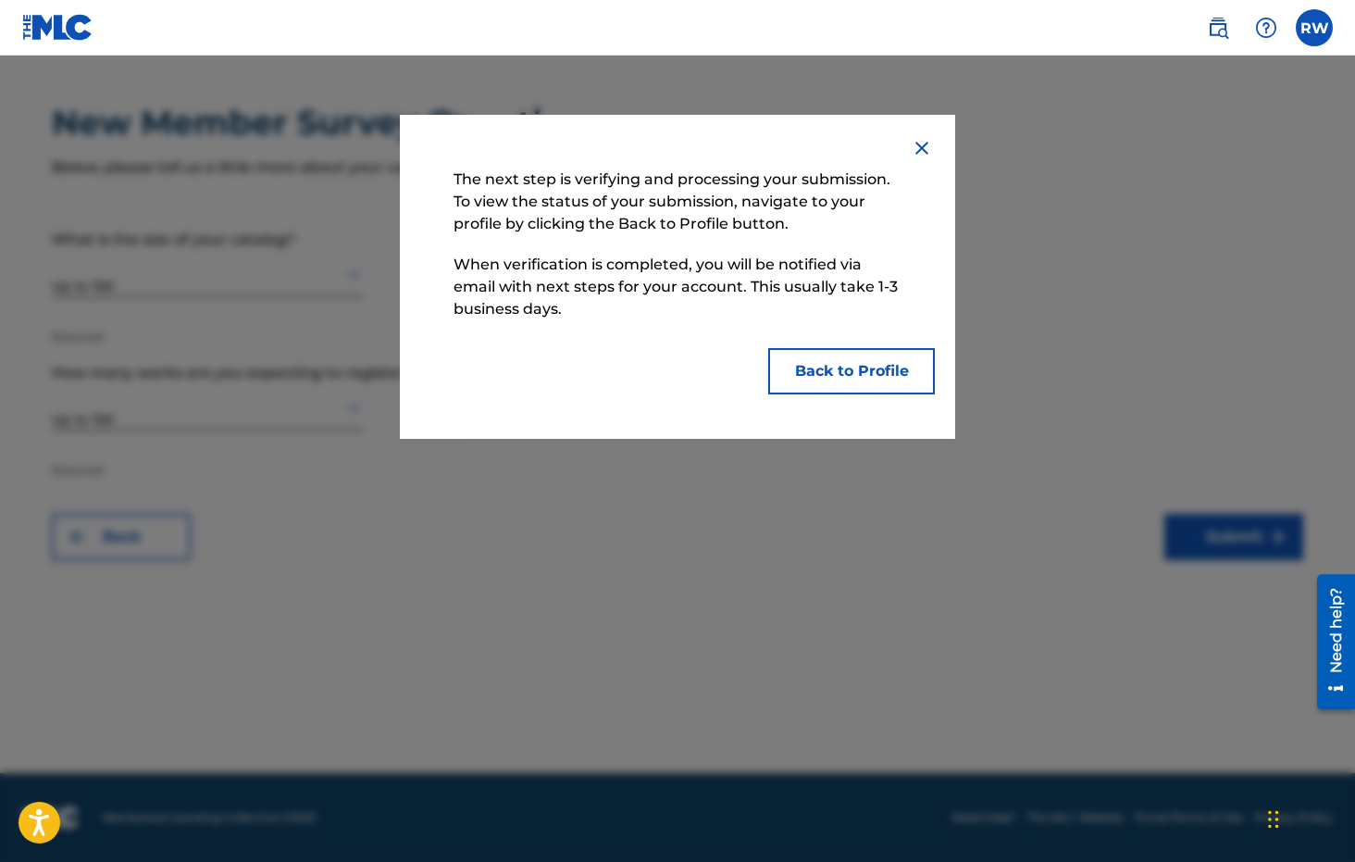
click at [802, 379] on button "Back to Profile" at bounding box center [851, 371] width 167 height 46
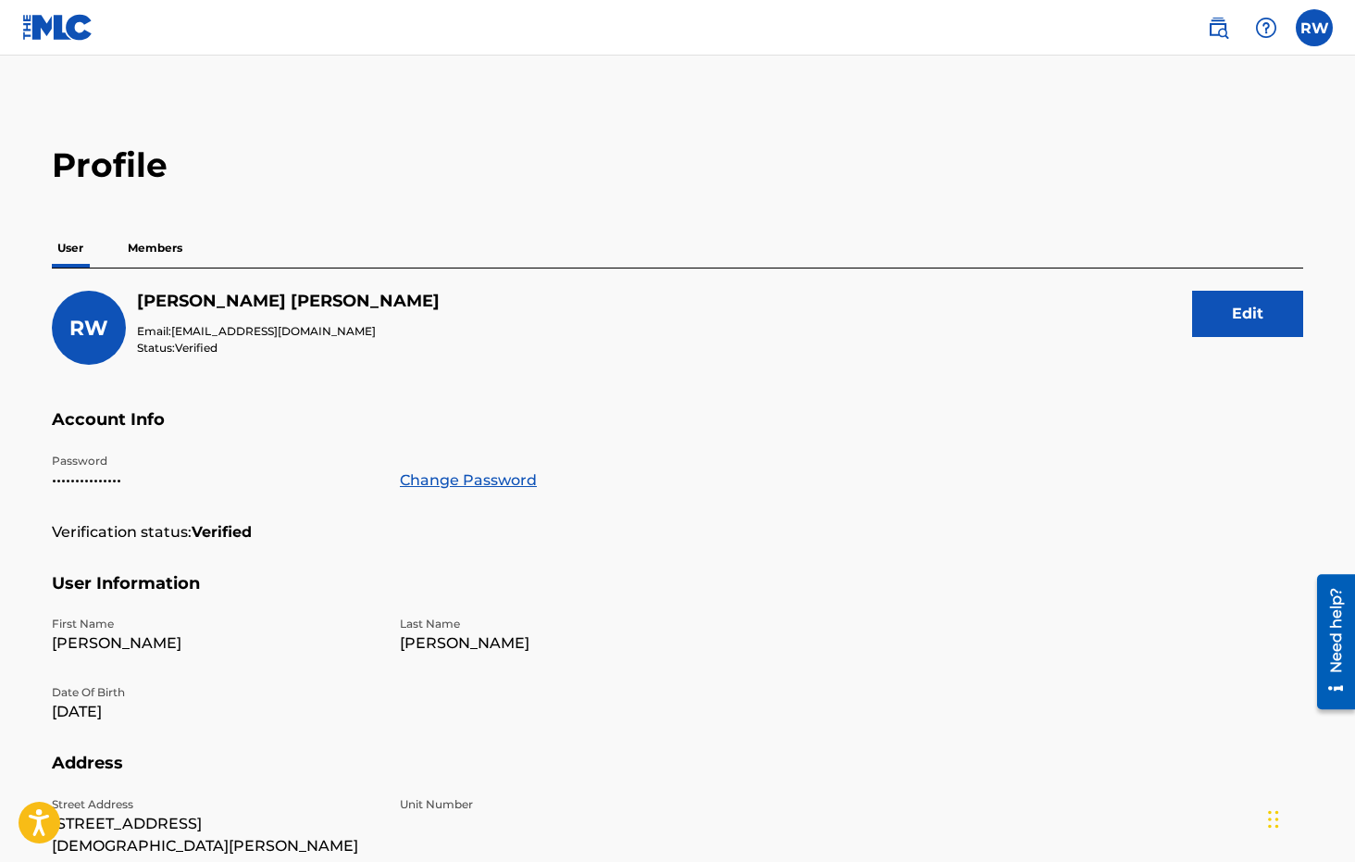
click at [137, 244] on p "Members" at bounding box center [155, 248] width 66 height 39
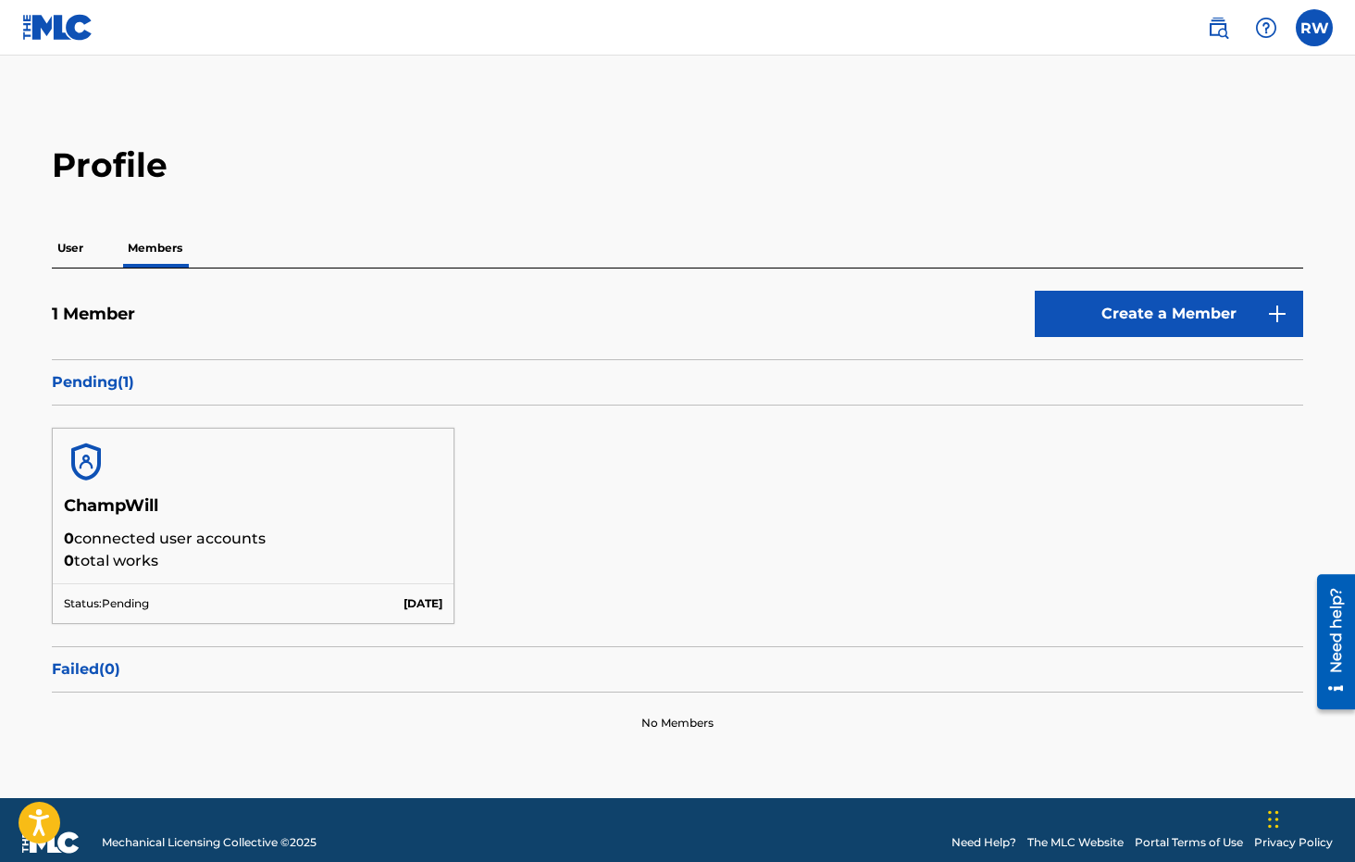
click at [71, 252] on p "User" at bounding box center [70, 248] width 37 height 39
